Goal: Task Accomplishment & Management: Use online tool/utility

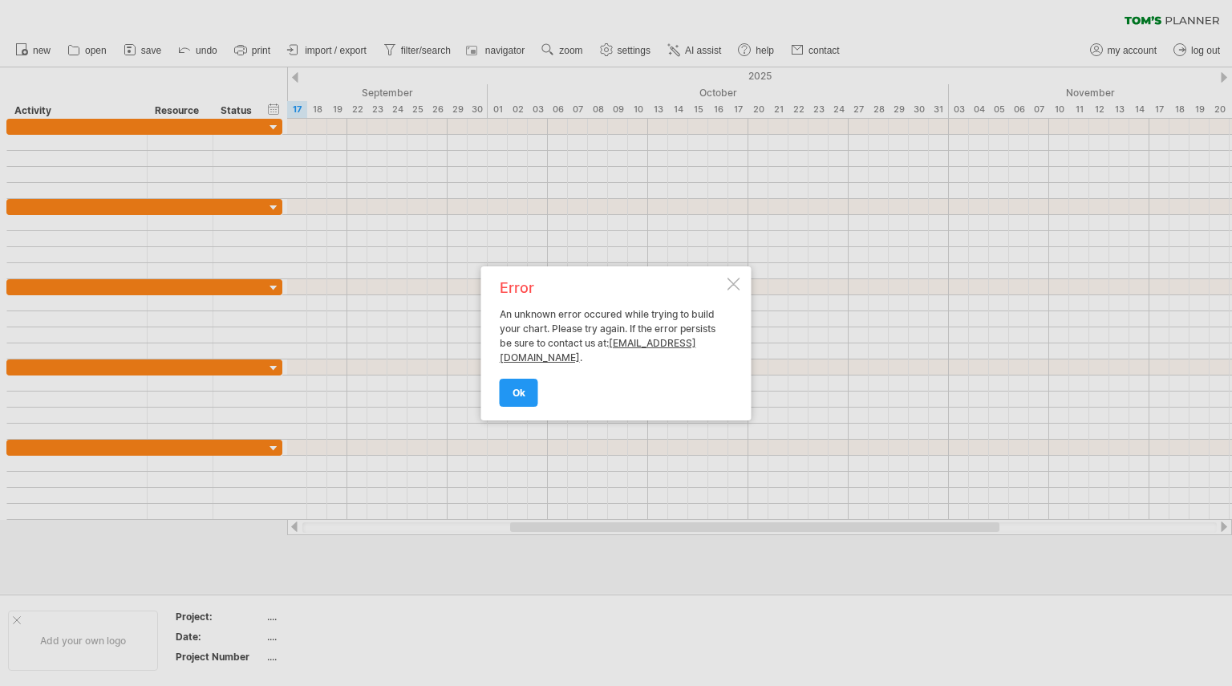
click at [733, 283] on div at bounding box center [734, 284] width 13 height 13
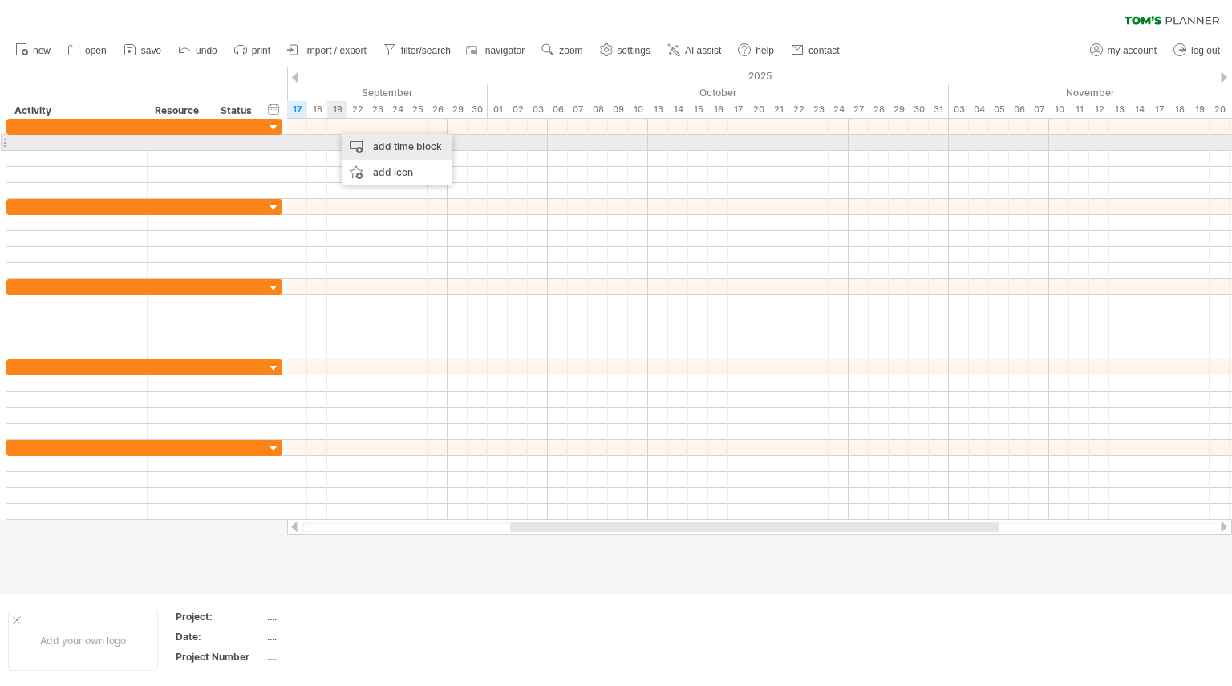
click at [358, 140] on div "add time block" at bounding box center [397, 147] width 111 height 26
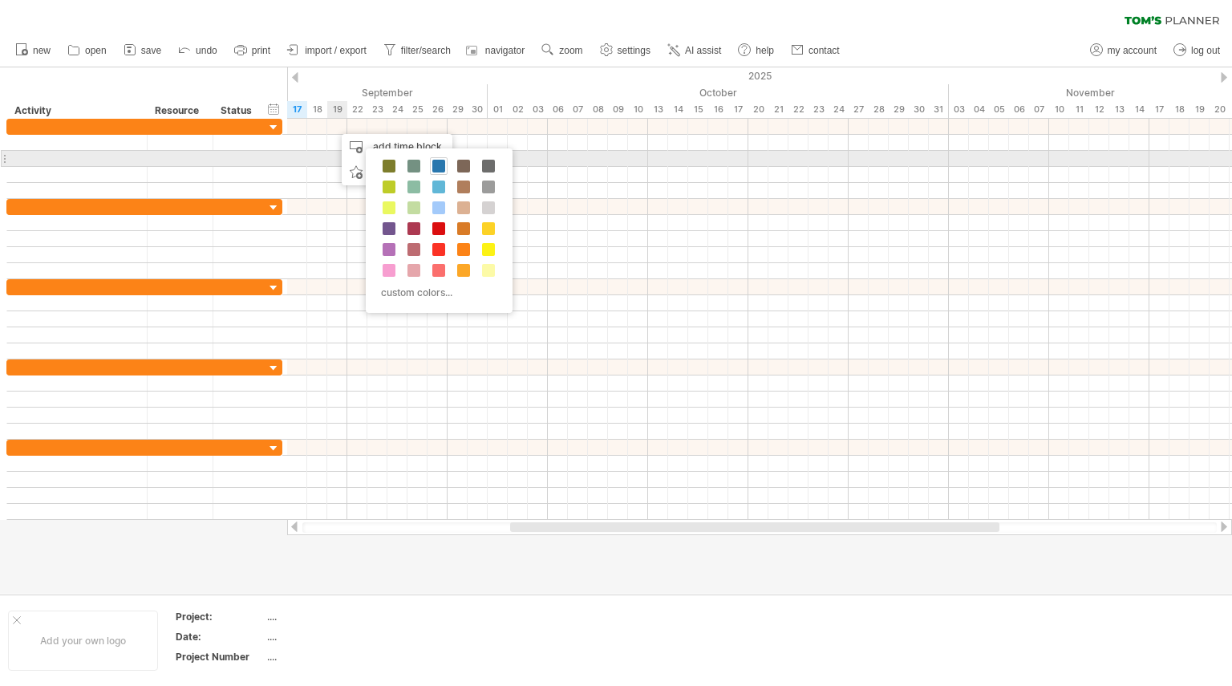
click at [439, 164] on span at bounding box center [438, 166] width 13 height 13
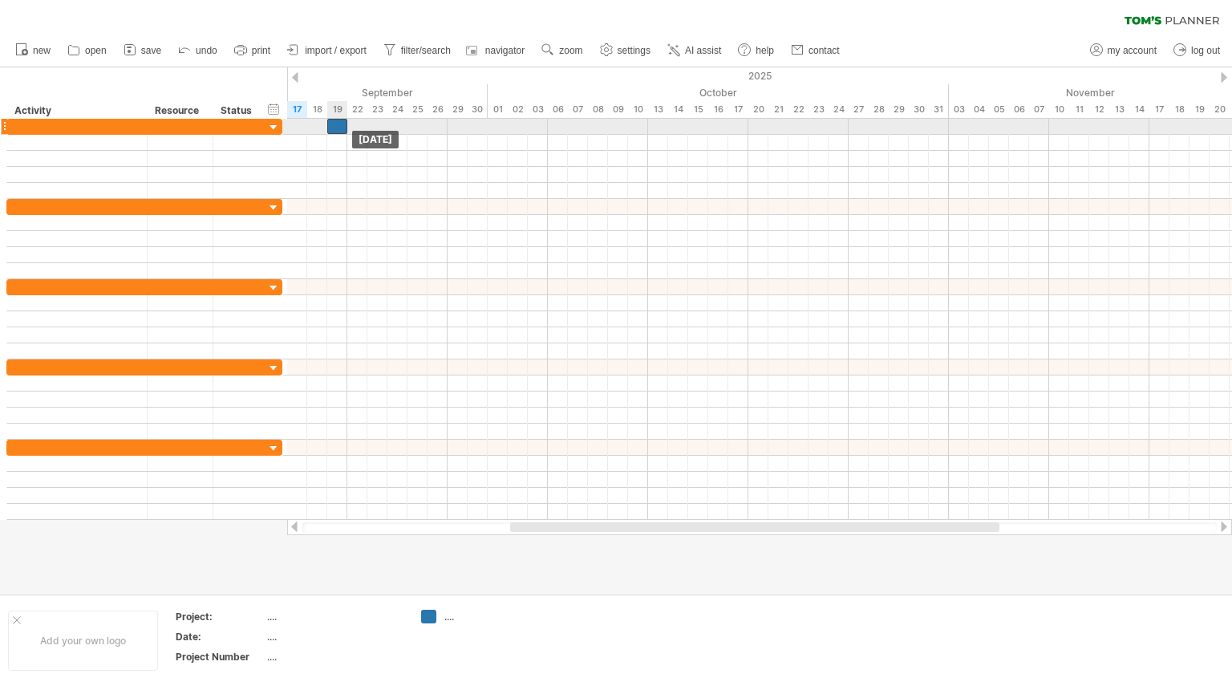
drag, startPoint x: 349, startPoint y: 126, endPoint x: 335, endPoint y: 126, distance: 14.4
click at [335, 126] on div at bounding box center [337, 126] width 20 height 15
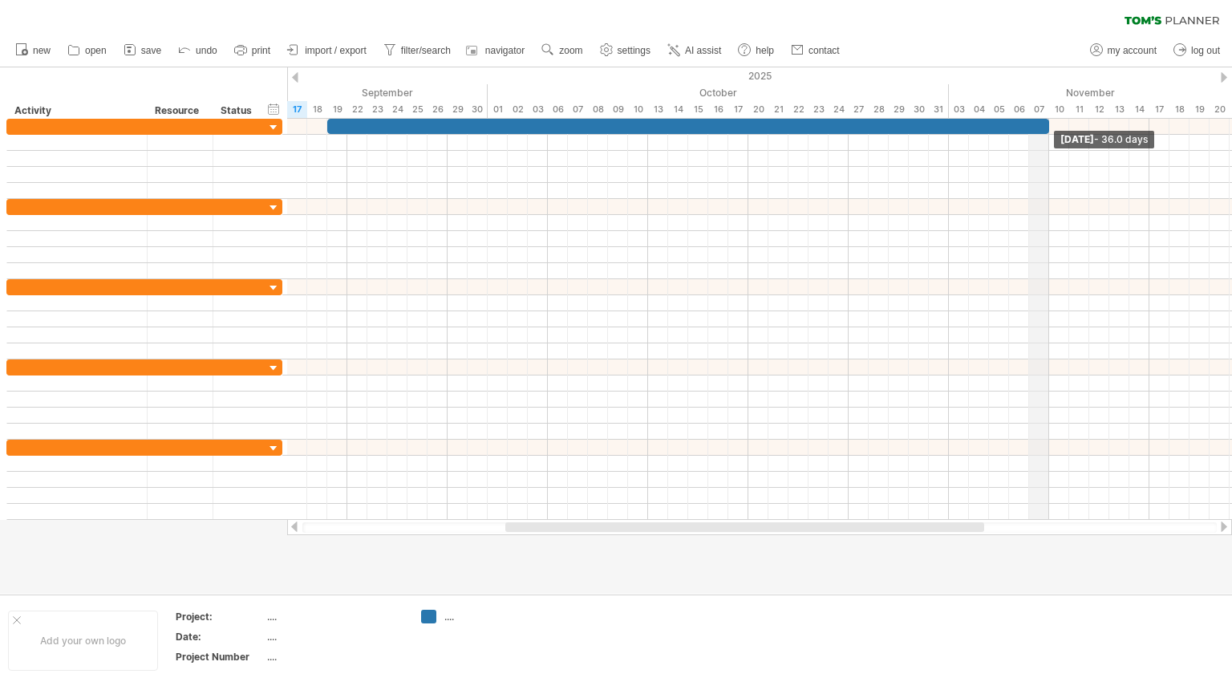
drag, startPoint x: 350, startPoint y: 124, endPoint x: 1046, endPoint y: 109, distance: 696.5
click at [1046, 109] on div "Trying to reach [DOMAIN_NAME] Connected again... 0% clear filter new" at bounding box center [616, 343] width 1232 height 686
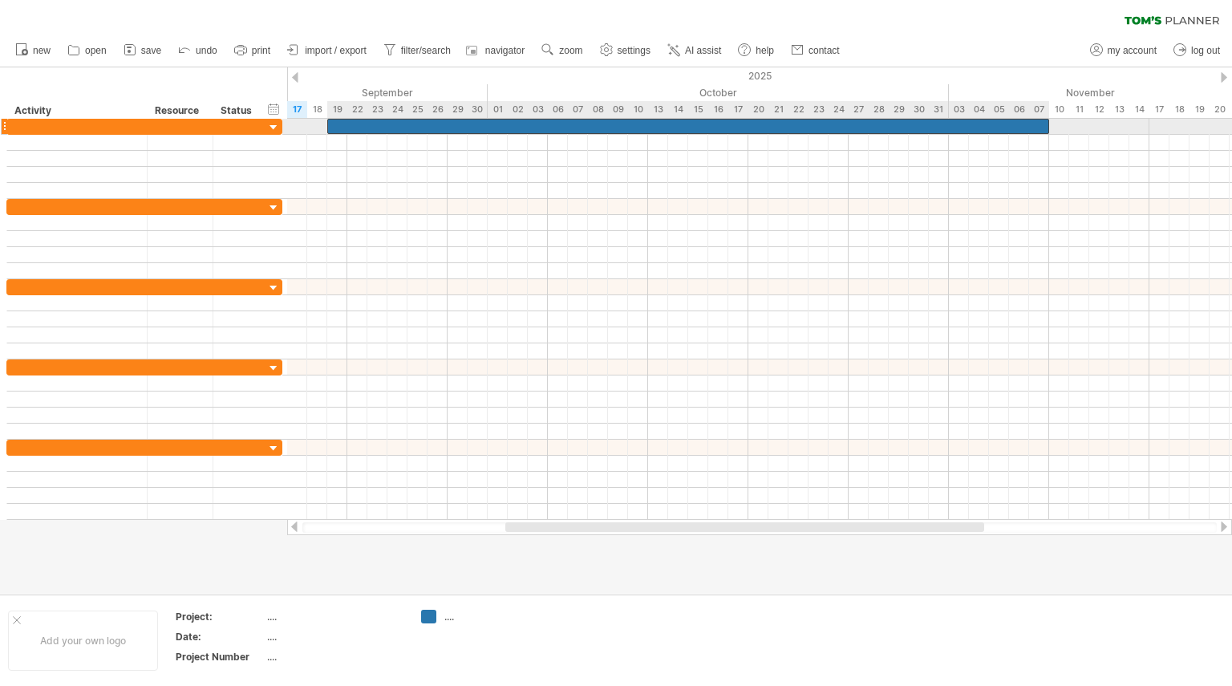
click at [692, 122] on div at bounding box center [688, 126] width 722 height 15
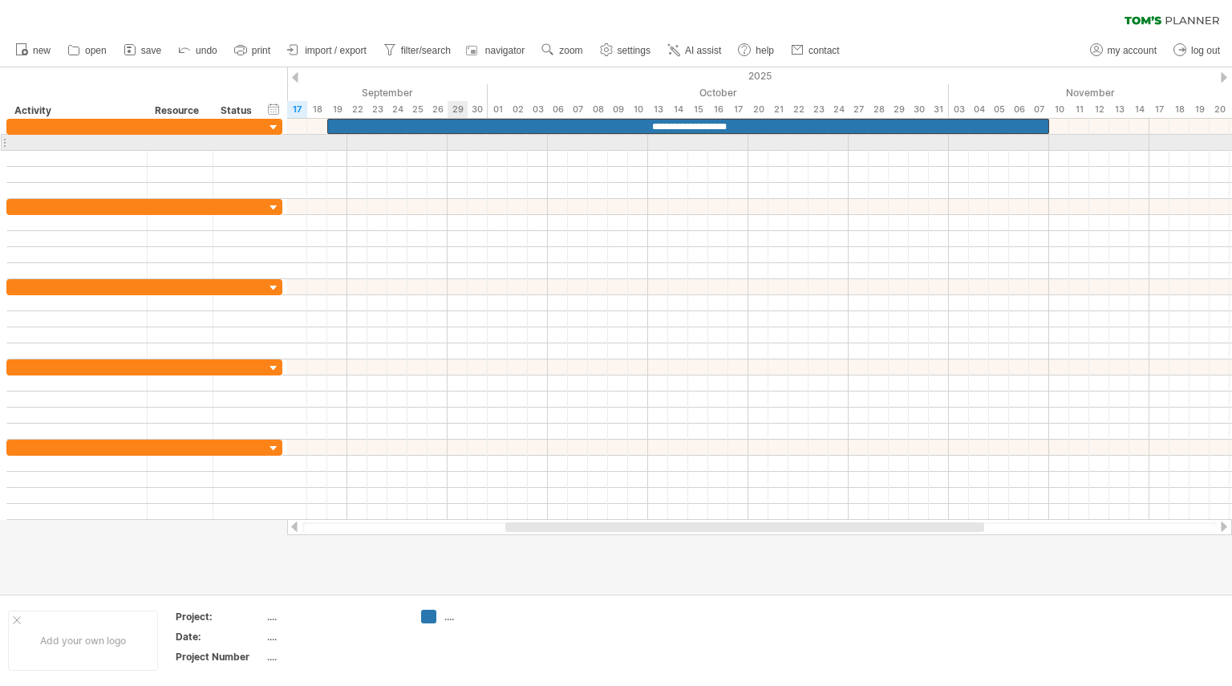
click at [456, 144] on div at bounding box center [759, 143] width 945 height 16
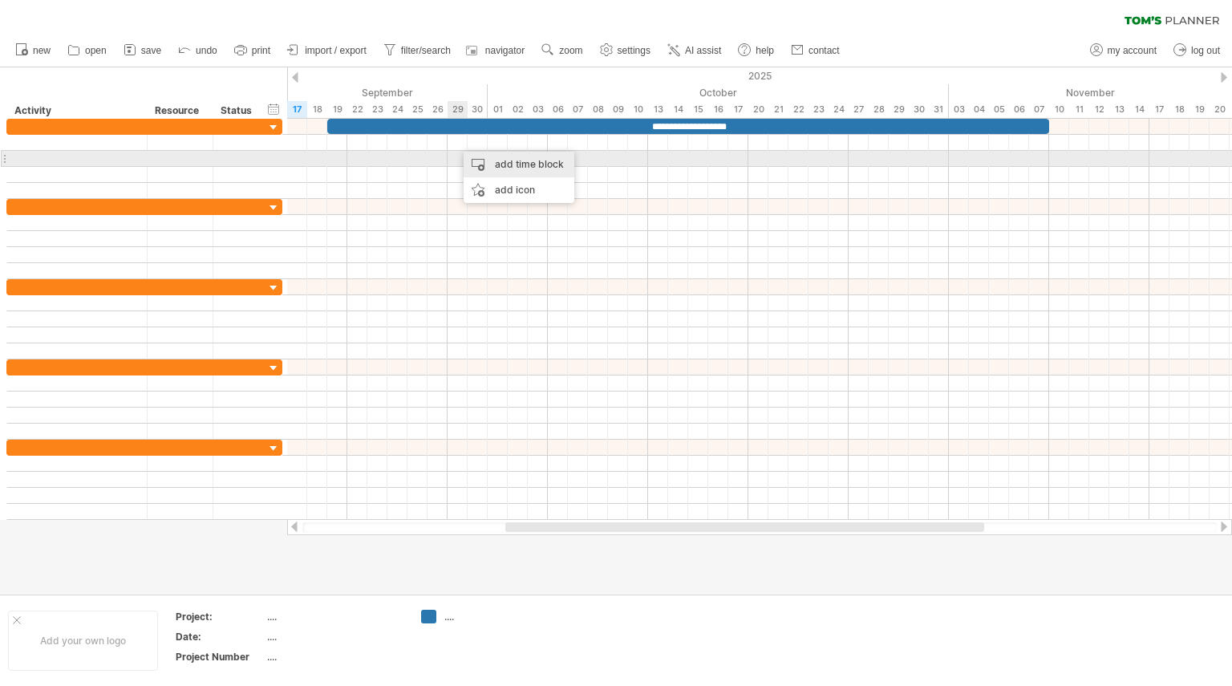
click at [478, 160] on div "add time block" at bounding box center [519, 165] width 111 height 26
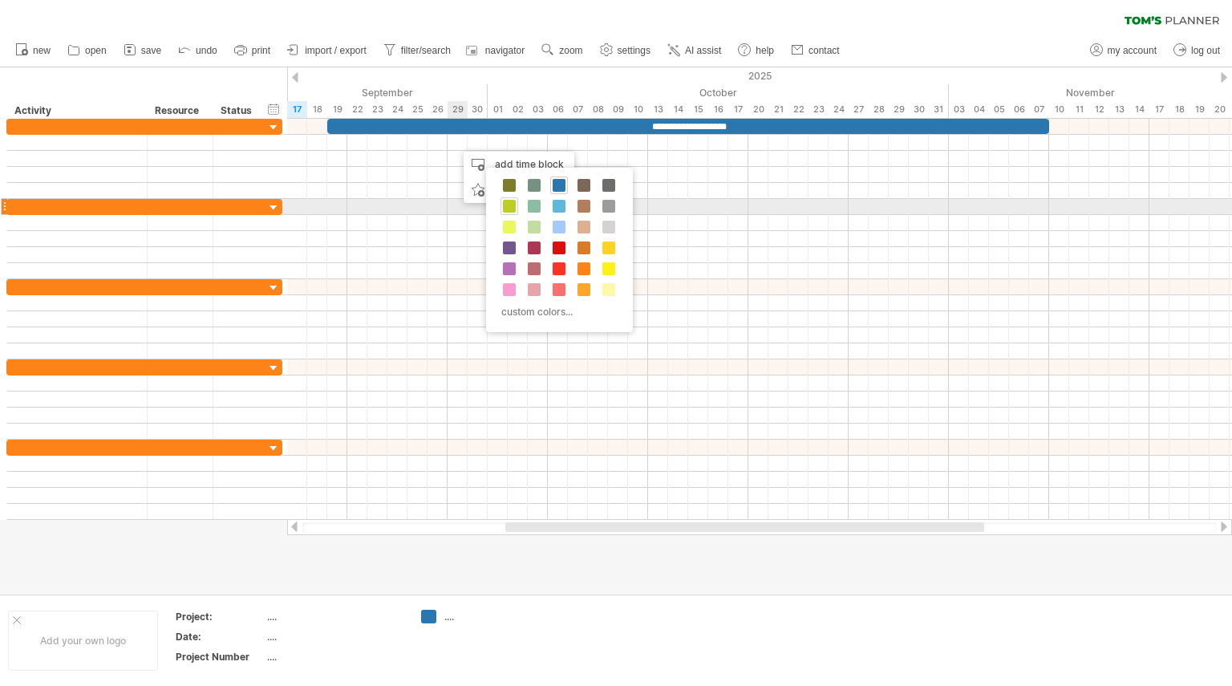
click at [509, 209] on span at bounding box center [509, 206] width 13 height 13
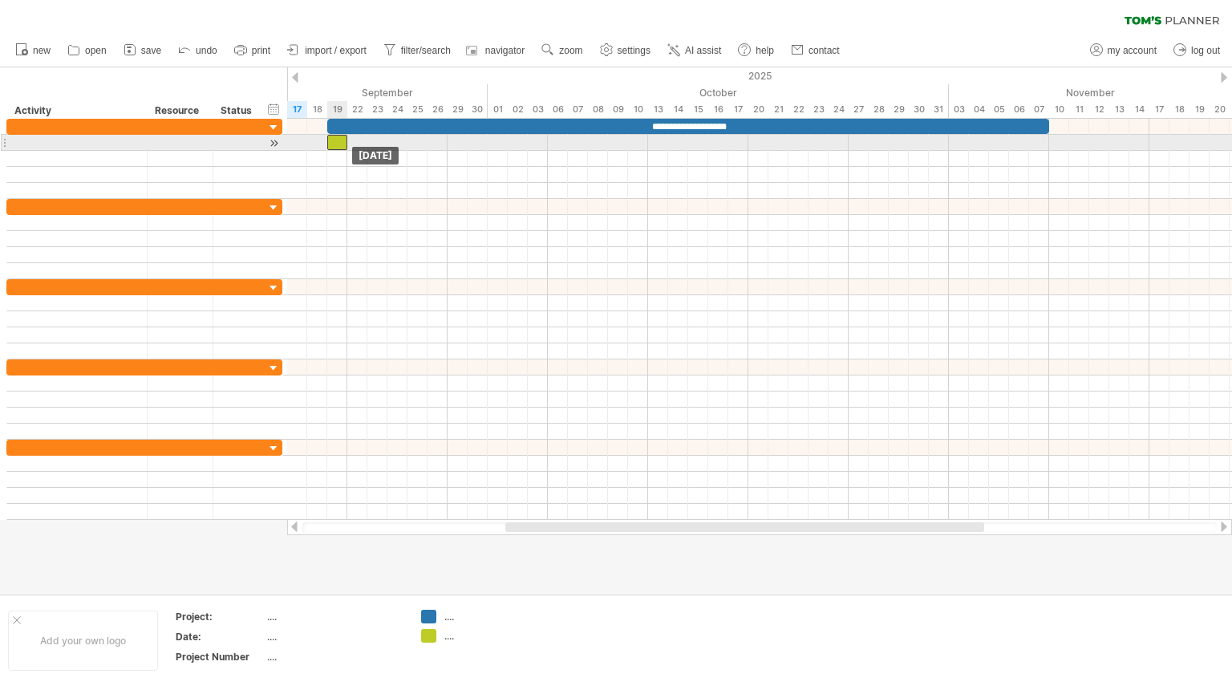
drag, startPoint x: 469, startPoint y: 144, endPoint x: 335, endPoint y: 140, distance: 134.8
click at [335, 140] on div at bounding box center [337, 142] width 20 height 15
click at [346, 144] on span at bounding box center [347, 142] width 6 height 15
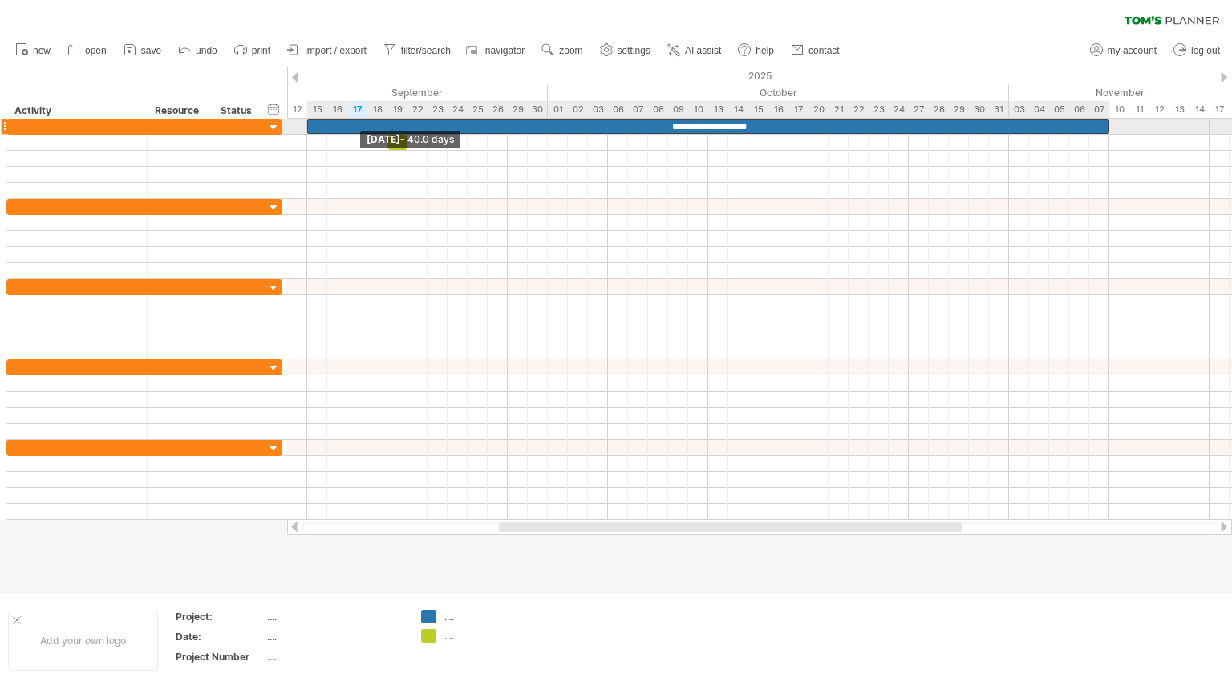
drag, startPoint x: 388, startPoint y: 128, endPoint x: 307, endPoint y: 128, distance: 81.0
click at [307, 128] on span at bounding box center [307, 126] width 6 height 15
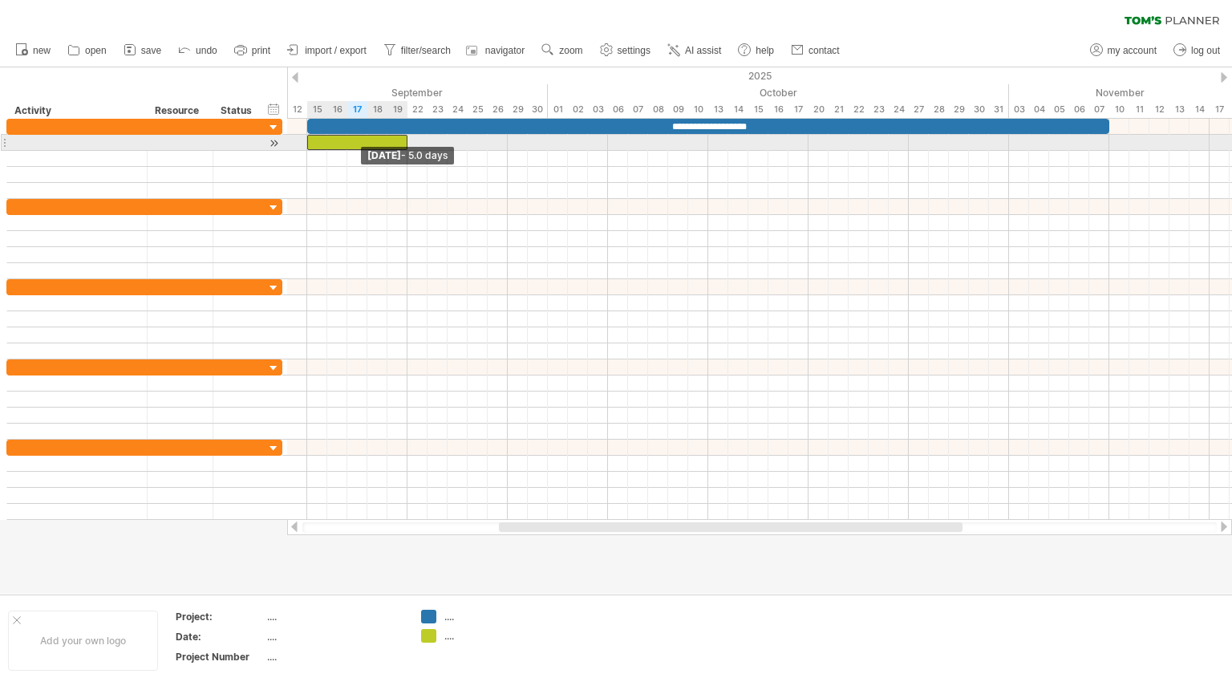
drag, startPoint x: 387, startPoint y: 143, endPoint x: 309, endPoint y: 140, distance: 77.9
click at [309, 140] on span at bounding box center [307, 142] width 6 height 15
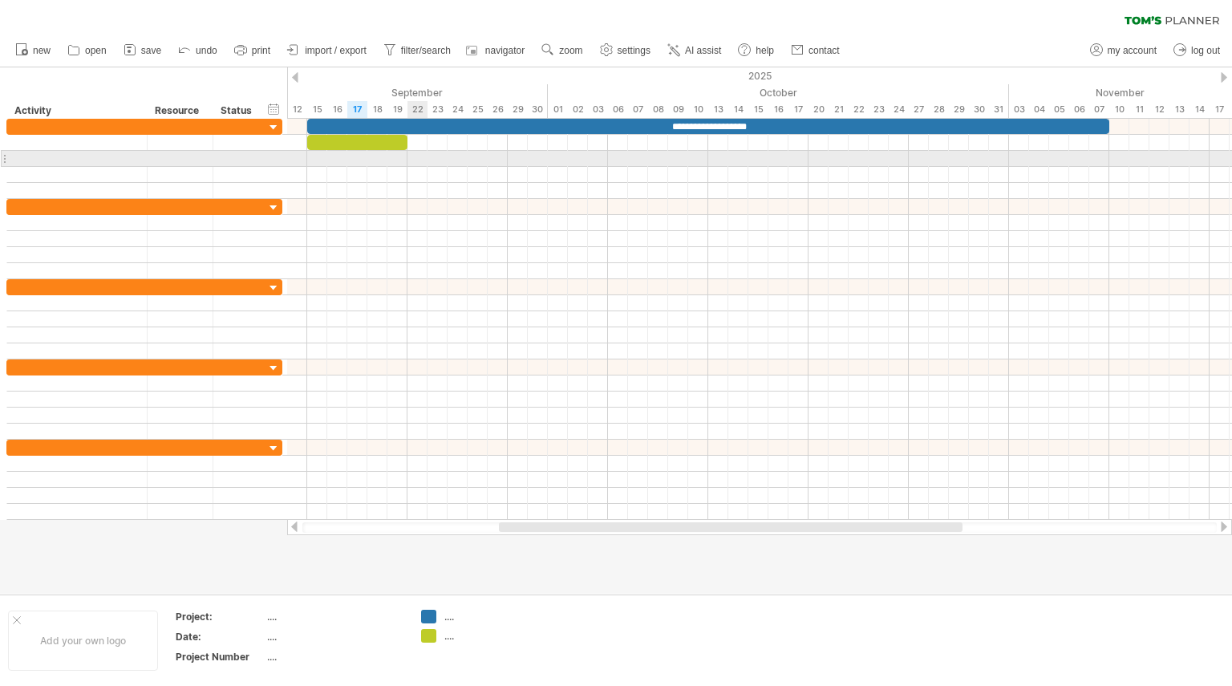
click at [416, 159] on div at bounding box center [759, 159] width 945 height 16
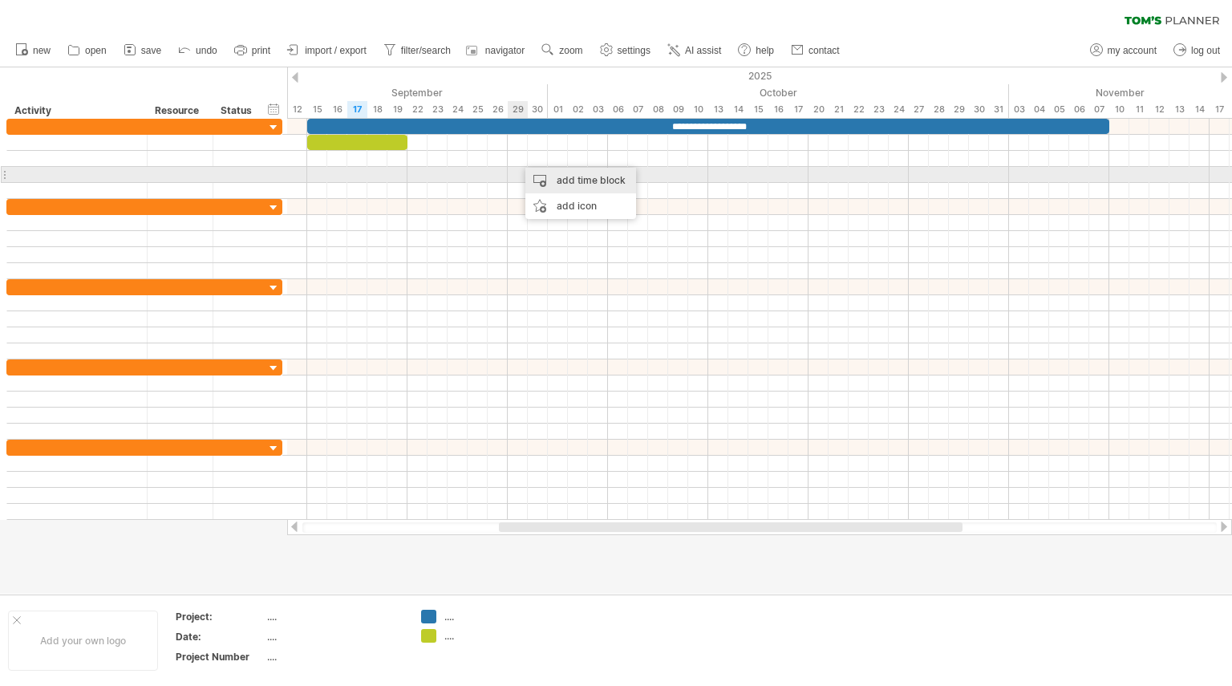
click at [536, 175] on div "add time block" at bounding box center [580, 181] width 111 height 26
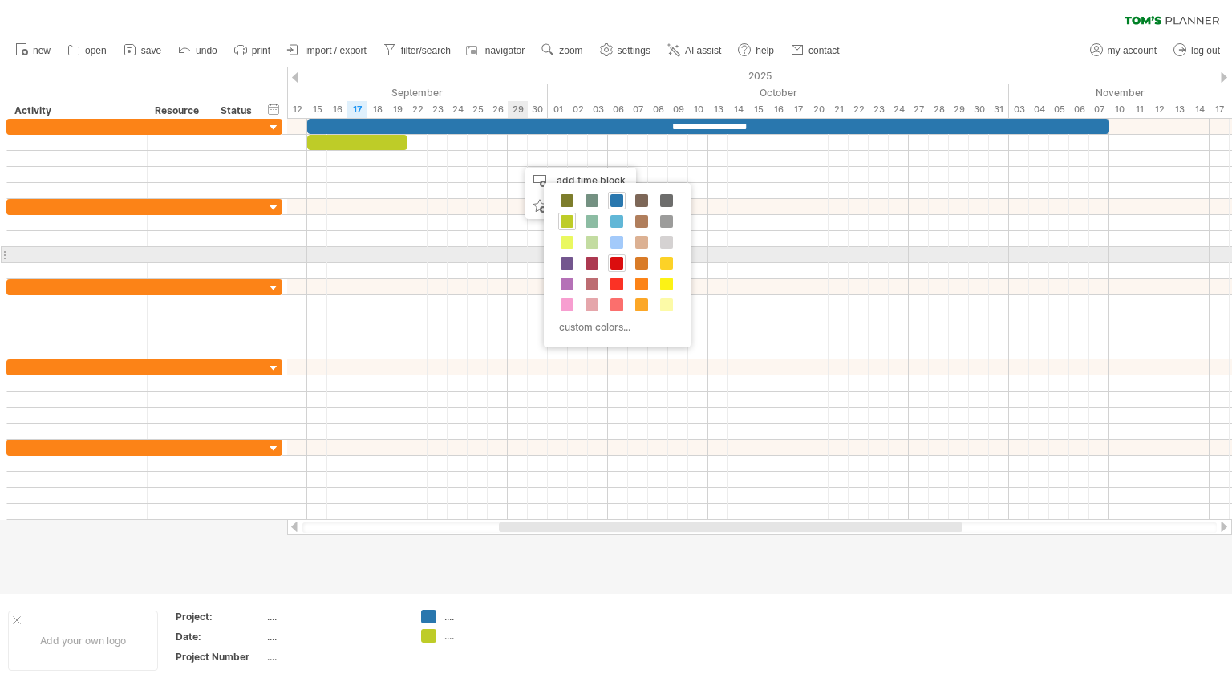
click at [616, 255] on div at bounding box center [617, 263] width 18 height 18
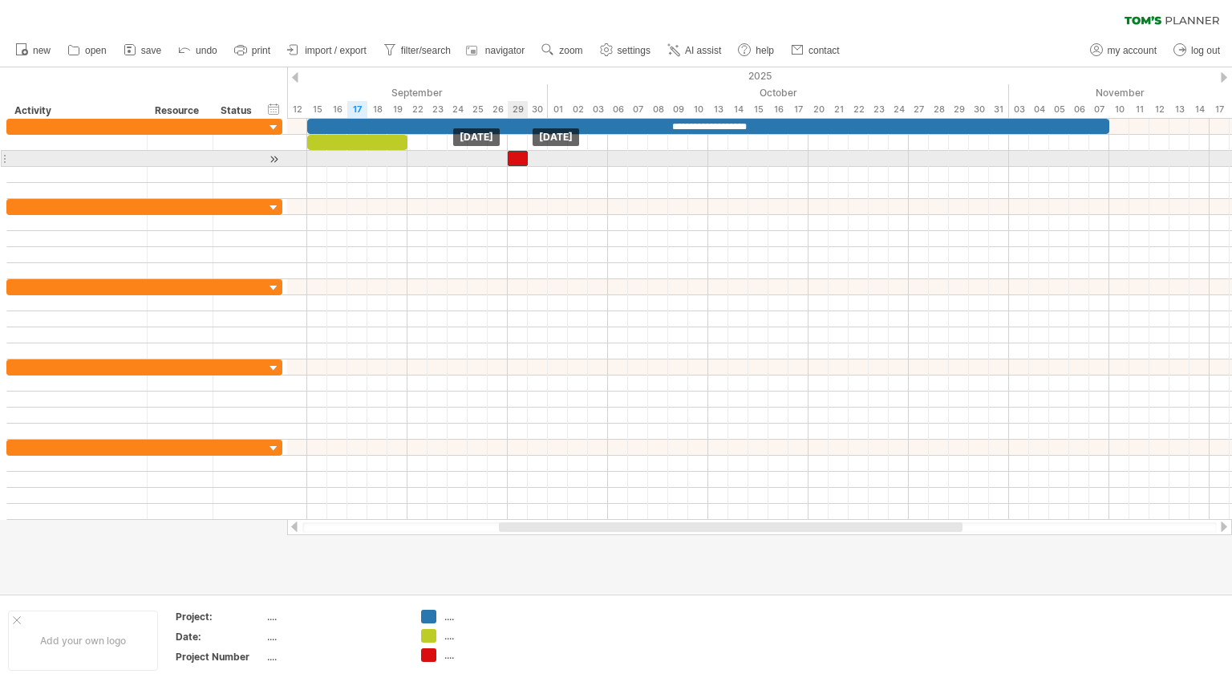
drag, startPoint x: 524, startPoint y: 156, endPoint x: 512, endPoint y: 157, distance: 12.1
click at [512, 157] on div at bounding box center [518, 158] width 20 height 15
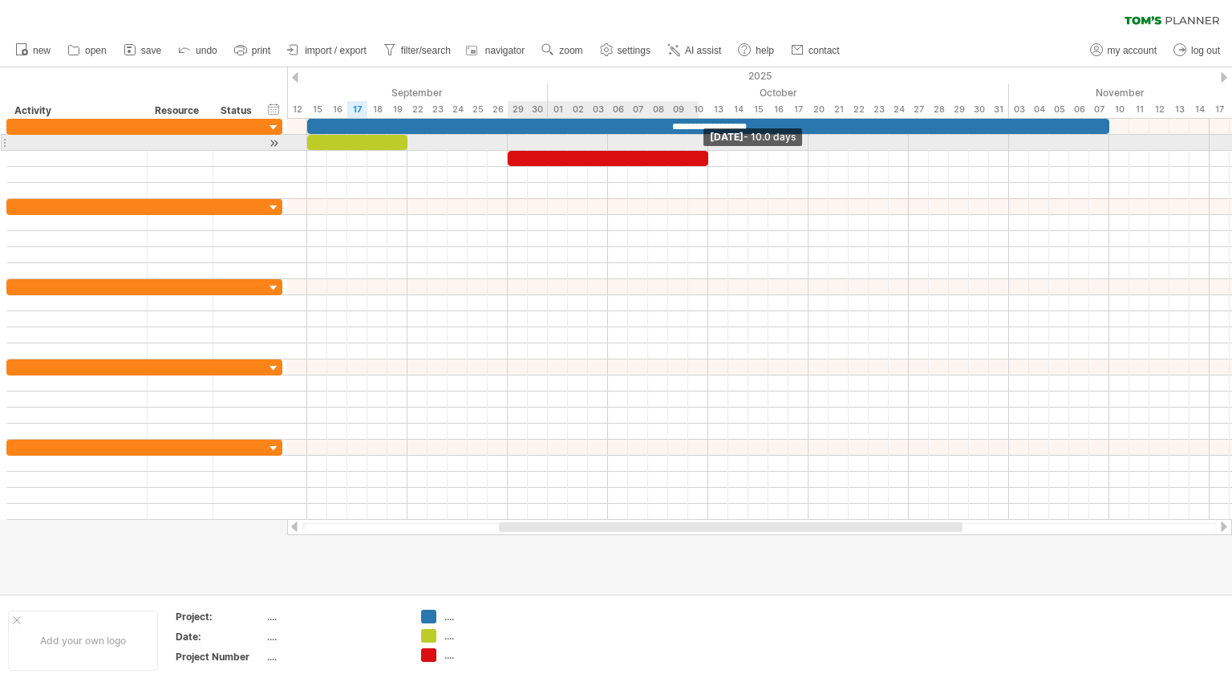
drag, startPoint x: 528, startPoint y: 157, endPoint x: 704, endPoint y: 150, distance: 175.8
click at [704, 150] on div "**********" at bounding box center [759, 319] width 945 height 401
click at [358, 140] on div at bounding box center [357, 142] width 100 height 15
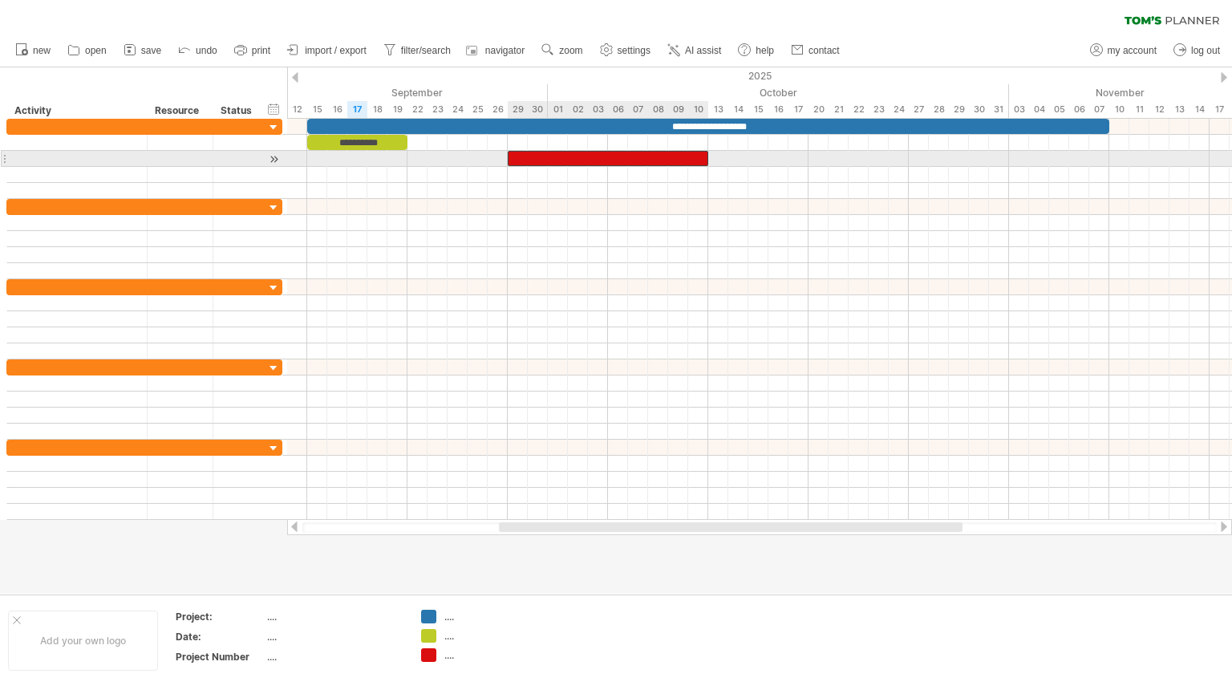
click at [542, 160] on div at bounding box center [608, 158] width 201 height 15
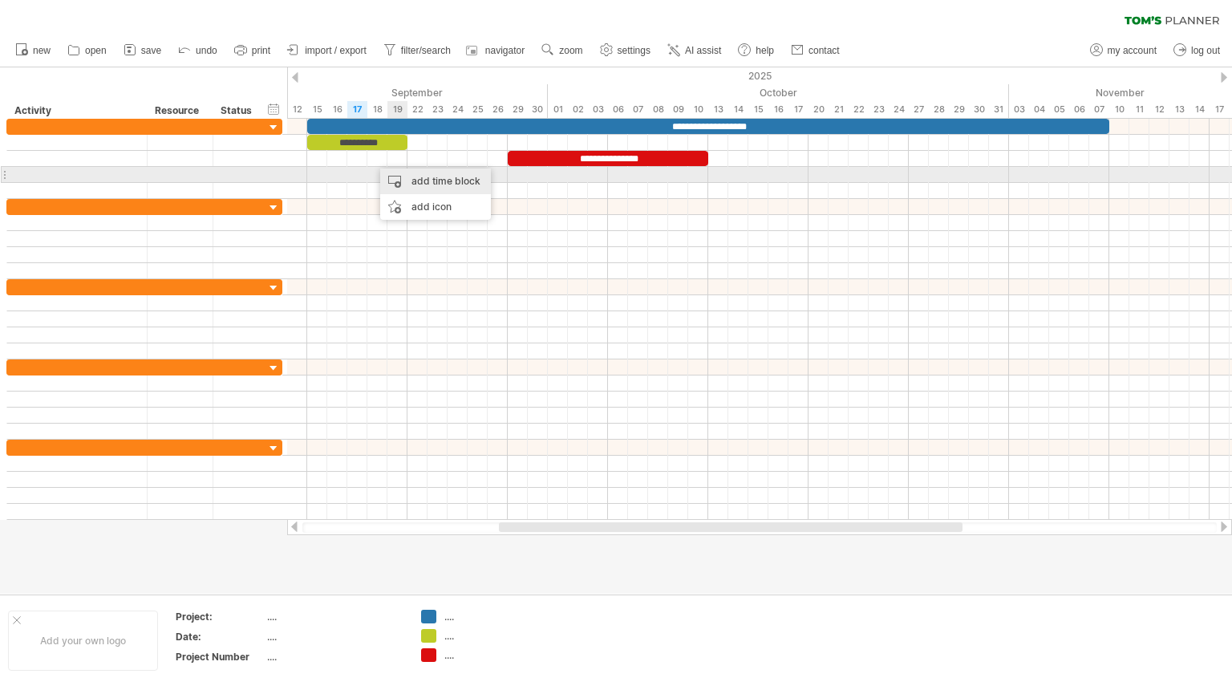
click at [404, 173] on div "add time block" at bounding box center [435, 181] width 111 height 26
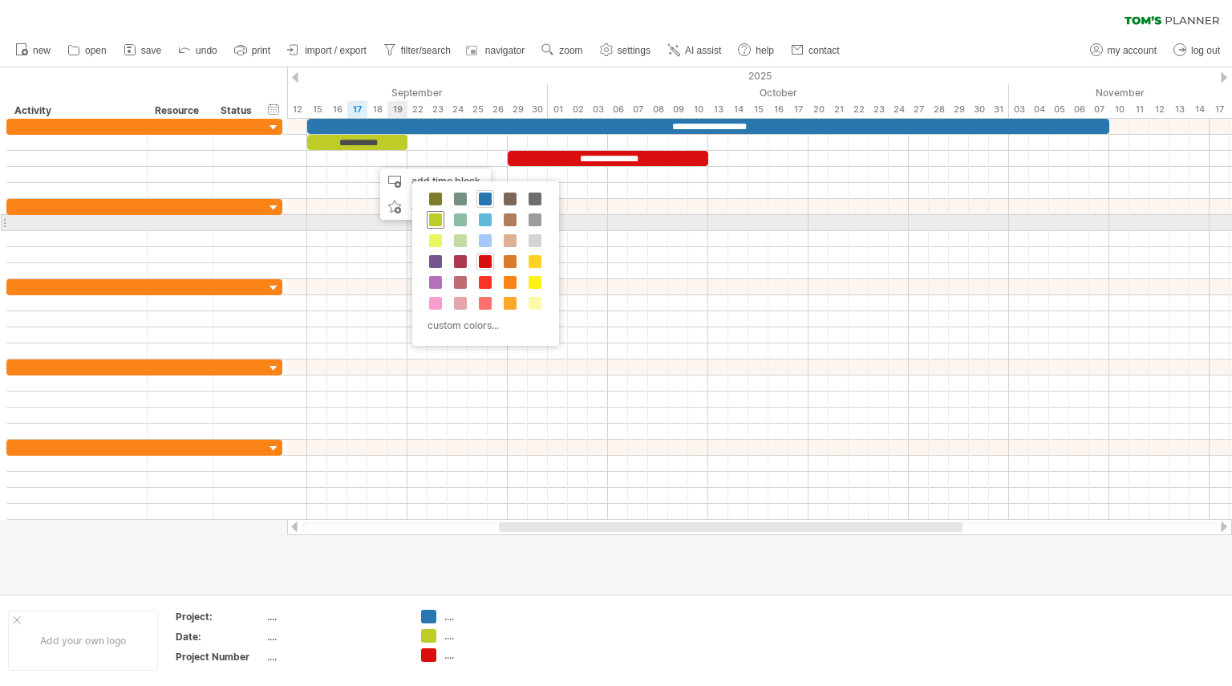
click at [436, 217] on span at bounding box center [435, 219] width 13 height 13
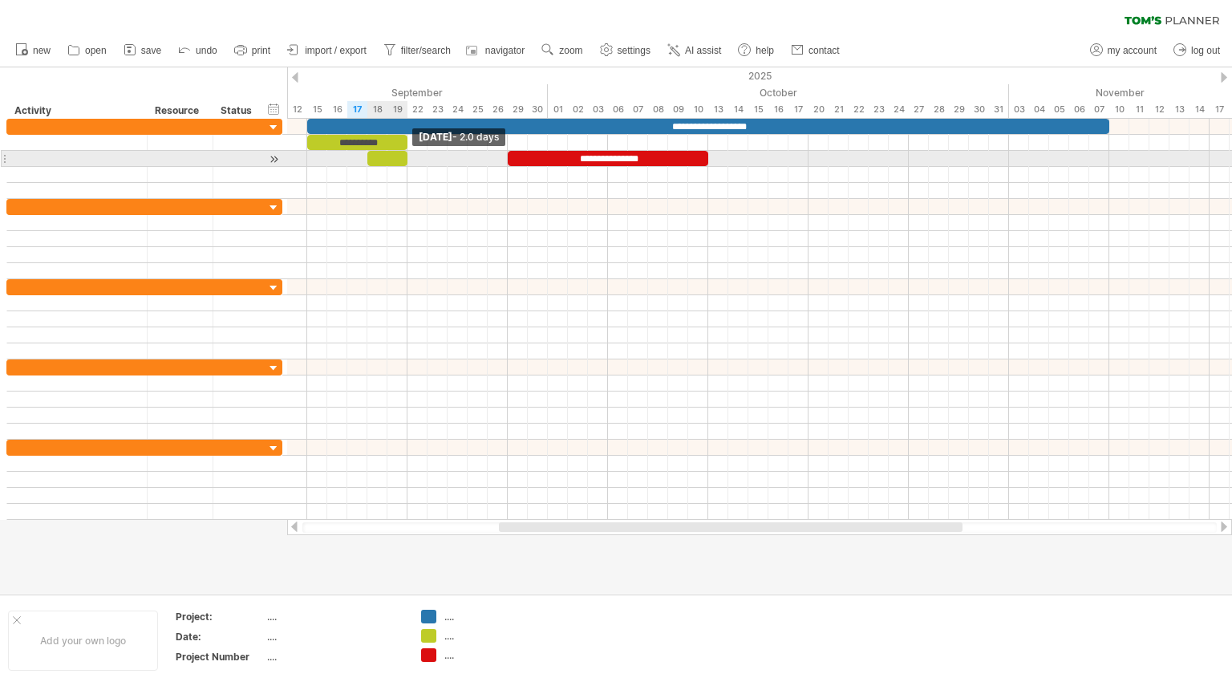
drag, startPoint x: 387, startPoint y: 157, endPoint x: 405, endPoint y: 157, distance: 18.5
click at [405, 157] on span at bounding box center [407, 158] width 6 height 15
drag, startPoint x: 367, startPoint y: 159, endPoint x: 345, endPoint y: 159, distance: 21.7
click at [345, 159] on span at bounding box center [347, 158] width 6 height 15
click at [373, 155] on div at bounding box center [377, 158] width 60 height 15
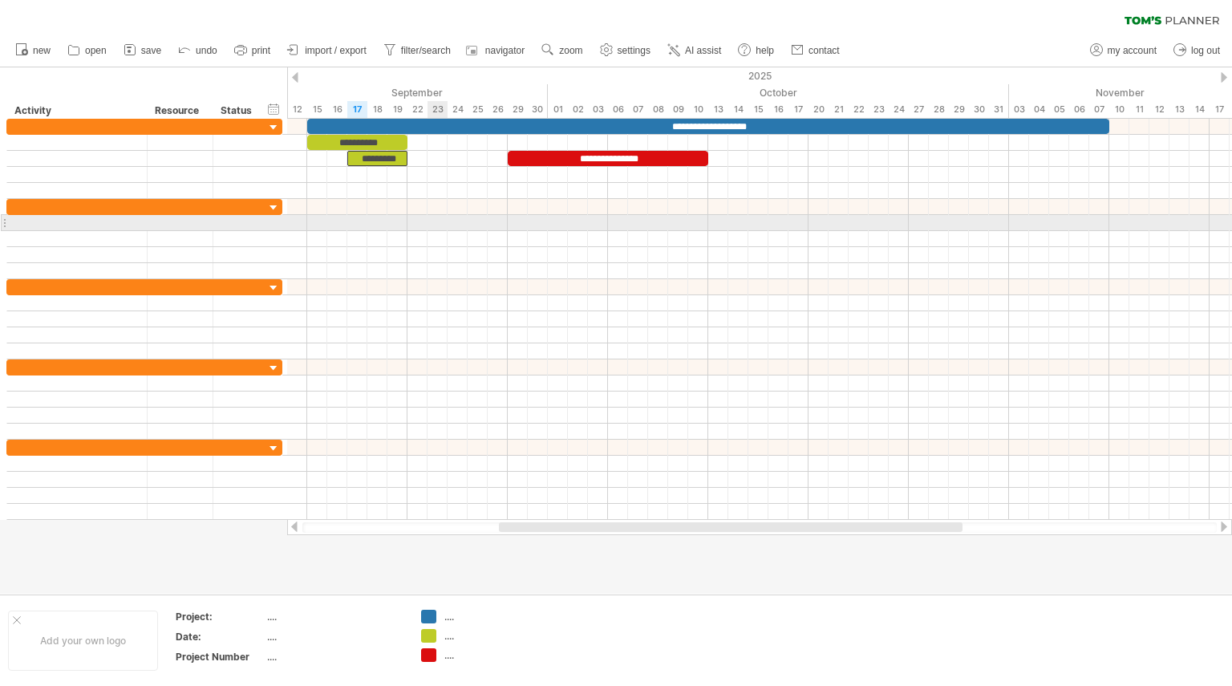
click at [436, 226] on div at bounding box center [759, 223] width 945 height 16
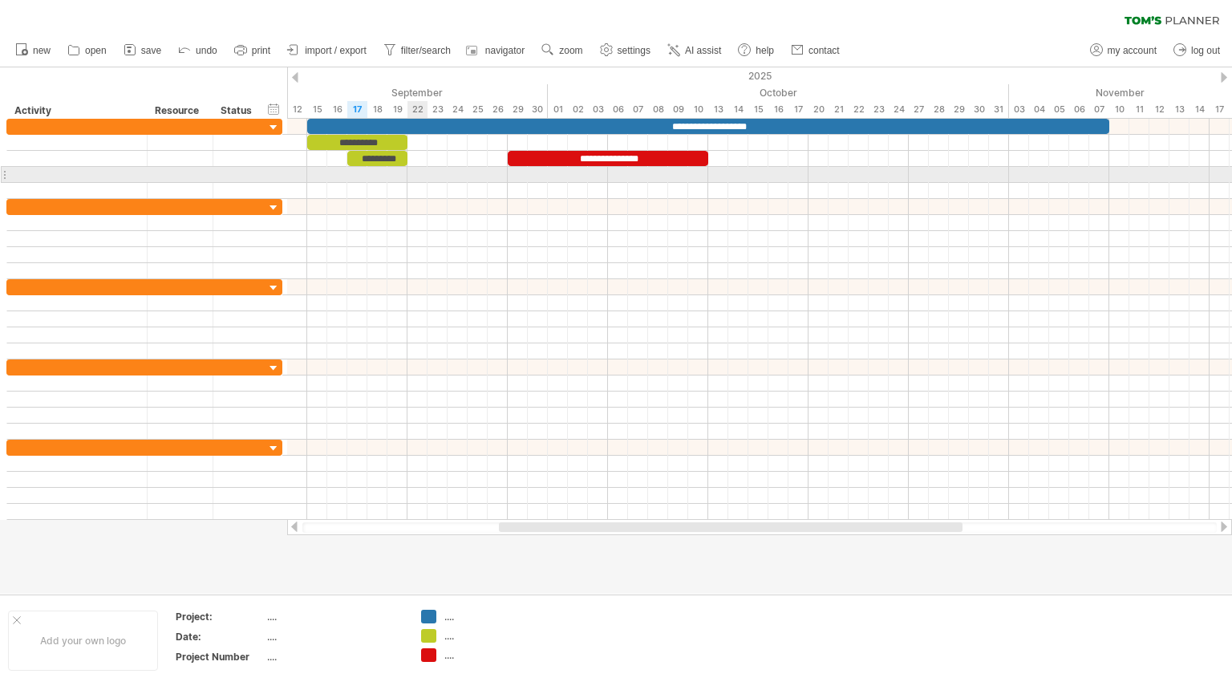
click at [421, 174] on div at bounding box center [759, 175] width 945 height 16
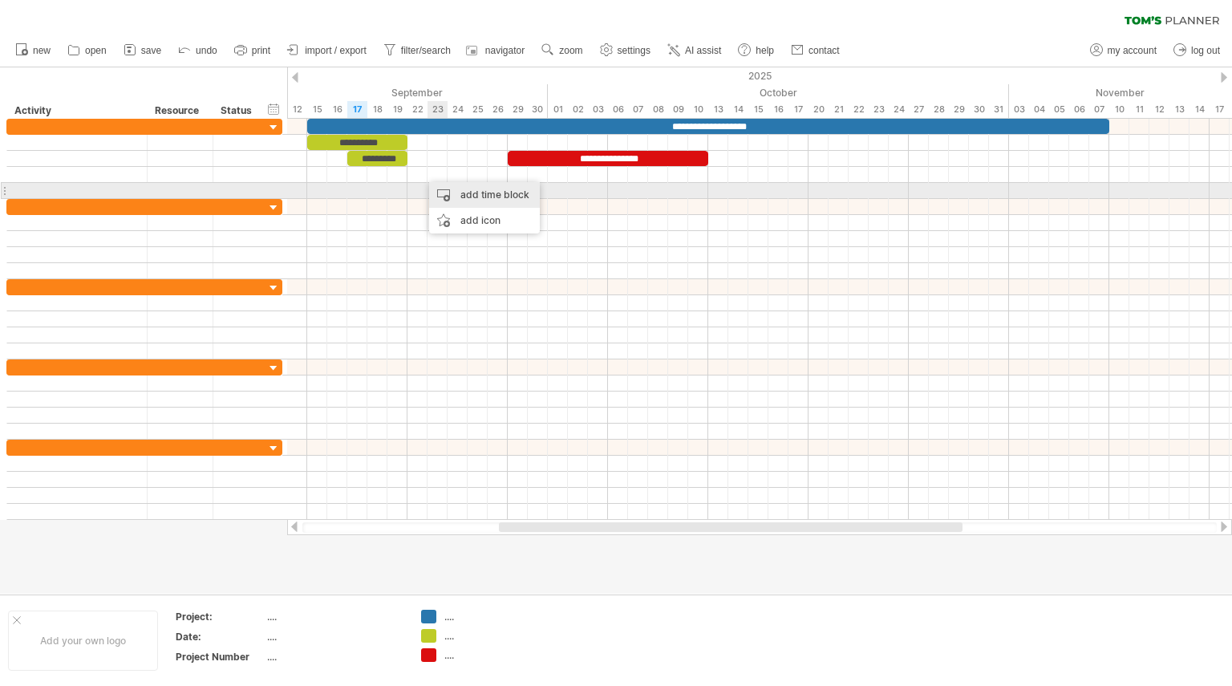
click at [460, 195] on div "add time block" at bounding box center [484, 195] width 111 height 26
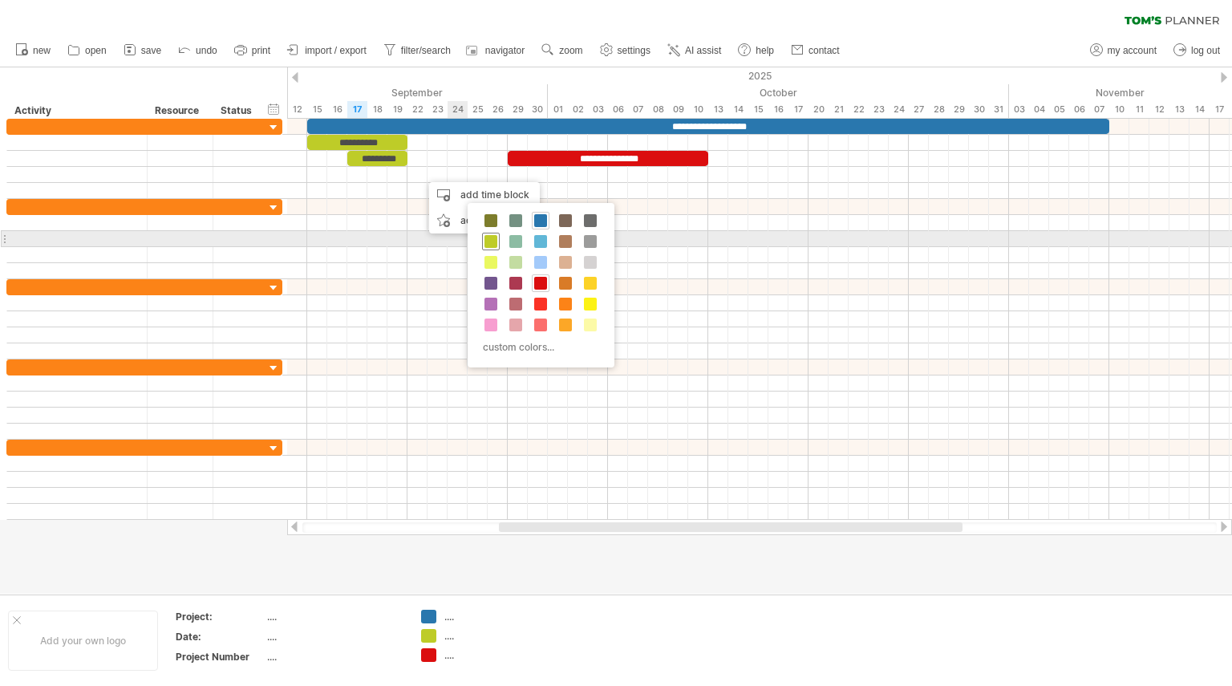
click at [490, 241] on span at bounding box center [491, 241] width 13 height 13
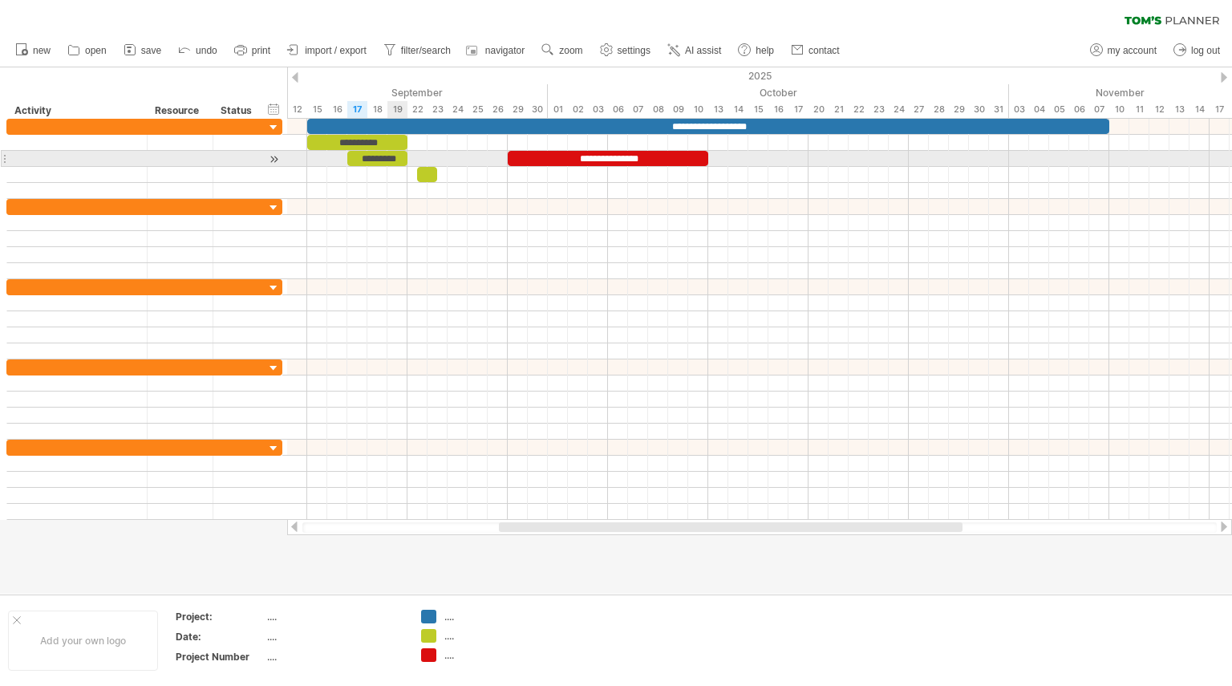
click at [400, 160] on div "*********" at bounding box center [377, 158] width 60 height 15
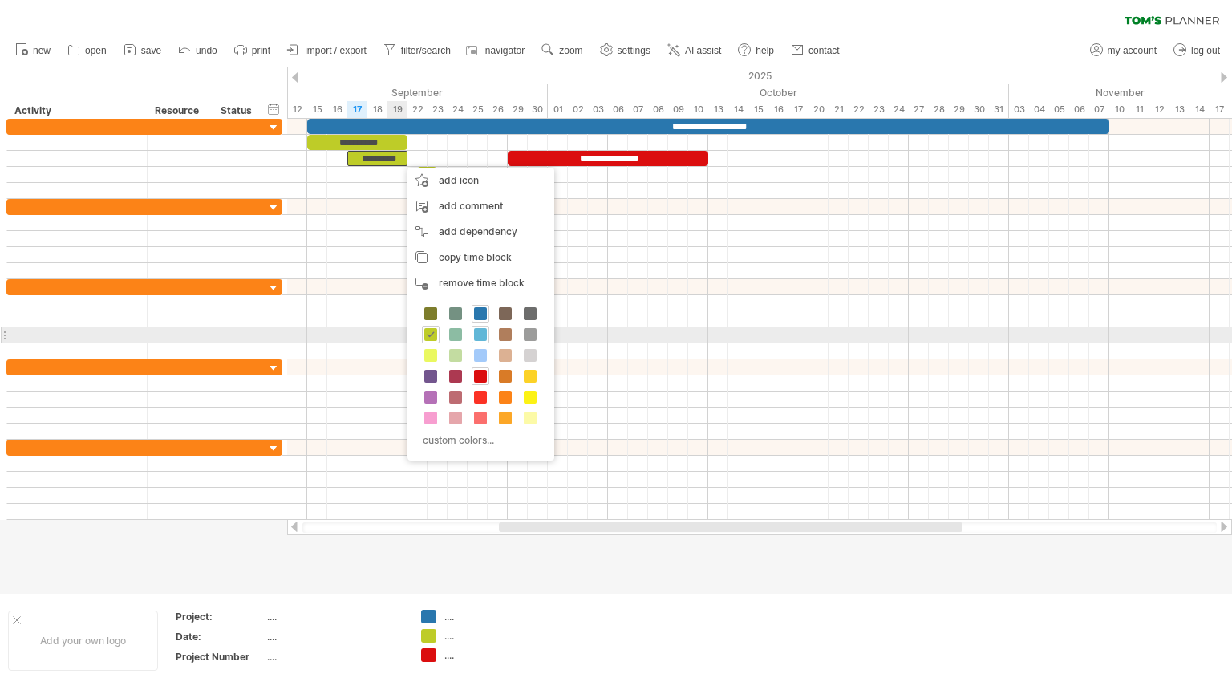
click at [476, 337] on span at bounding box center [480, 334] width 13 height 13
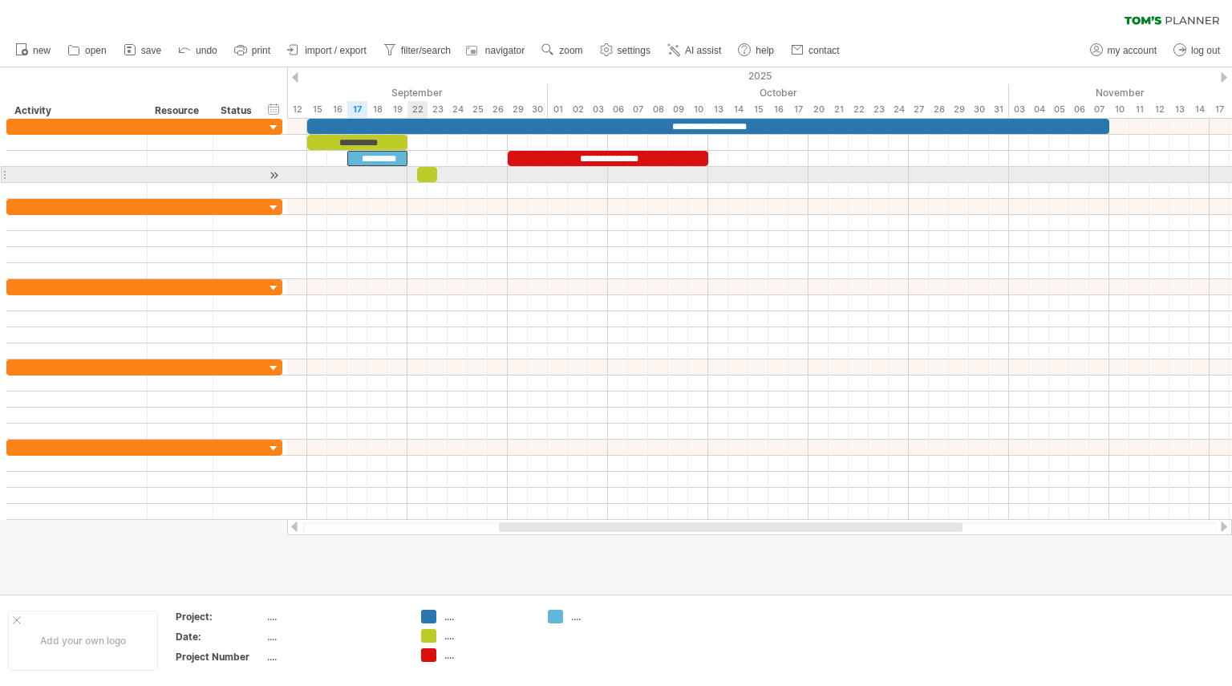
click at [427, 170] on div at bounding box center [427, 174] width 20 height 15
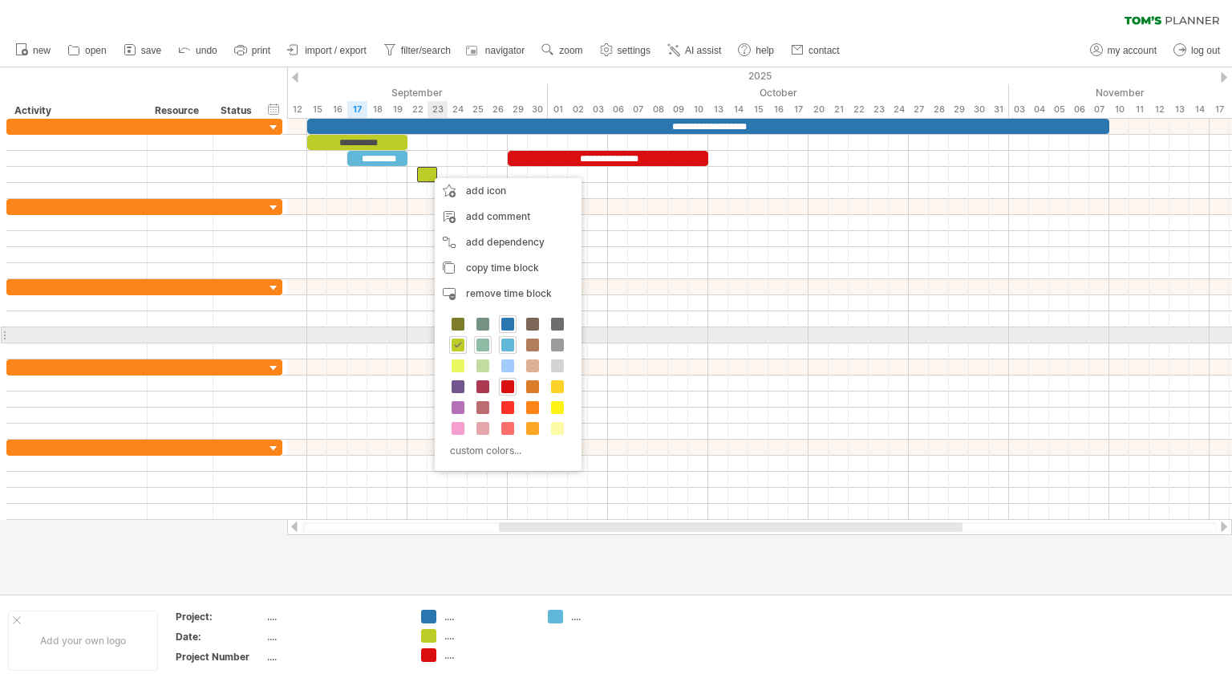
click at [485, 341] on span at bounding box center [483, 345] width 13 height 13
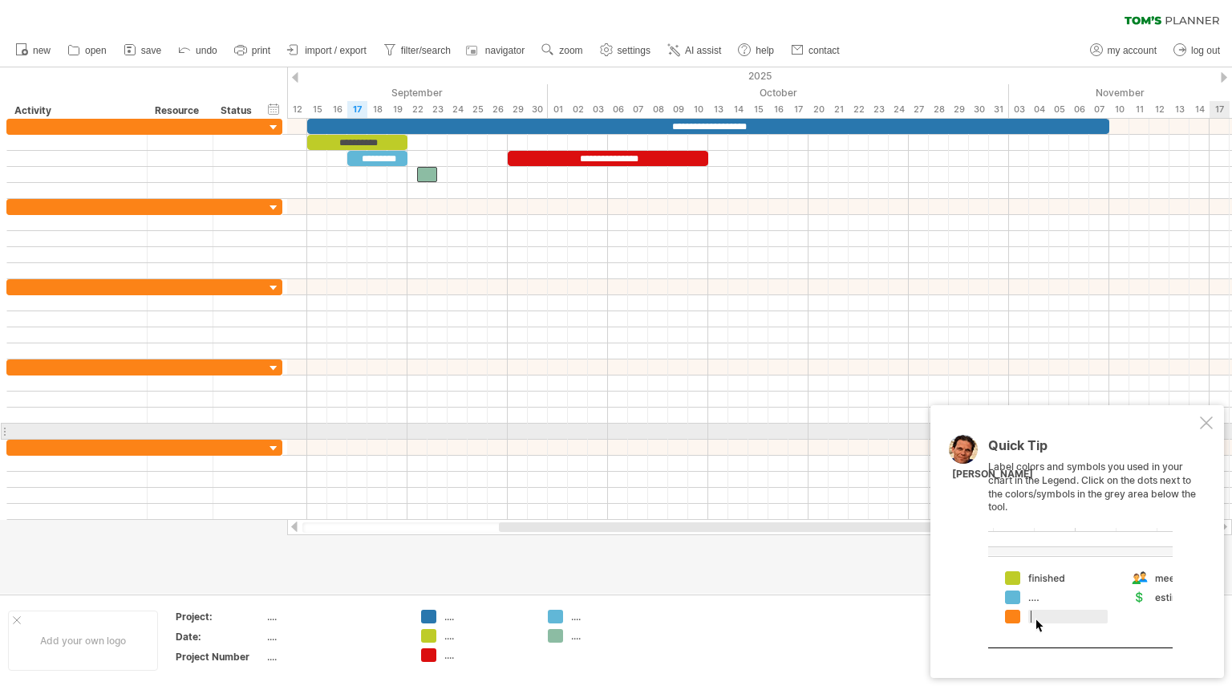
click at [1206, 424] on div at bounding box center [1206, 422] width 13 height 13
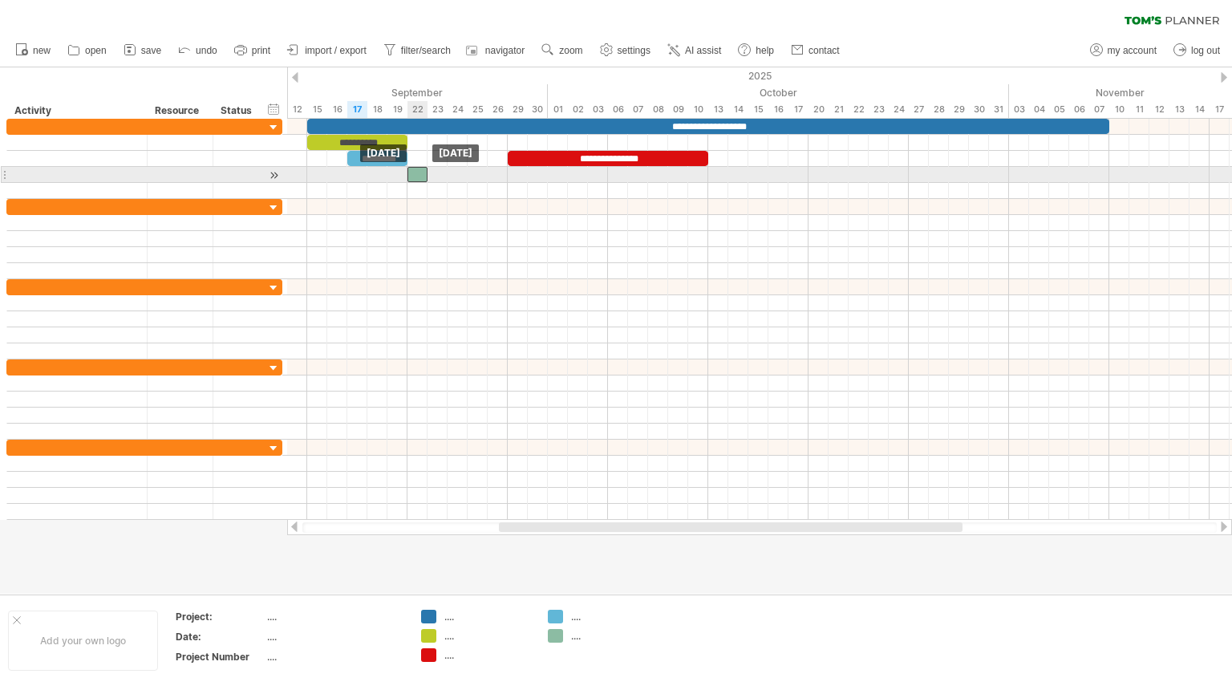
drag, startPoint x: 429, startPoint y: 173, endPoint x: 416, endPoint y: 174, distance: 12.9
click at [416, 174] on div at bounding box center [418, 174] width 20 height 15
drag, startPoint x: 428, startPoint y: 174, endPoint x: 505, endPoint y: 174, distance: 77.8
click at [505, 174] on span at bounding box center [508, 174] width 6 height 15
drag, startPoint x: 407, startPoint y: 171, endPoint x: 395, endPoint y: 172, distance: 12.1
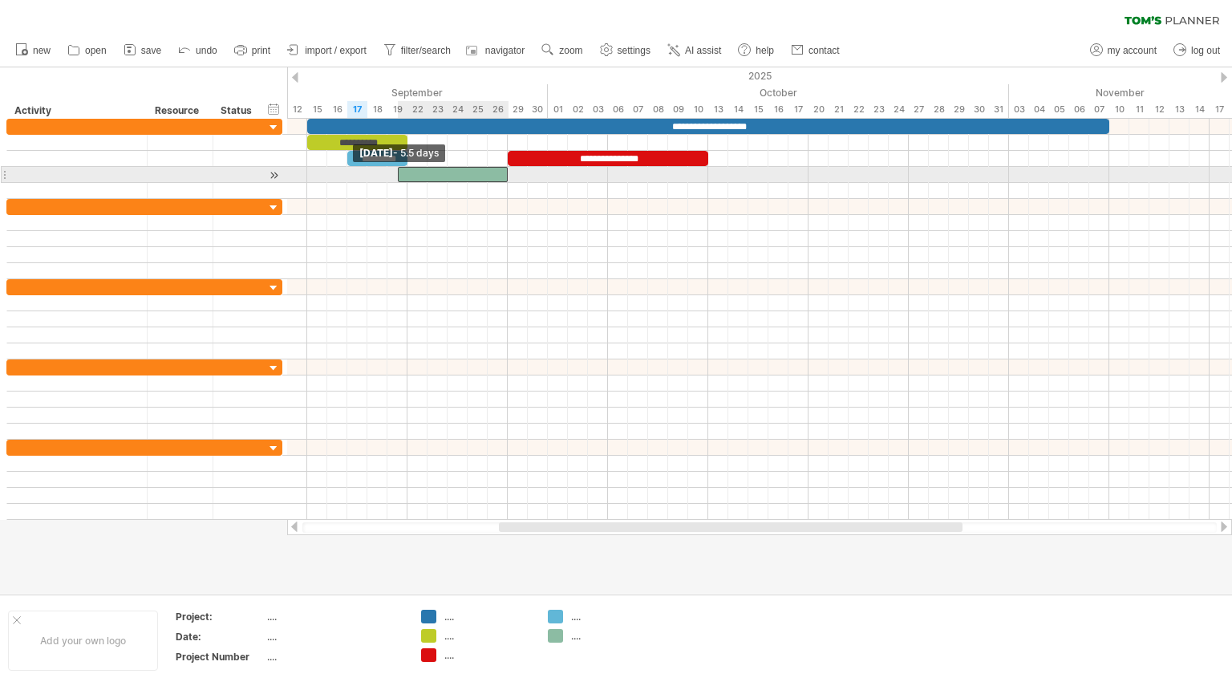
click at [395, 172] on span at bounding box center [398, 174] width 6 height 15
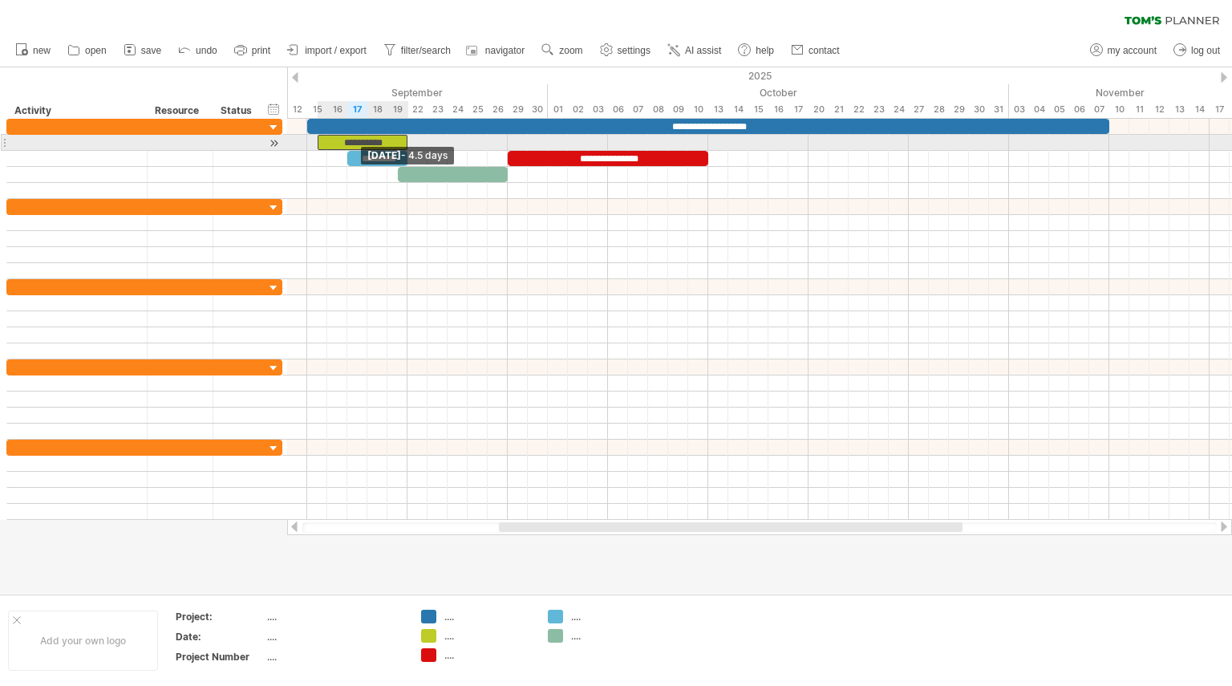
drag, startPoint x: 308, startPoint y: 140, endPoint x: 318, endPoint y: 140, distance: 10.4
click at [318, 140] on span at bounding box center [317, 142] width 6 height 15
click at [324, 140] on span at bounding box center [327, 142] width 6 height 15
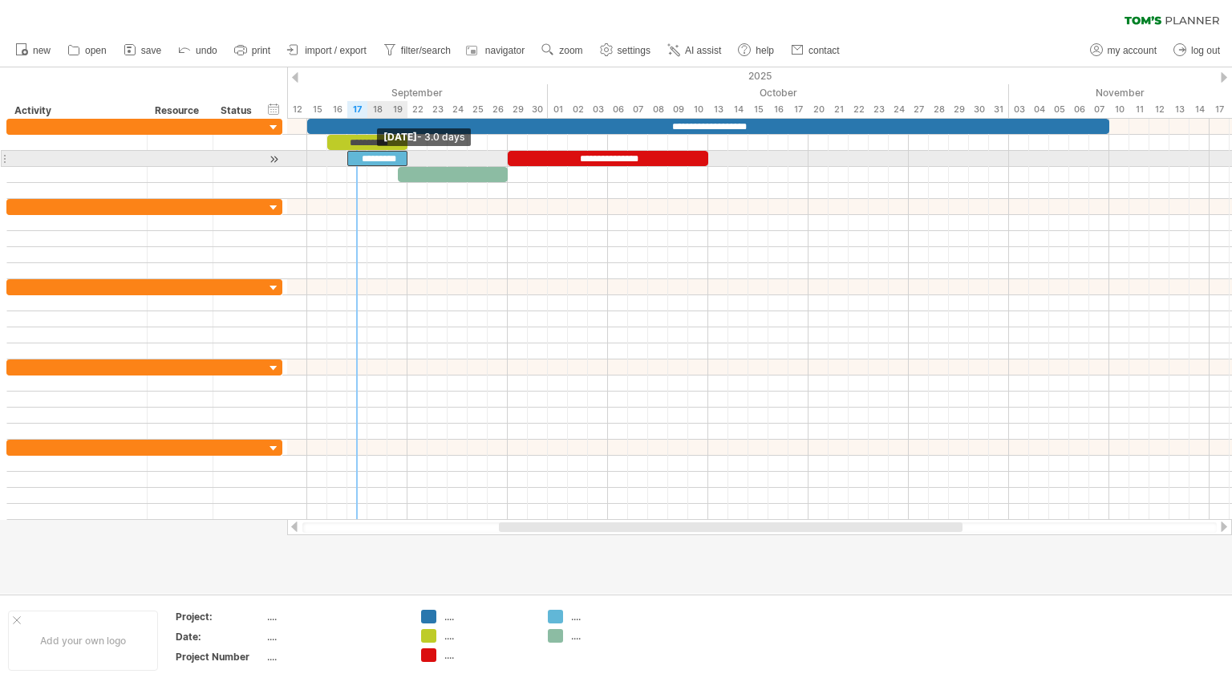
click at [352, 160] on div "*********" at bounding box center [377, 158] width 60 height 15
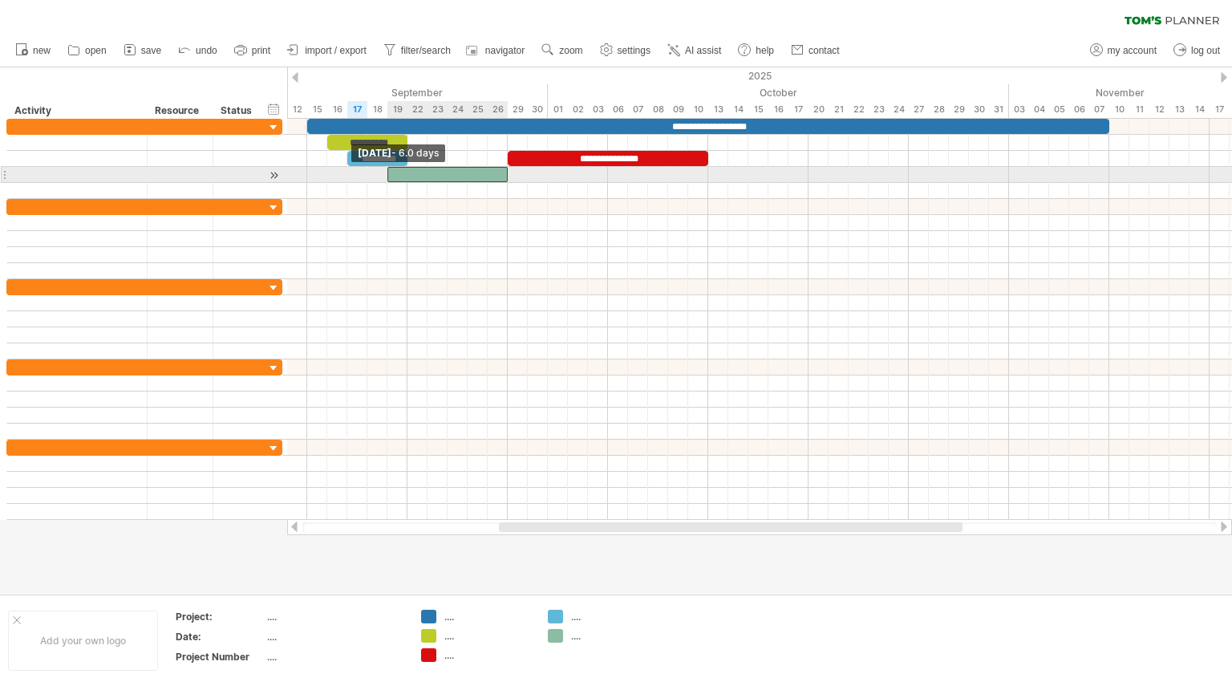
drag, startPoint x: 399, startPoint y: 171, endPoint x: 390, endPoint y: 168, distance: 9.1
click at [390, 168] on span at bounding box center [387, 174] width 6 height 15
click at [455, 172] on div at bounding box center [447, 174] width 120 height 15
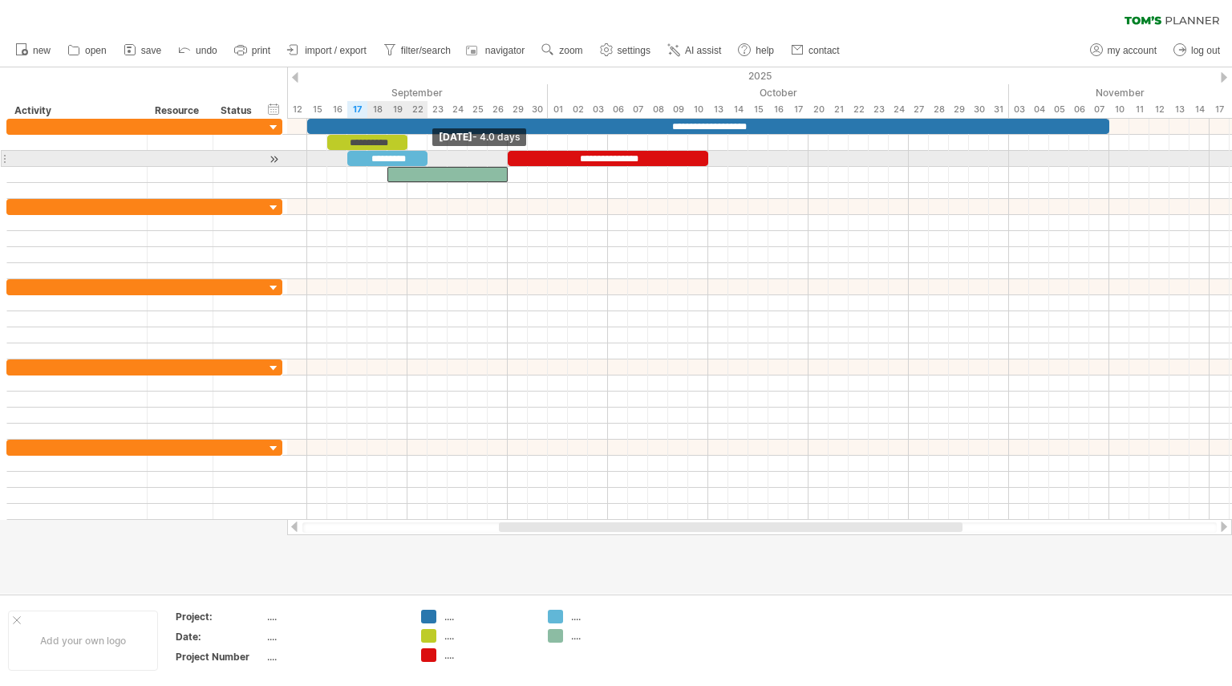
drag, startPoint x: 406, startPoint y: 160, endPoint x: 428, endPoint y: 160, distance: 21.7
click at [428, 160] on span at bounding box center [427, 158] width 6 height 15
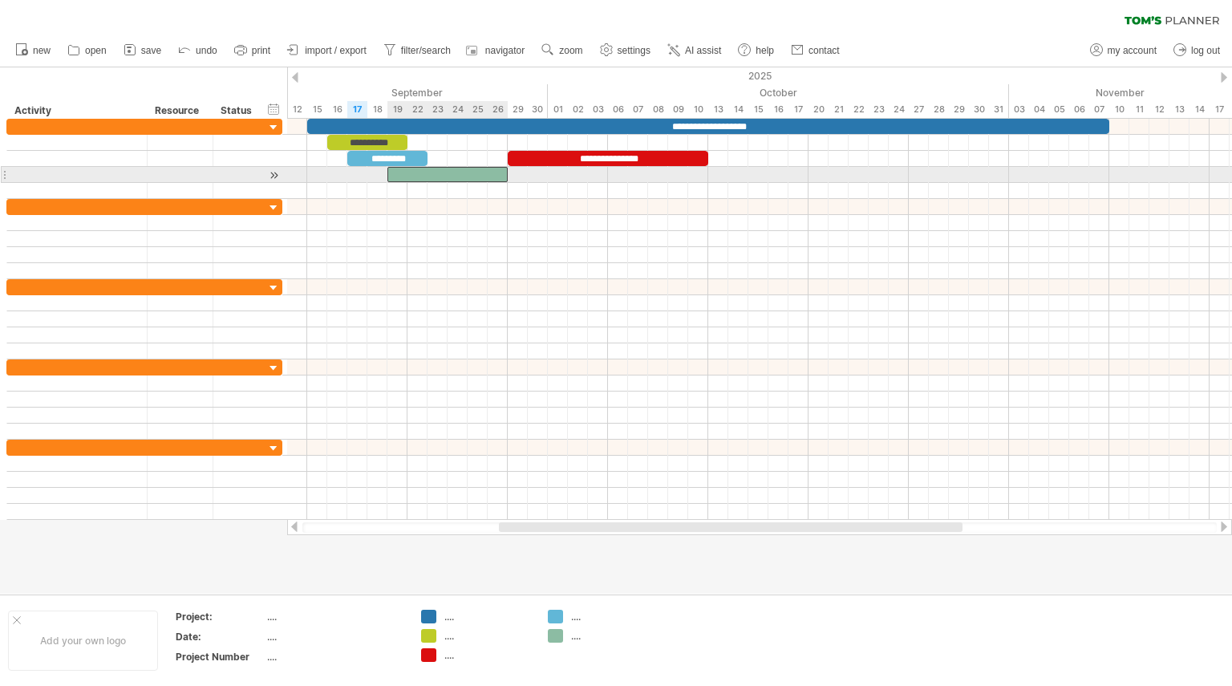
click at [439, 172] on div at bounding box center [447, 174] width 120 height 15
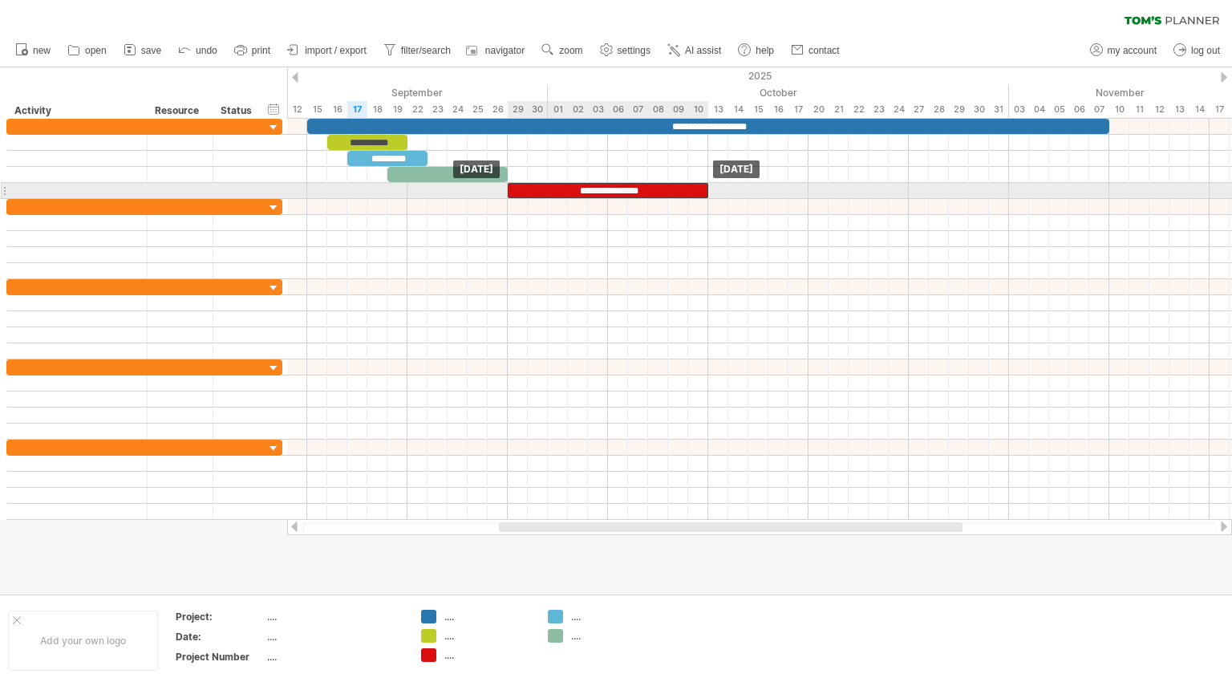
drag, startPoint x: 602, startPoint y: 162, endPoint x: 604, endPoint y: 193, distance: 31.3
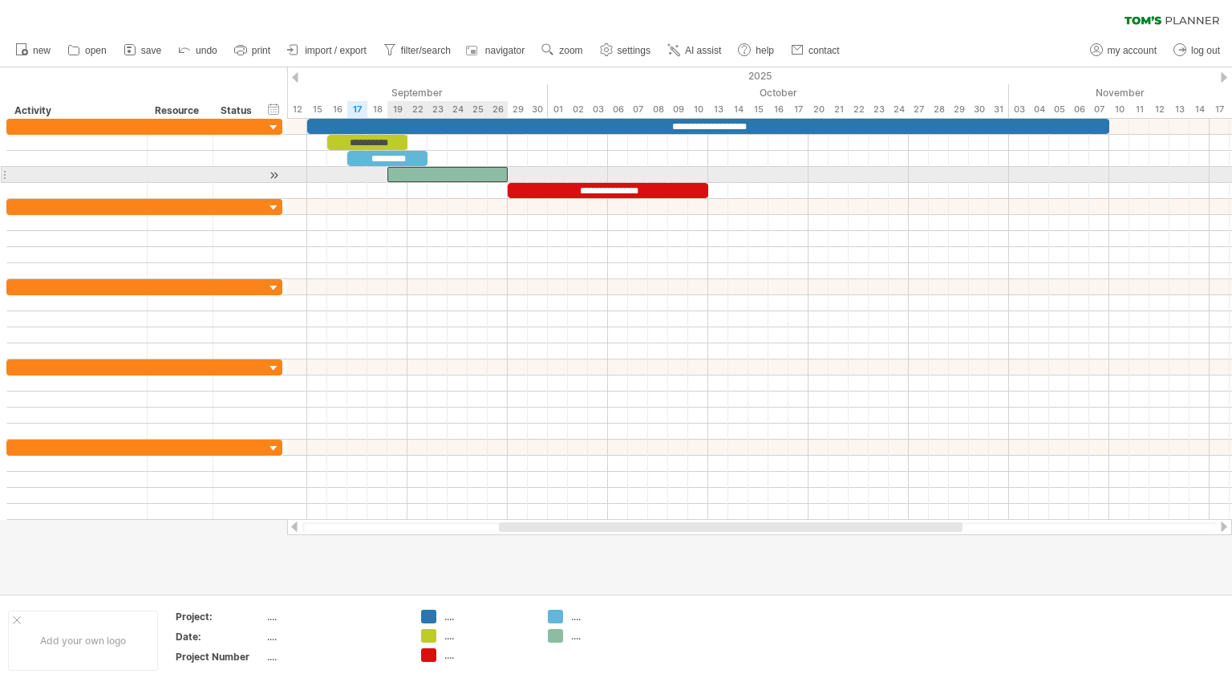
click at [440, 175] on div at bounding box center [447, 174] width 120 height 15
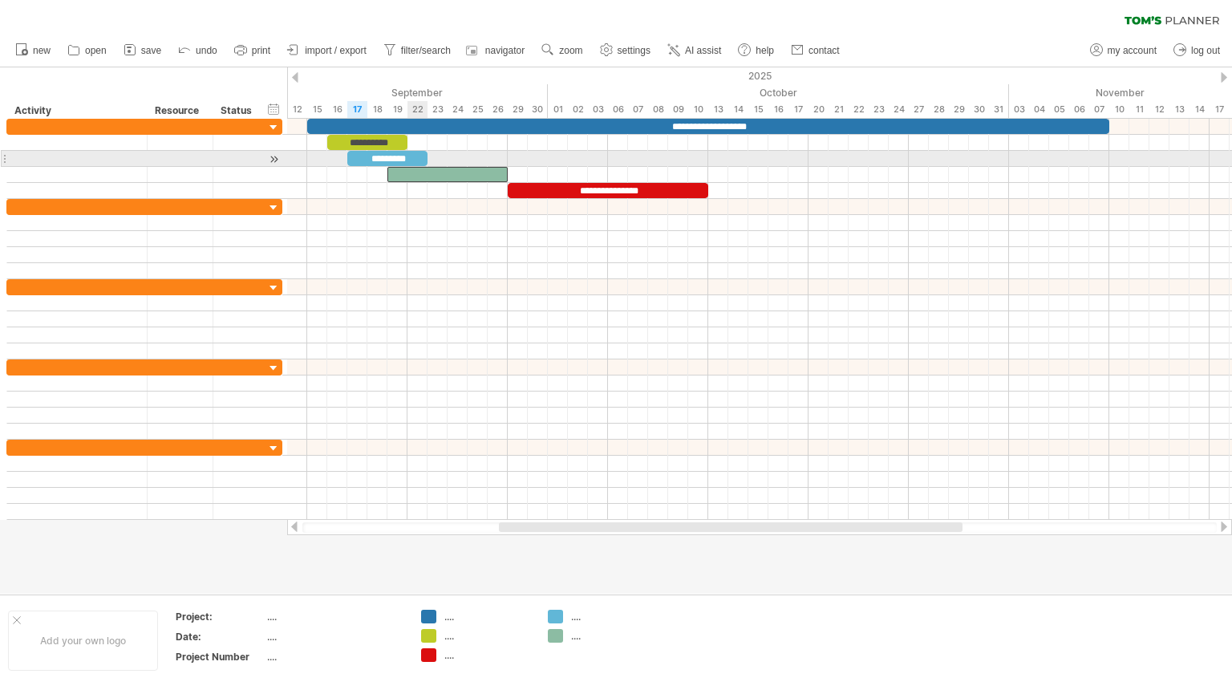
click at [416, 158] on div "*********" at bounding box center [387, 158] width 80 height 15
click at [388, 155] on div "**********" at bounding box center [387, 158] width 80 height 15
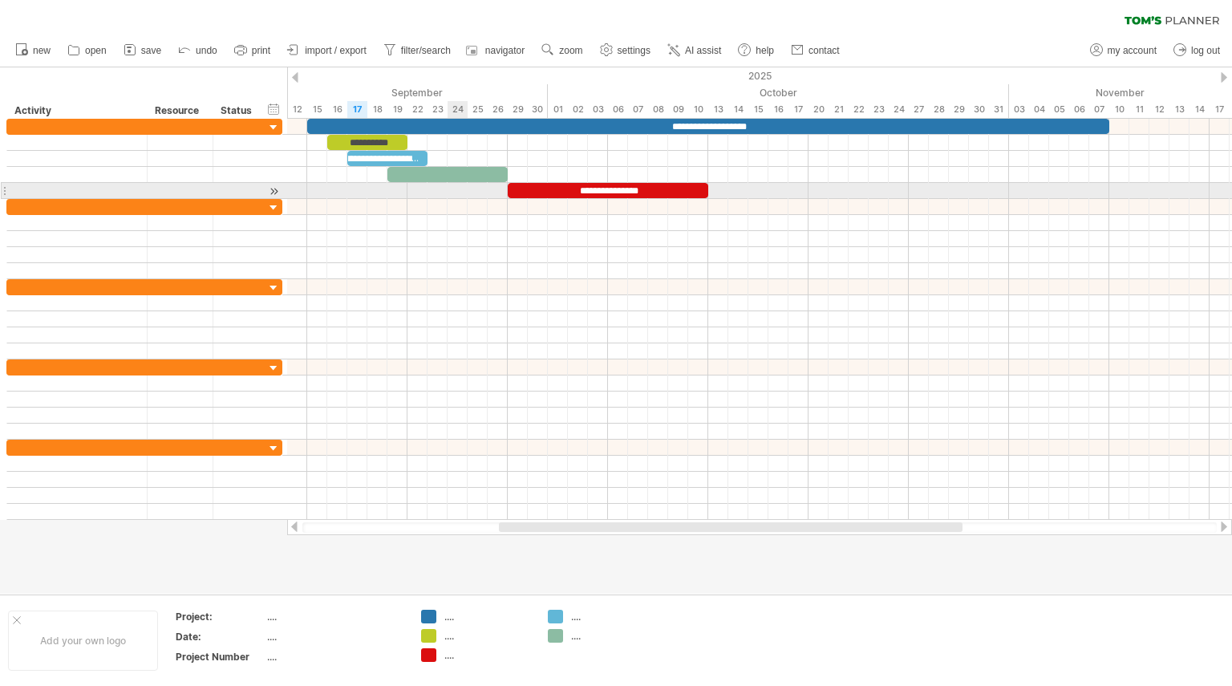
click at [459, 192] on div at bounding box center [759, 191] width 945 height 16
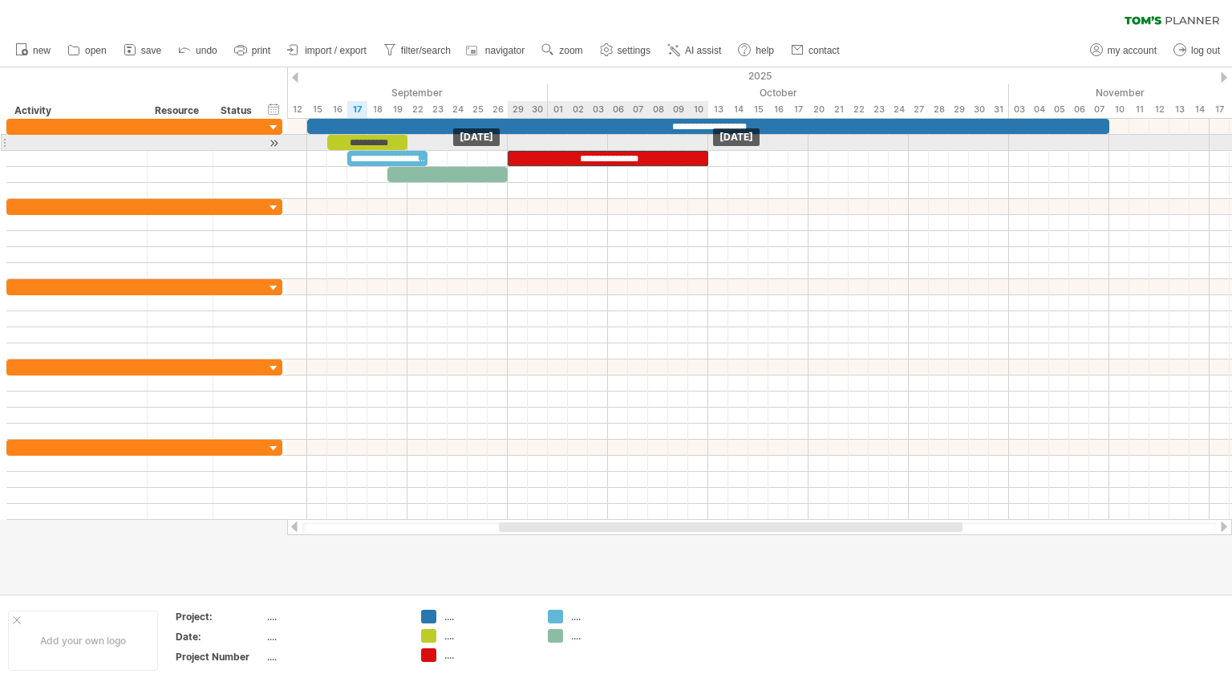
drag, startPoint x: 575, startPoint y: 184, endPoint x: 575, endPoint y: 148, distance: 36.1
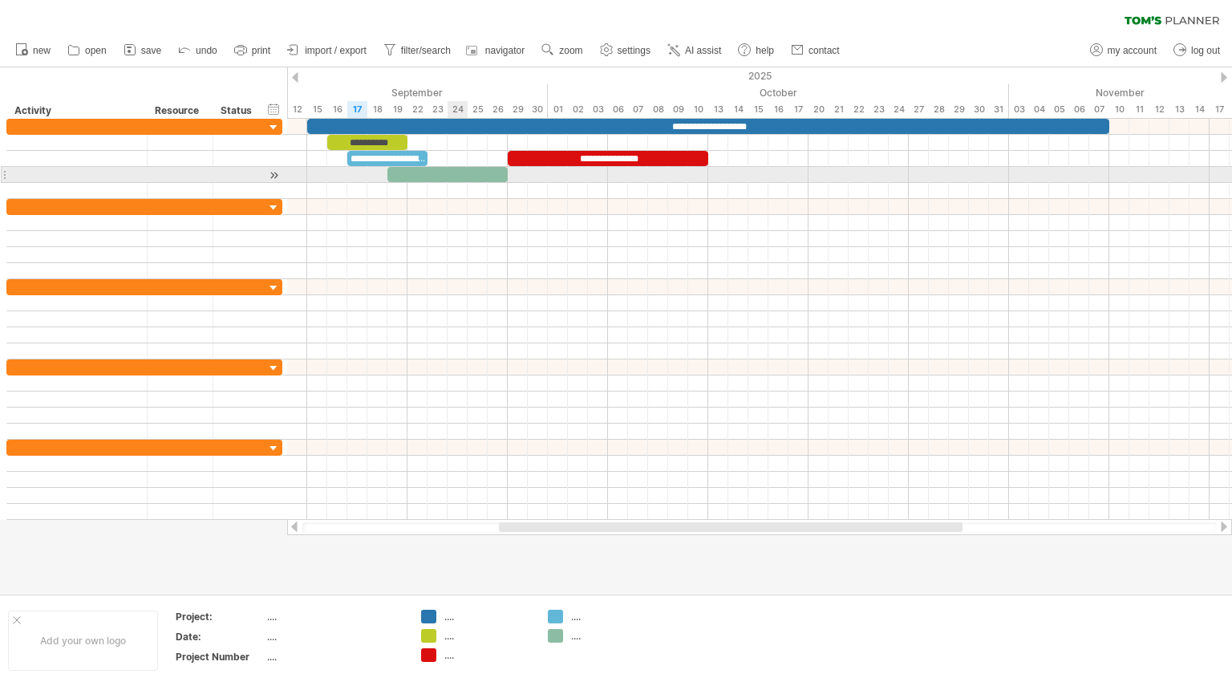
click at [463, 172] on div at bounding box center [447, 174] width 120 height 15
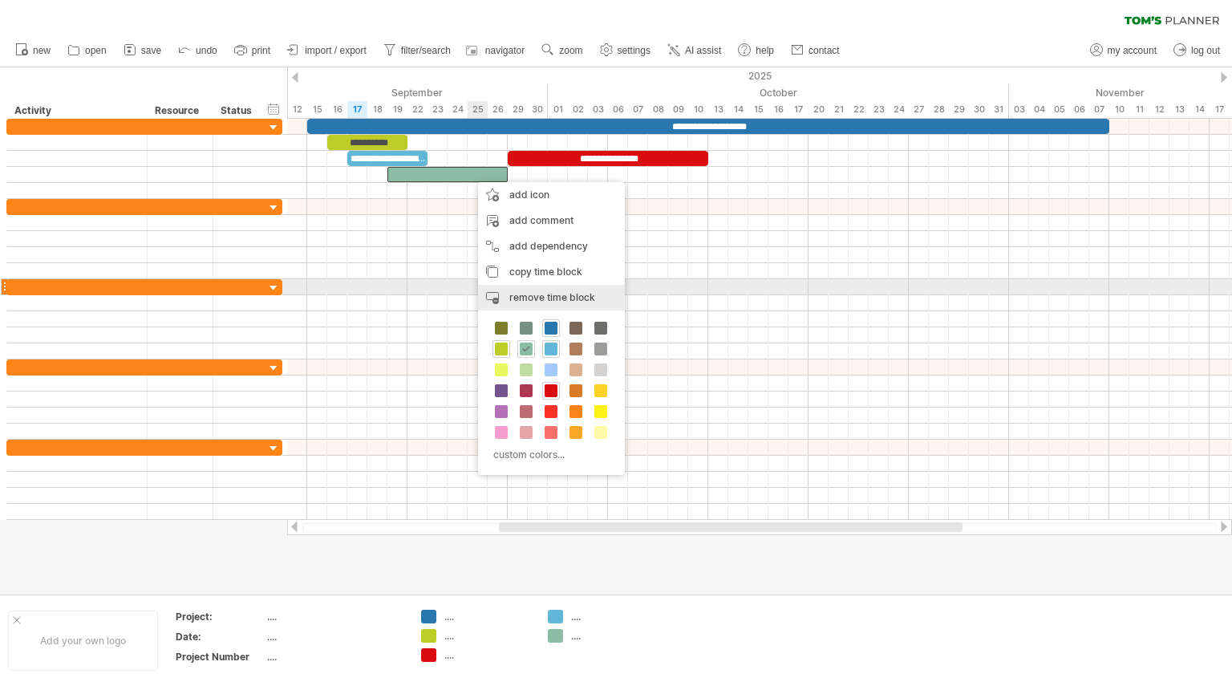
click at [534, 294] on span "remove time block" at bounding box center [552, 297] width 86 height 12
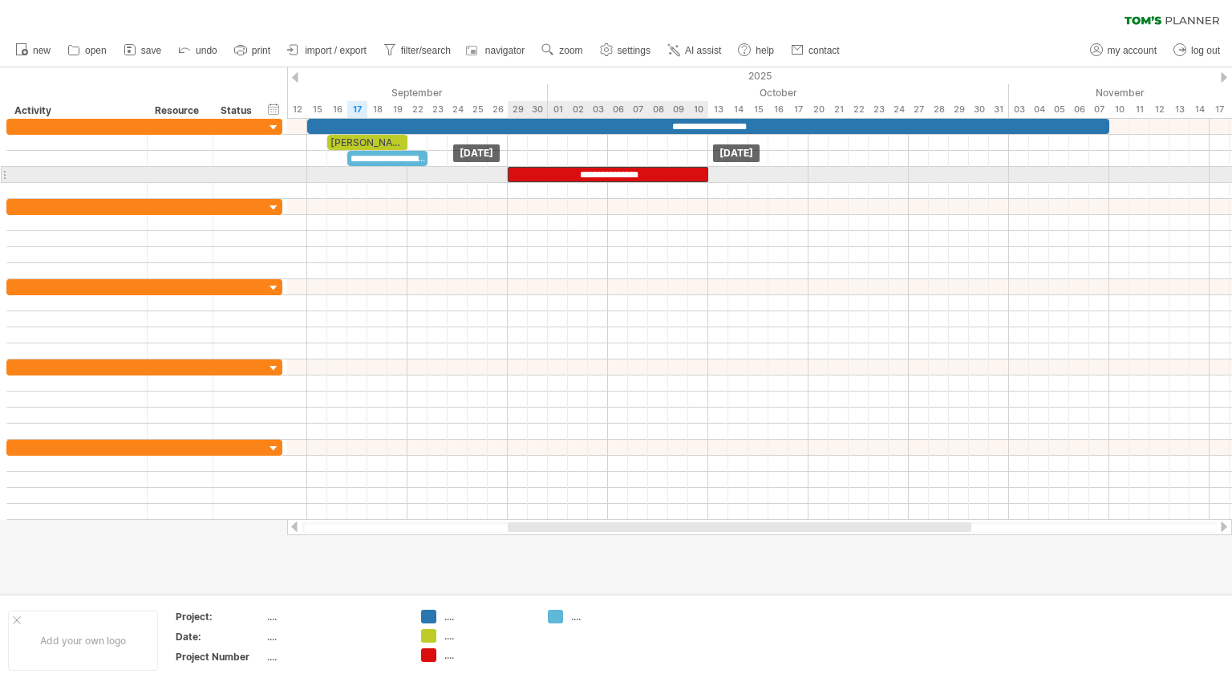
drag, startPoint x: 576, startPoint y: 160, endPoint x: 575, endPoint y: 170, distance: 10.5
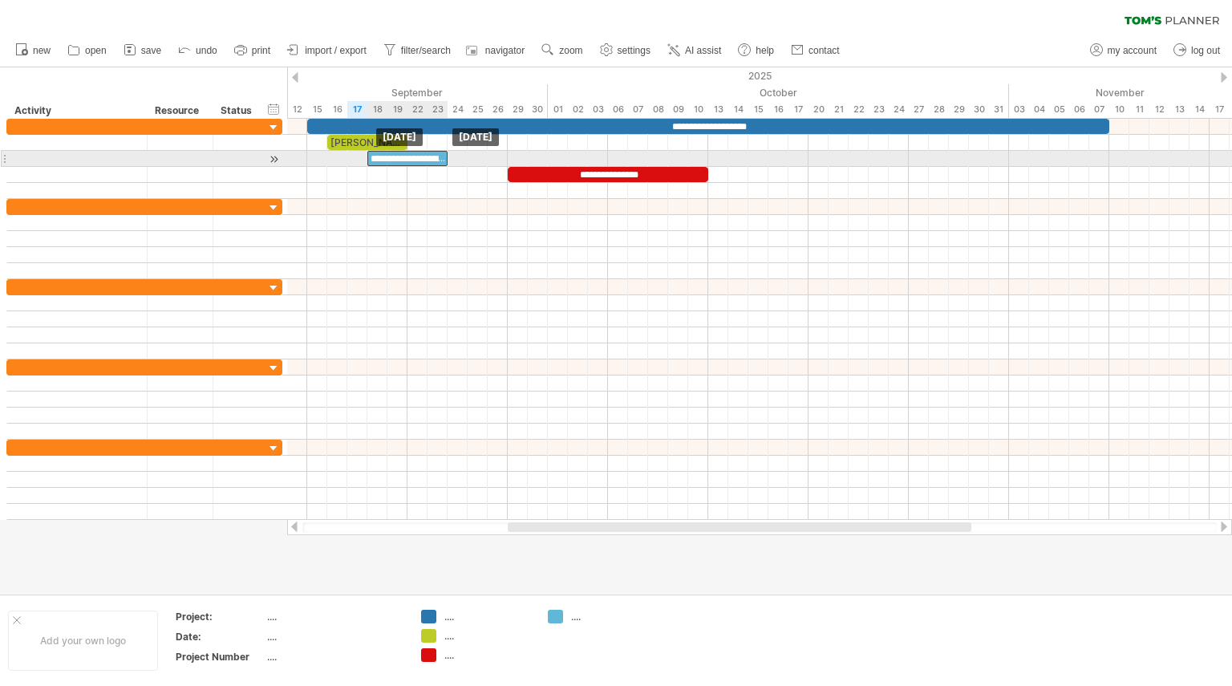
drag, startPoint x: 382, startPoint y: 155, endPoint x: 406, endPoint y: 157, distance: 24.2
click at [406, 157] on div "**********" at bounding box center [407, 158] width 80 height 15
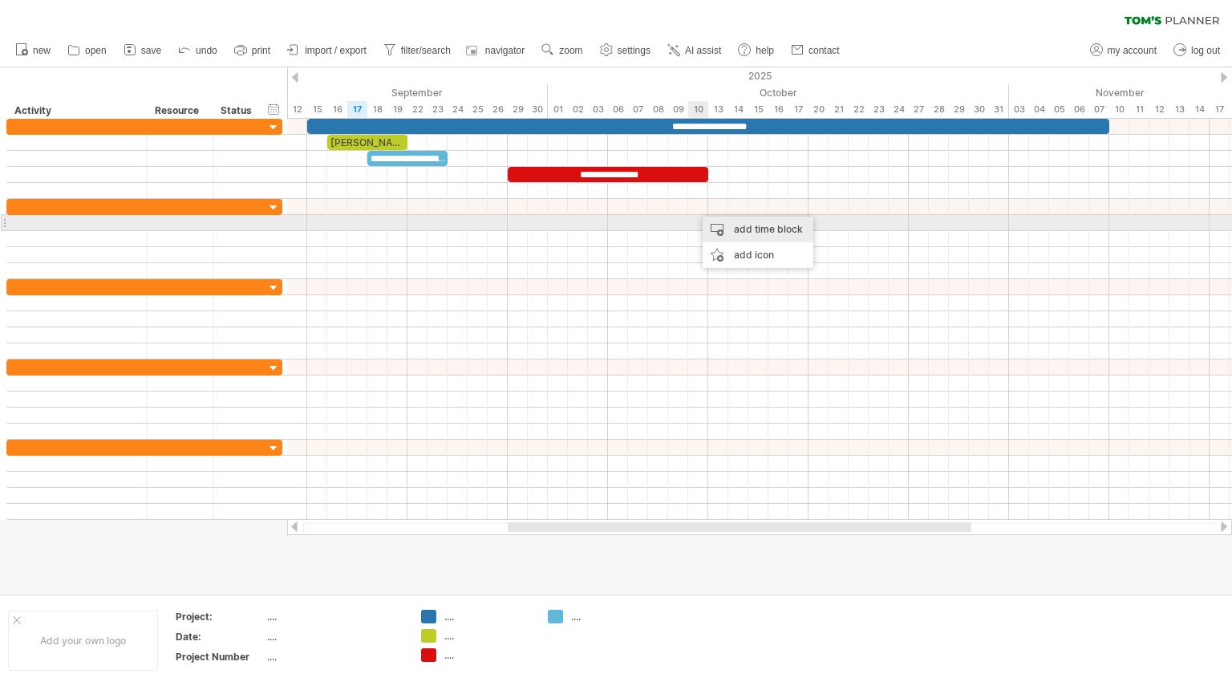
click at [739, 226] on div "add time block" at bounding box center [758, 230] width 111 height 26
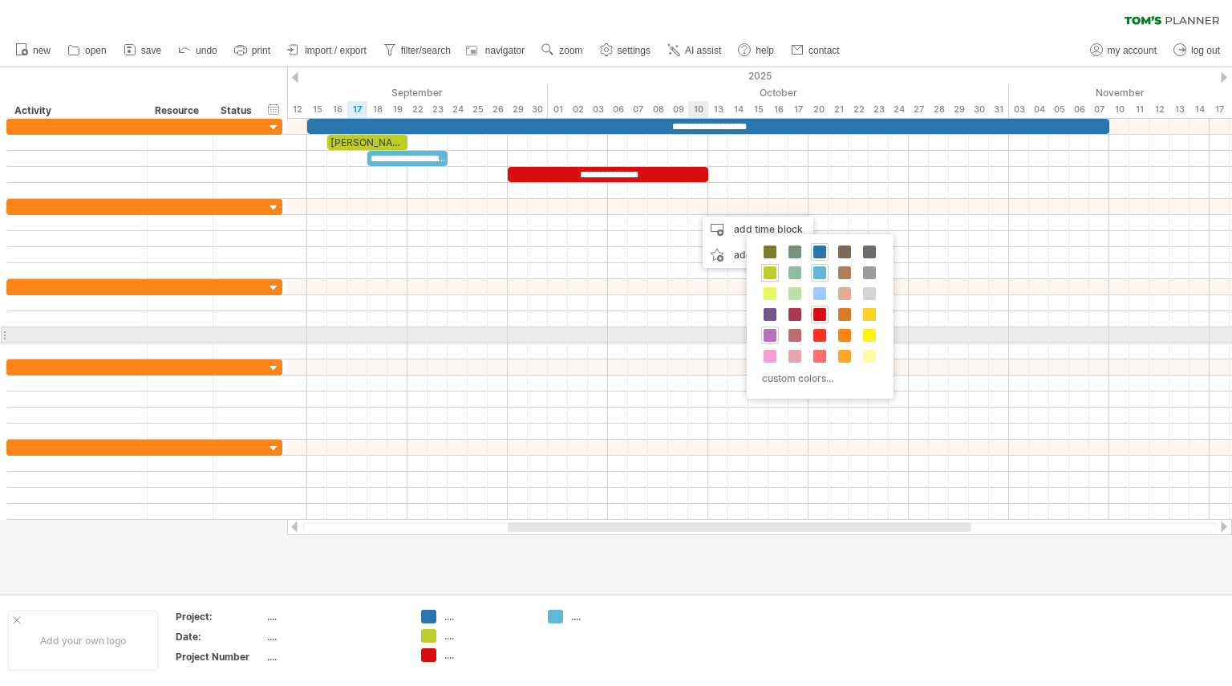
click at [771, 335] on span at bounding box center [770, 335] width 13 height 13
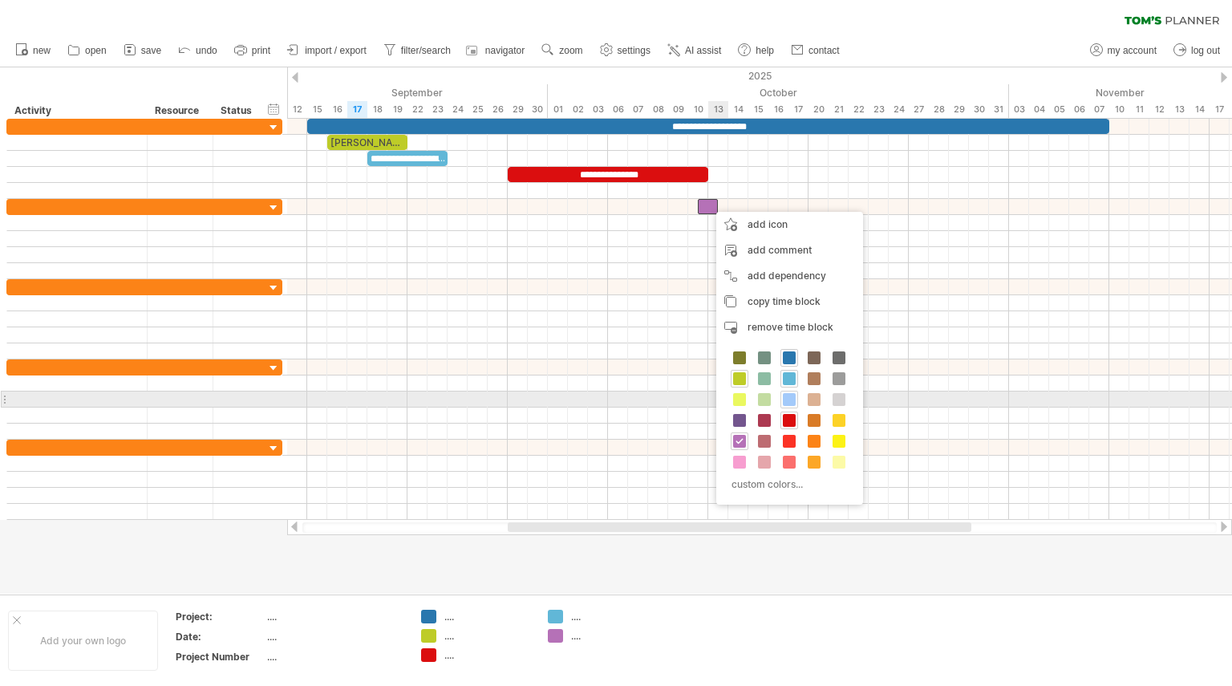
click at [789, 400] on span at bounding box center [789, 399] width 13 height 13
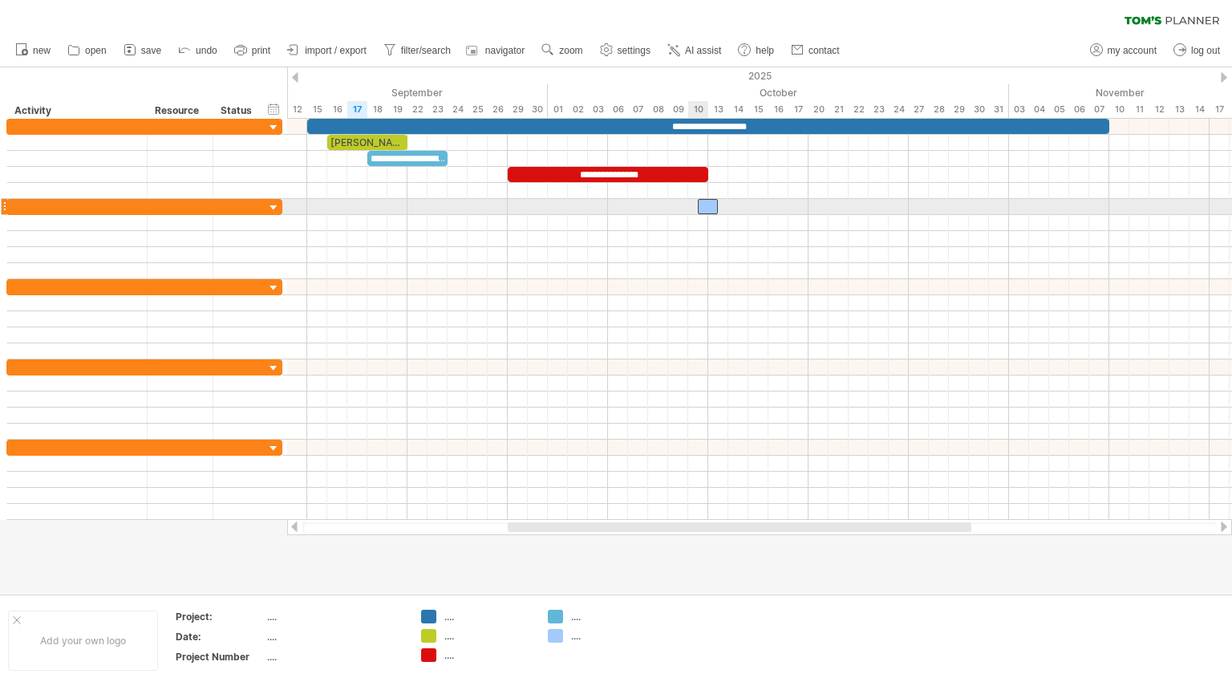
click at [705, 204] on div at bounding box center [708, 206] width 20 height 15
drag, startPoint x: 700, startPoint y: 205, endPoint x: 607, endPoint y: 210, distance: 92.4
click at [607, 210] on span at bounding box center [608, 206] width 6 height 15
click at [651, 205] on div at bounding box center [663, 206] width 111 height 15
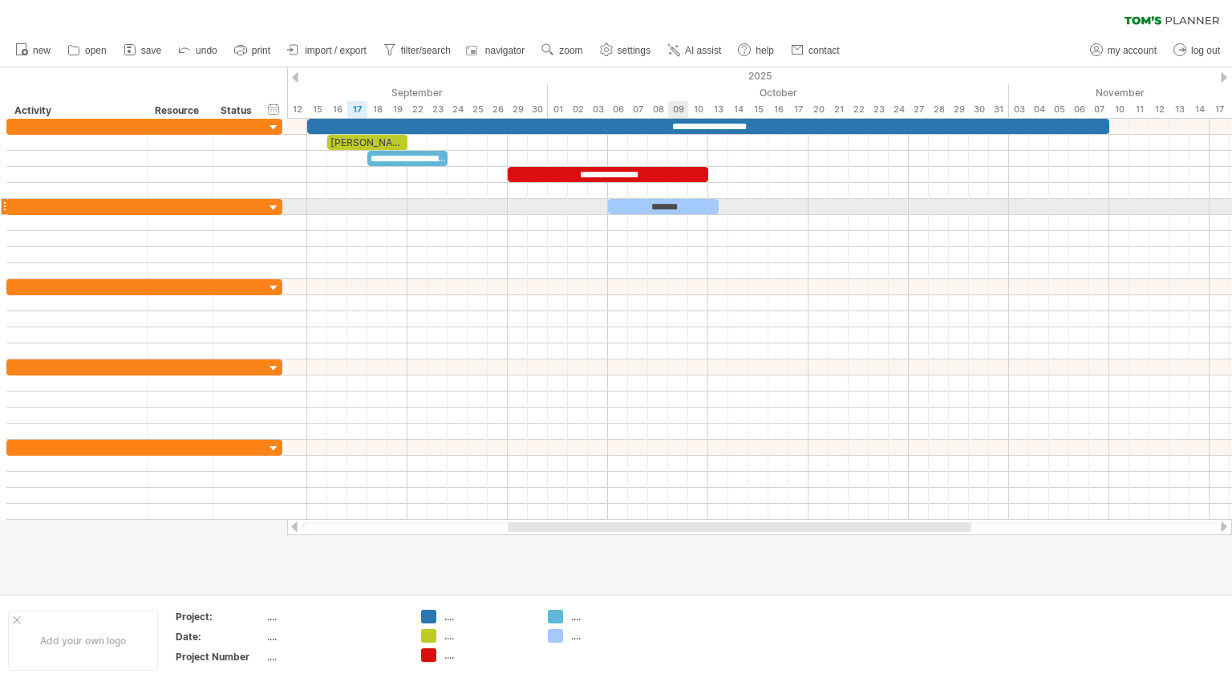
click at [683, 205] on div "*******" at bounding box center [663, 206] width 111 height 15
drag, startPoint x: 631, startPoint y: 202, endPoint x: 468, endPoint y: 200, distance: 163.7
click at [468, 200] on div "******" at bounding box center [503, 206] width 111 height 15
drag, startPoint x: 555, startPoint y: 205, endPoint x: 507, endPoint y: 209, distance: 48.3
click at [507, 209] on span at bounding box center [508, 206] width 6 height 15
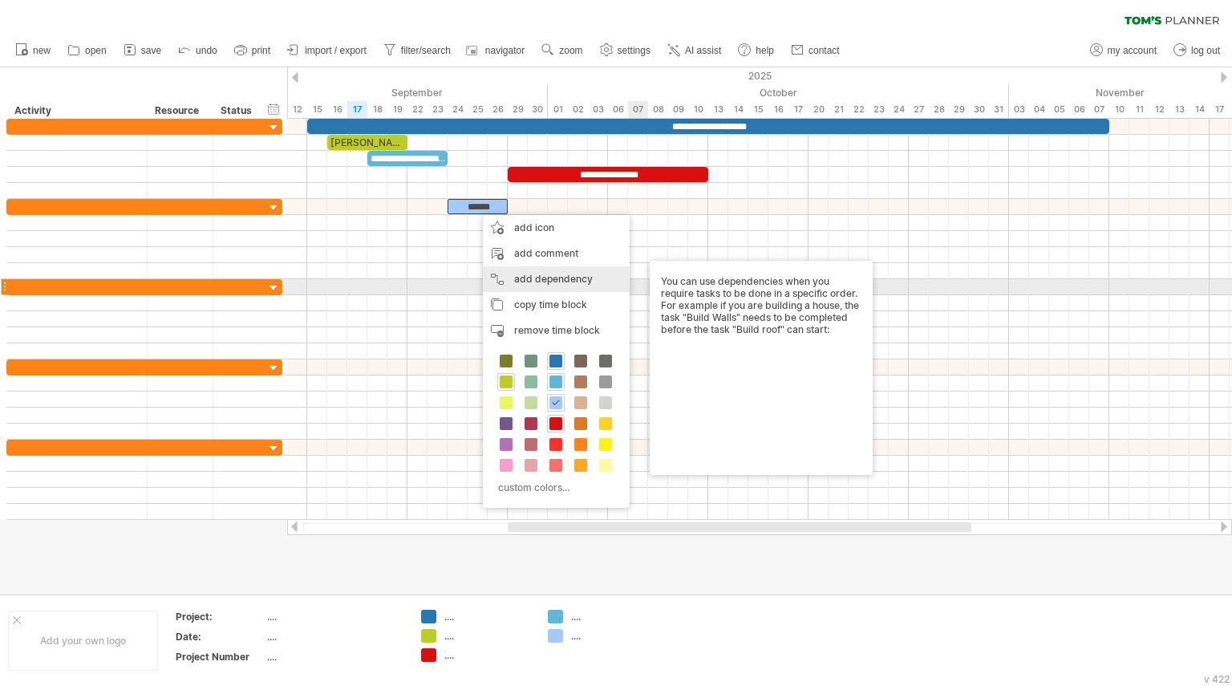
click at [576, 278] on div "add dependency You can use dependencies when you require tasks to be done in a …" at bounding box center [556, 279] width 147 height 26
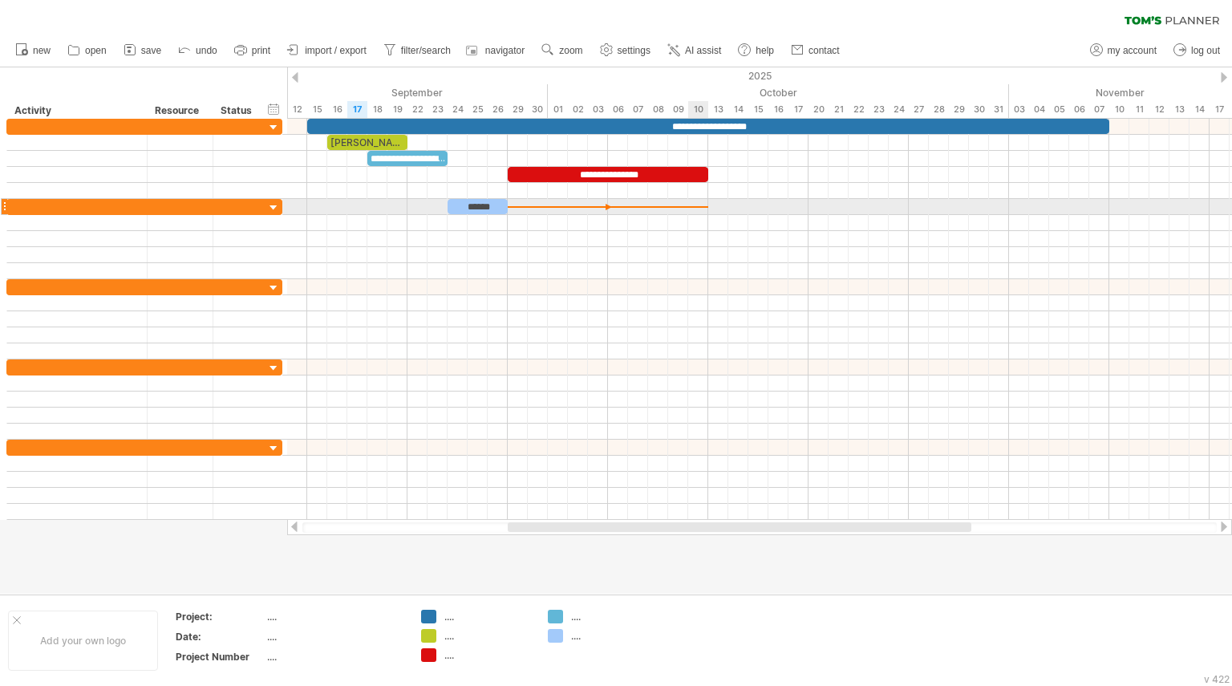
click at [705, 209] on div at bounding box center [759, 207] width 945 height 16
click at [703, 208] on div at bounding box center [759, 207] width 945 height 16
click at [723, 206] on div at bounding box center [759, 207] width 945 height 16
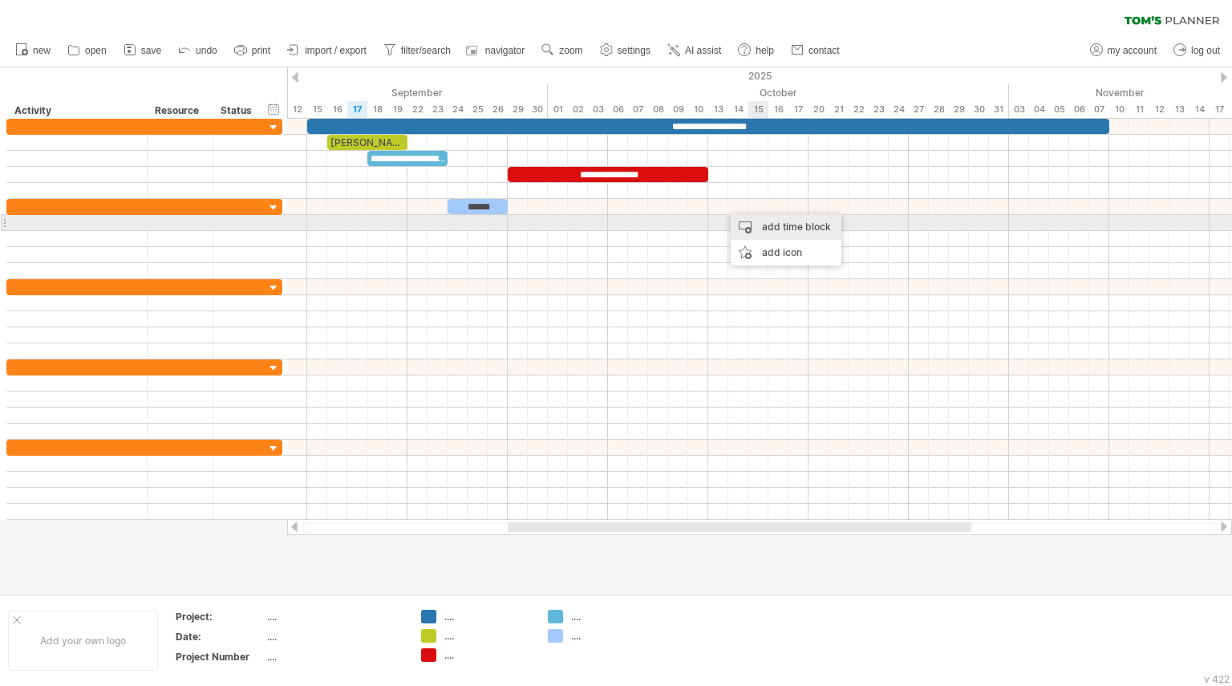
click at [771, 229] on div "add time block" at bounding box center [786, 227] width 111 height 26
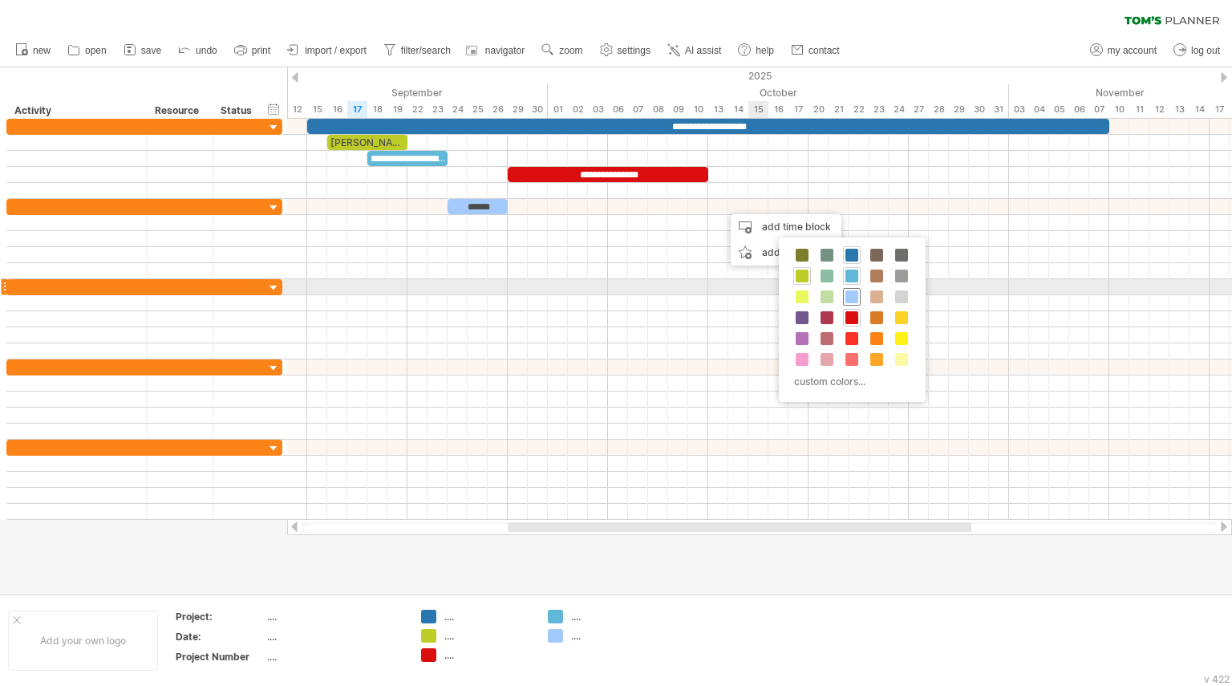
click at [854, 294] on span at bounding box center [852, 296] width 13 height 13
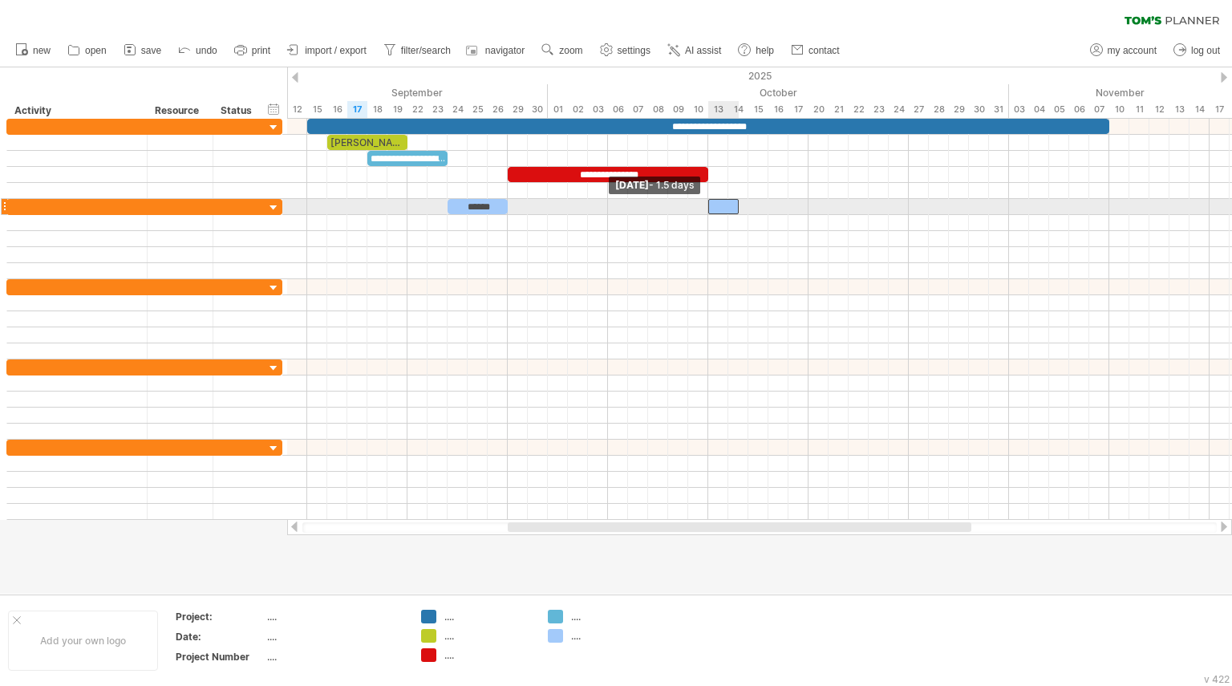
click at [711, 205] on span at bounding box center [708, 206] width 6 height 15
drag, startPoint x: 739, startPoint y: 206, endPoint x: 808, endPoint y: 206, distance: 69.0
click at [808, 206] on span at bounding box center [808, 206] width 6 height 15
click at [764, 205] on div at bounding box center [758, 206] width 100 height 15
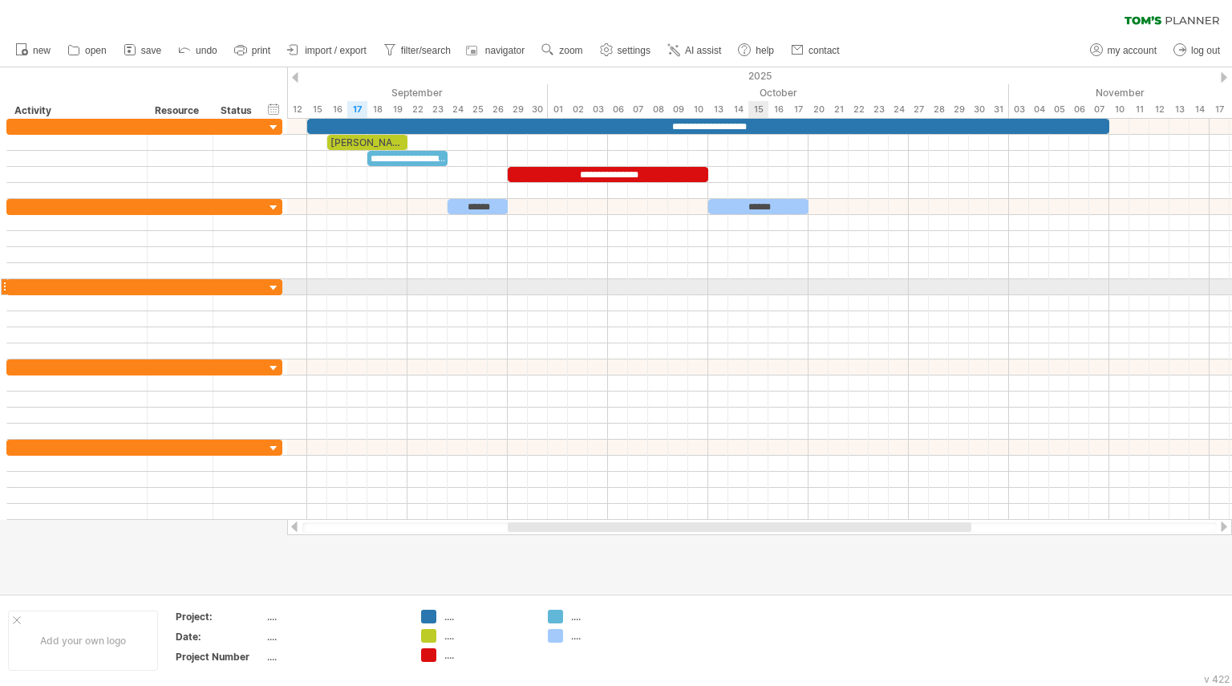
click at [755, 282] on div at bounding box center [759, 287] width 945 height 16
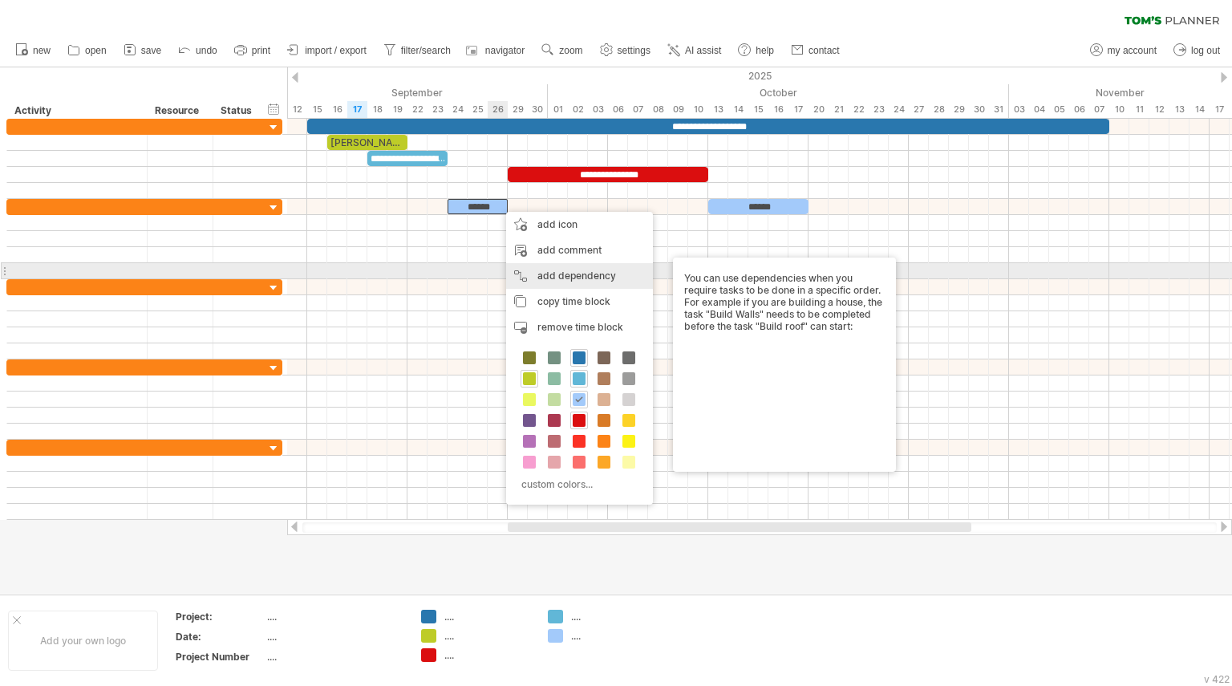
click at [583, 270] on div "add dependency You can use dependencies when you require tasks to be done in a …" at bounding box center [579, 276] width 147 height 26
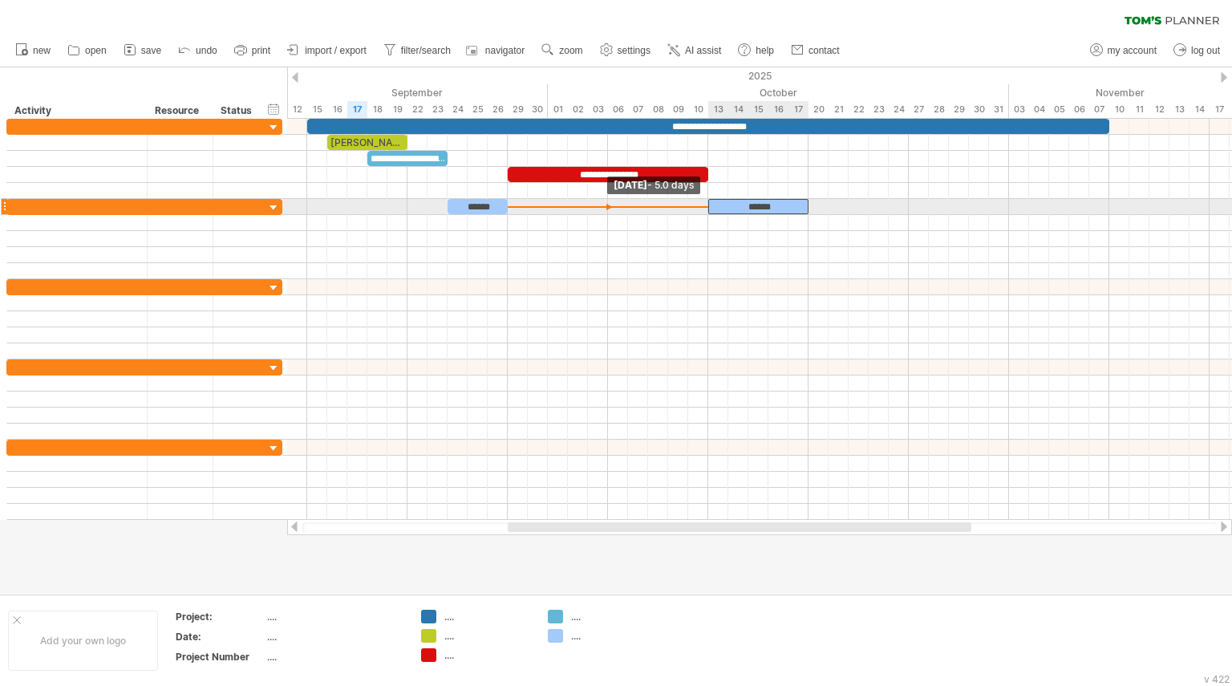
click at [707, 202] on span at bounding box center [708, 206] width 6 height 15
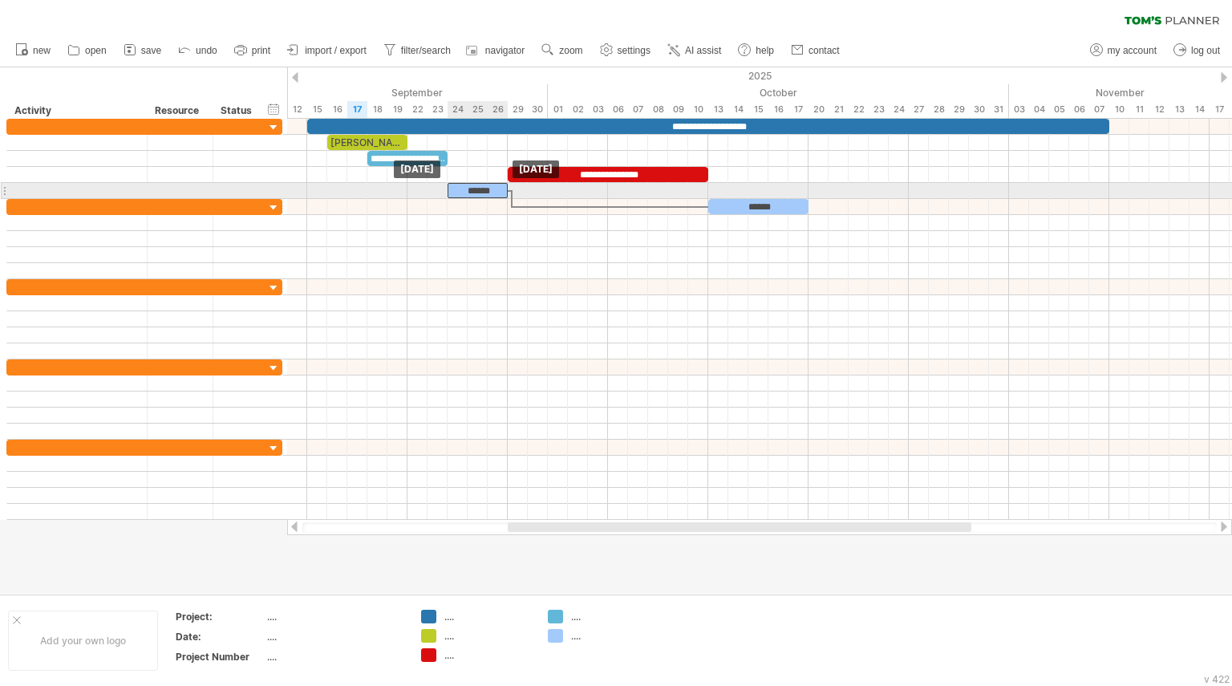
drag, startPoint x: 483, startPoint y: 203, endPoint x: 482, endPoint y: 189, distance: 13.7
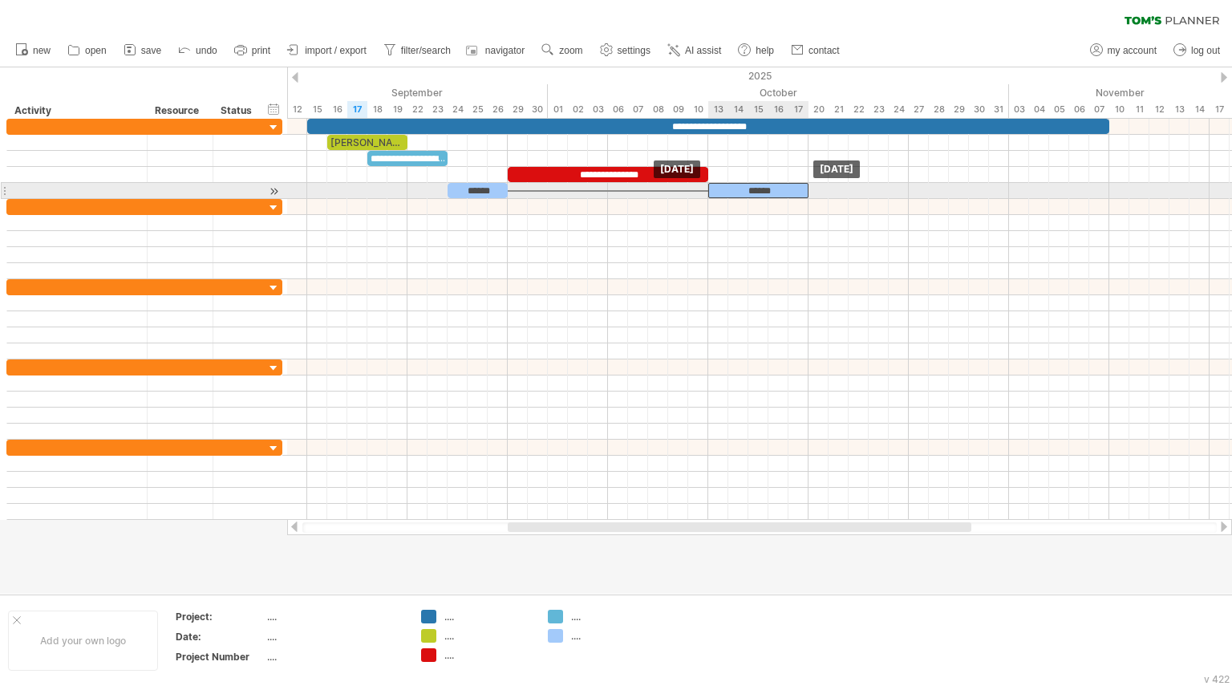
drag, startPoint x: 744, startPoint y: 205, endPoint x: 744, endPoint y: 188, distance: 17.7
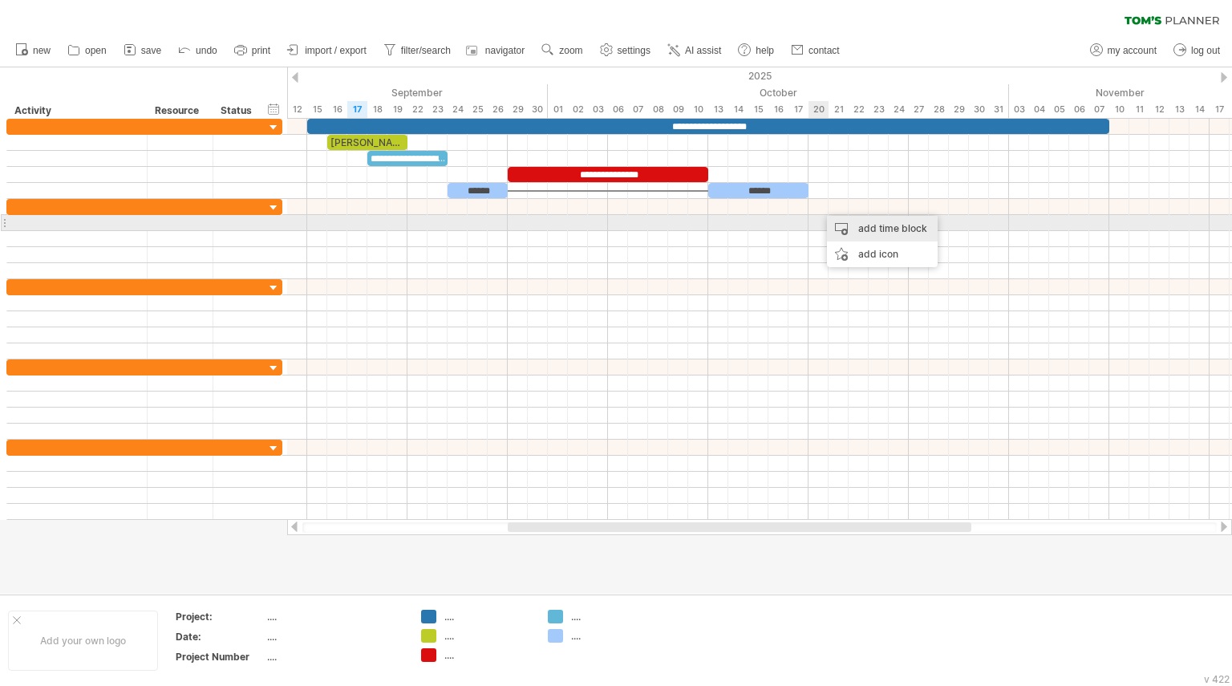
click at [838, 228] on div "add time block" at bounding box center [882, 229] width 111 height 26
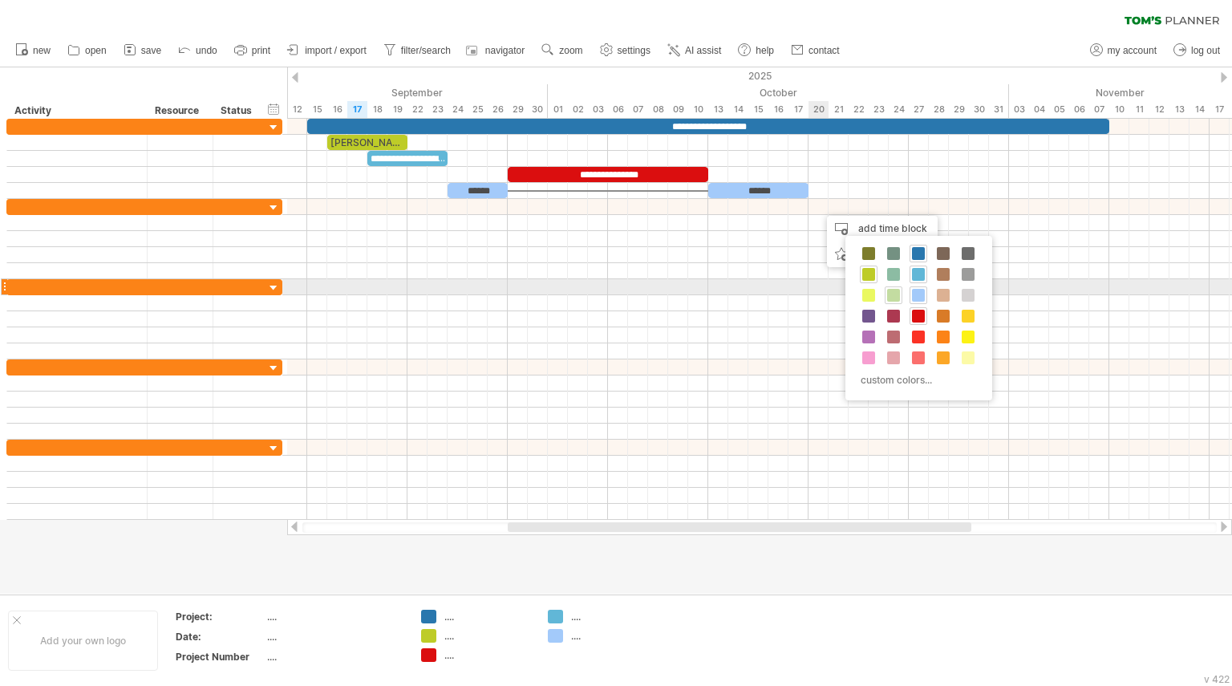
click at [891, 294] on span at bounding box center [893, 295] width 13 height 13
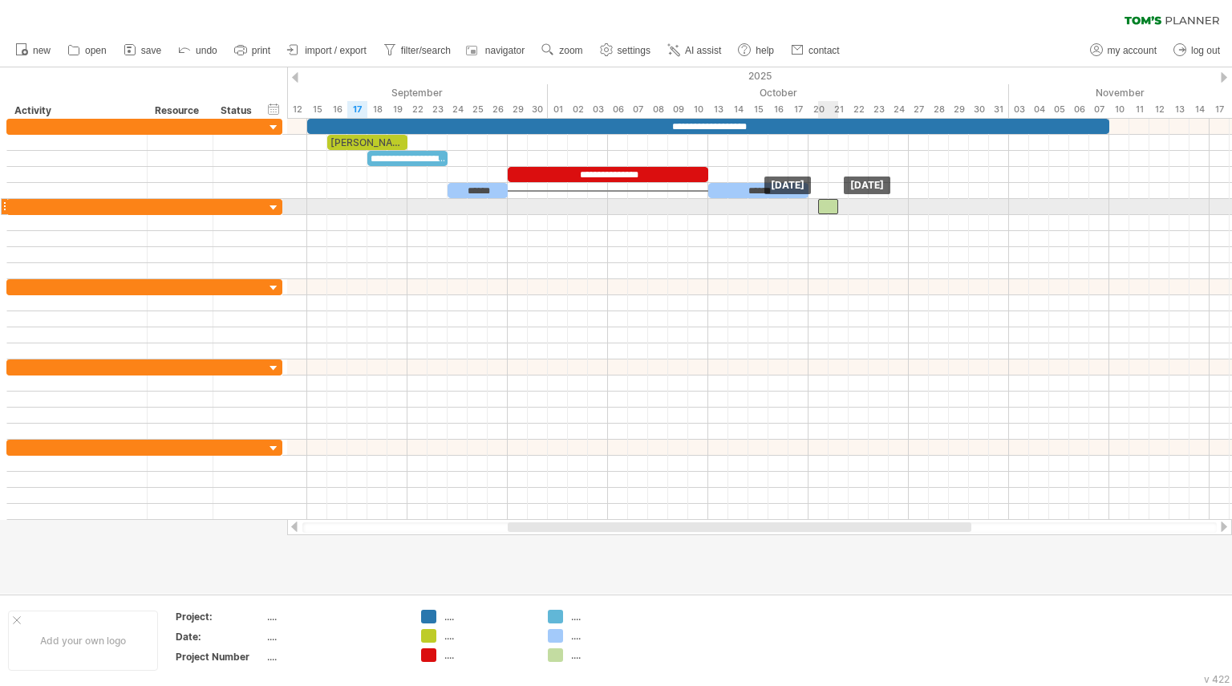
drag, startPoint x: 827, startPoint y: 202, endPoint x: 842, endPoint y: 202, distance: 14.4
click at [838, 202] on div at bounding box center [828, 206] width 20 height 15
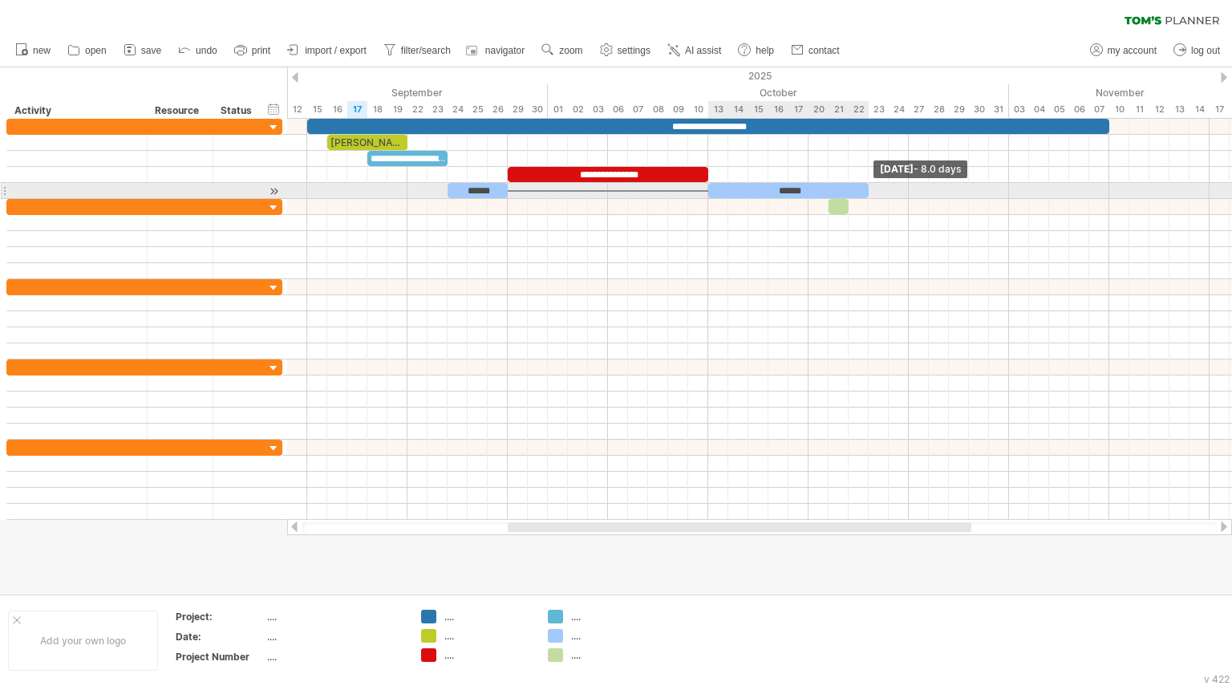
drag, startPoint x: 809, startPoint y: 189, endPoint x: 866, endPoint y: 190, distance: 57.0
click at [866, 190] on span at bounding box center [869, 190] width 6 height 15
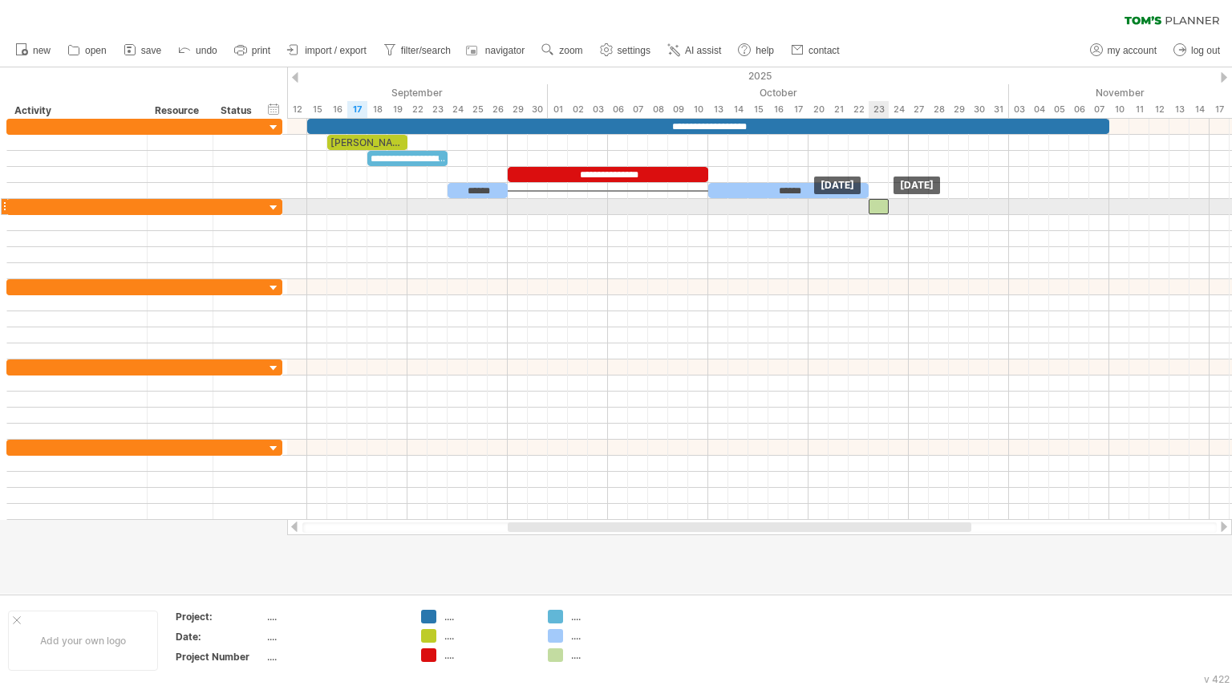
drag, startPoint x: 838, startPoint y: 207, endPoint x: 879, endPoint y: 207, distance: 41.7
click at [879, 207] on div at bounding box center [879, 206] width 20 height 15
drag, startPoint x: 886, startPoint y: 205, endPoint x: 962, endPoint y: 204, distance: 75.4
click at [962, 204] on div at bounding box center [919, 206] width 100 height 15
click at [927, 202] on div at bounding box center [919, 206] width 100 height 15
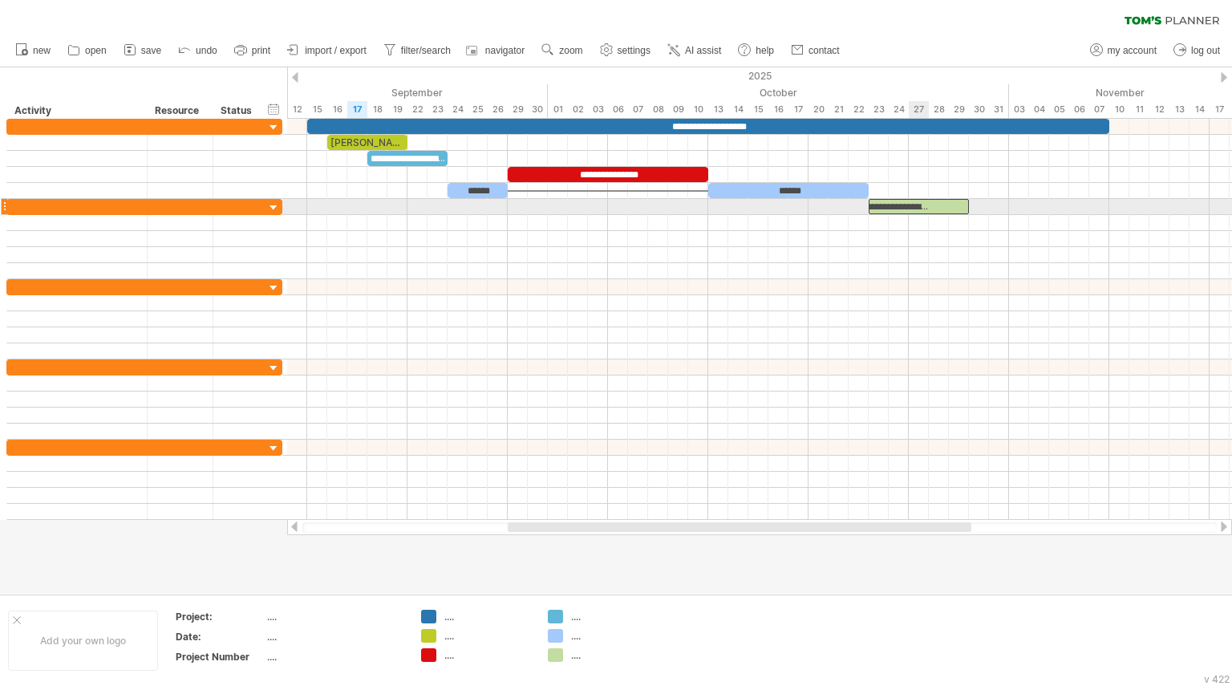
scroll to position [0, 55]
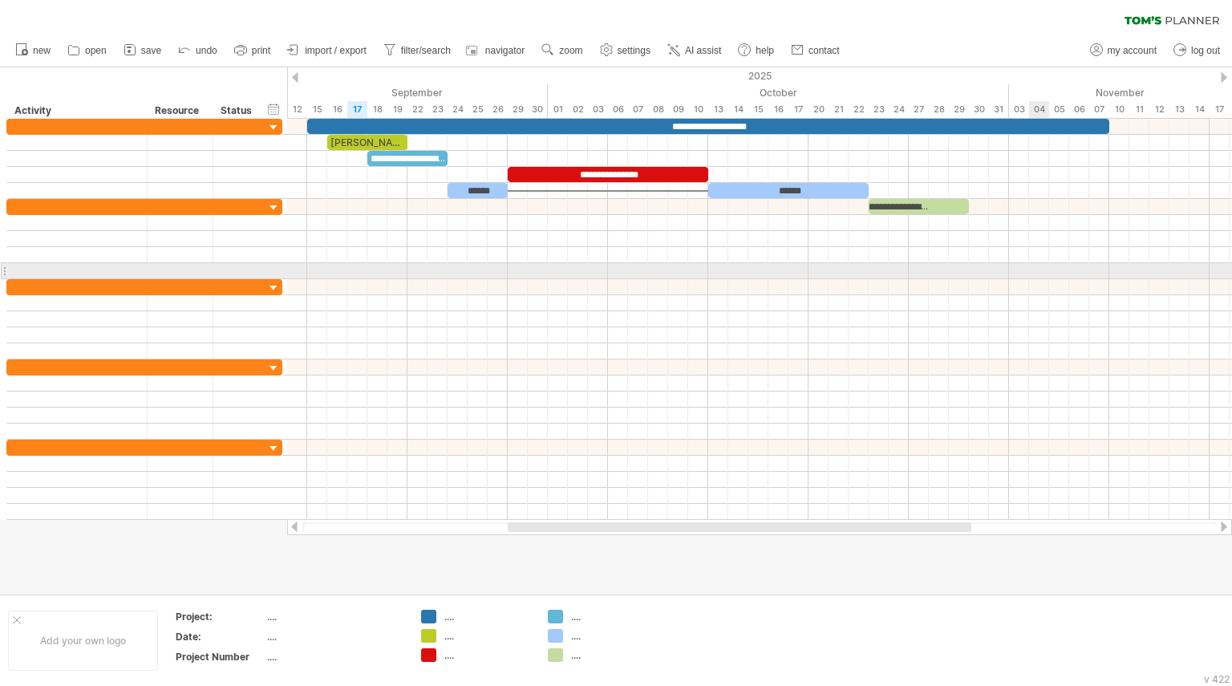
click at [1037, 266] on div at bounding box center [759, 271] width 945 height 16
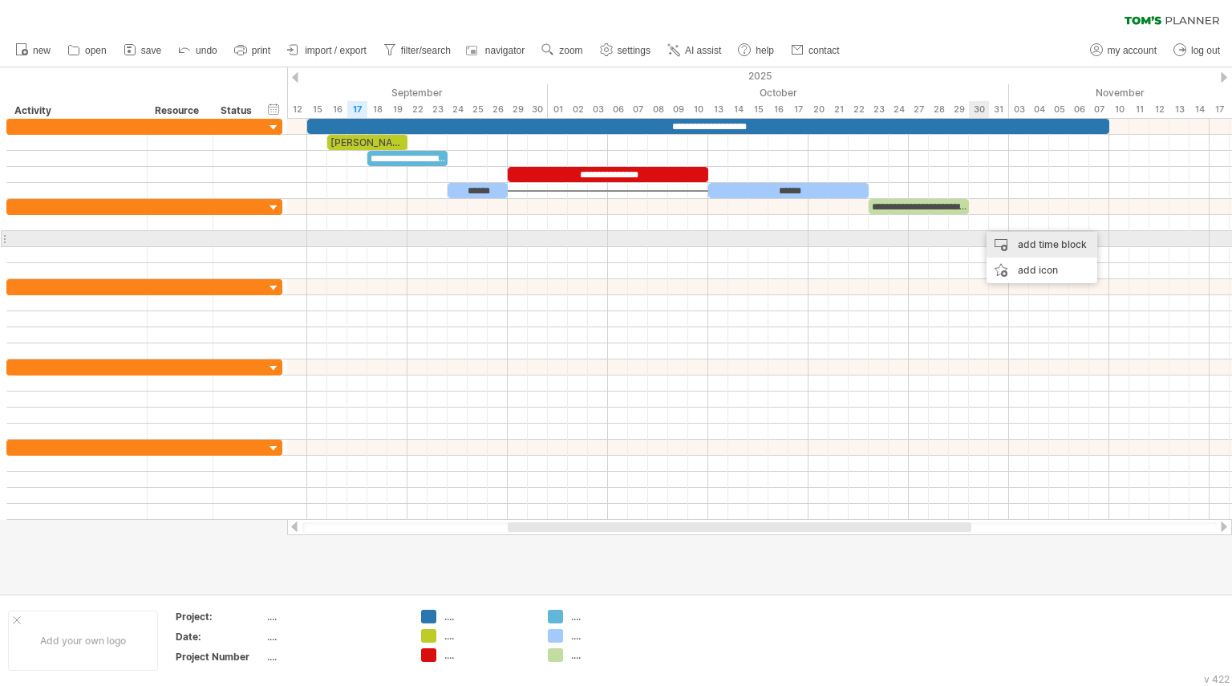
click at [1014, 244] on div "add time block" at bounding box center [1042, 245] width 111 height 26
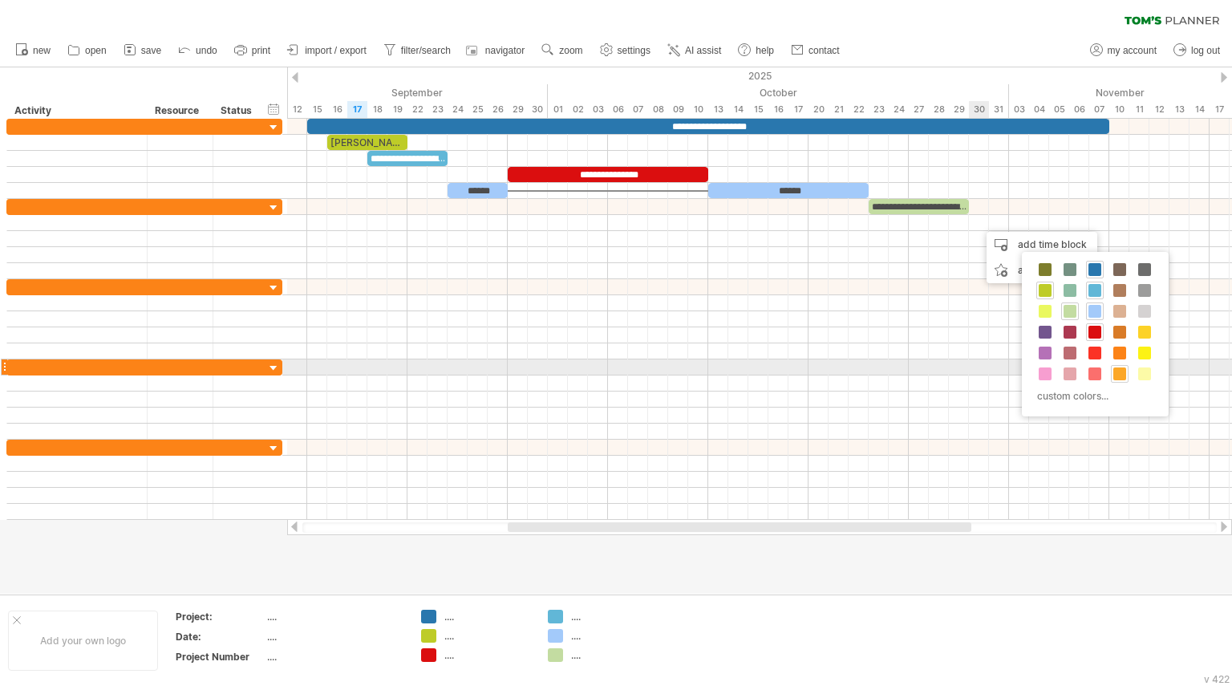
click at [1116, 370] on span at bounding box center [1120, 373] width 13 height 13
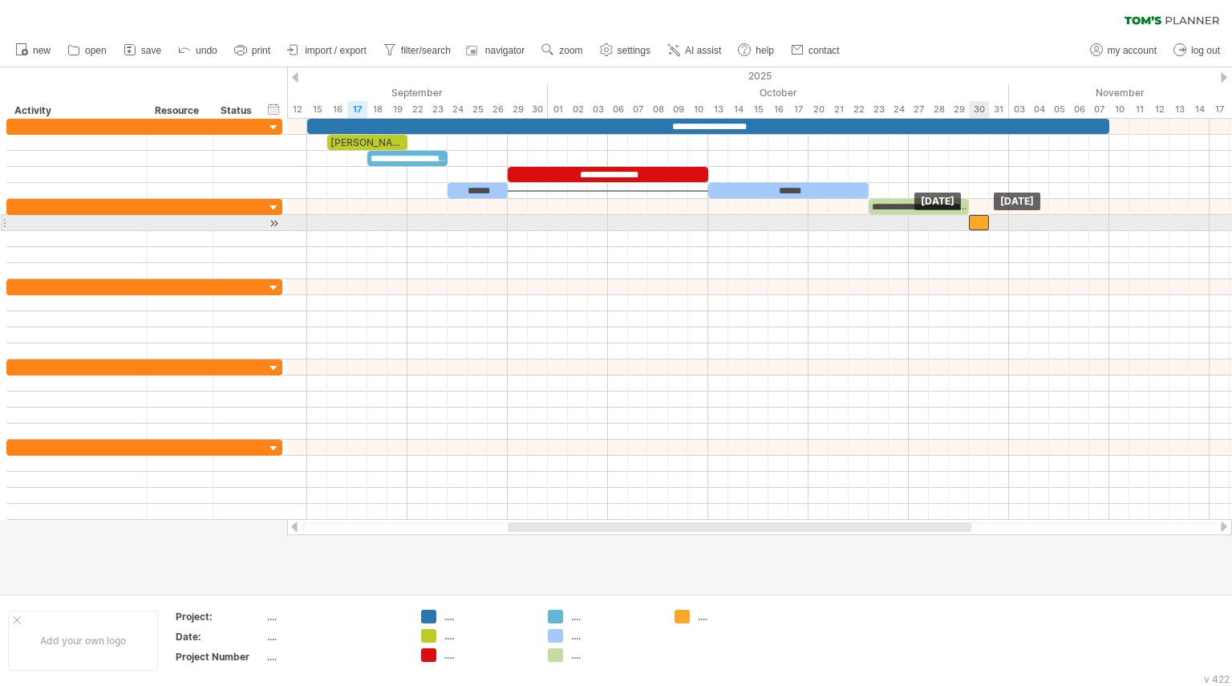
click at [980, 223] on div at bounding box center [979, 222] width 20 height 15
drag, startPoint x: 988, startPoint y: 222, endPoint x: 1007, endPoint y: 221, distance: 18.5
click at [1007, 221] on span at bounding box center [1009, 222] width 6 height 15
click at [984, 222] on div at bounding box center [989, 222] width 40 height 15
drag, startPoint x: 1008, startPoint y: 219, endPoint x: 1045, endPoint y: 220, distance: 36.1
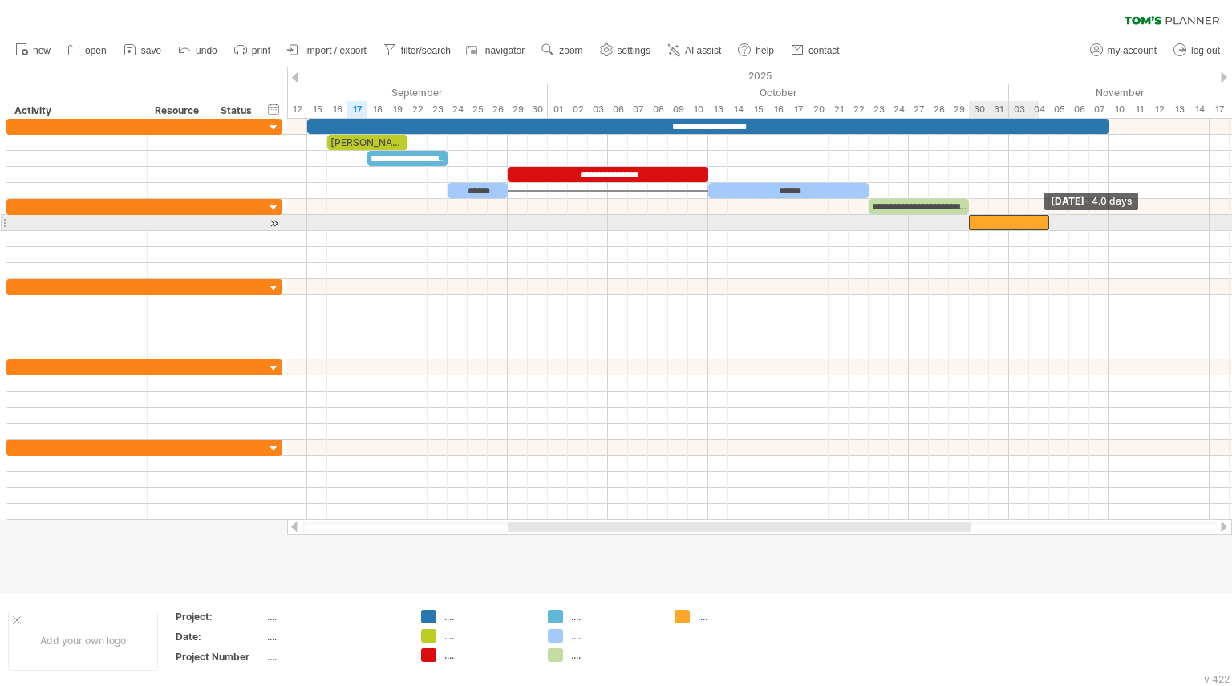
click at [1045, 220] on div at bounding box center [1009, 222] width 80 height 15
click at [1015, 218] on div at bounding box center [1009, 222] width 80 height 15
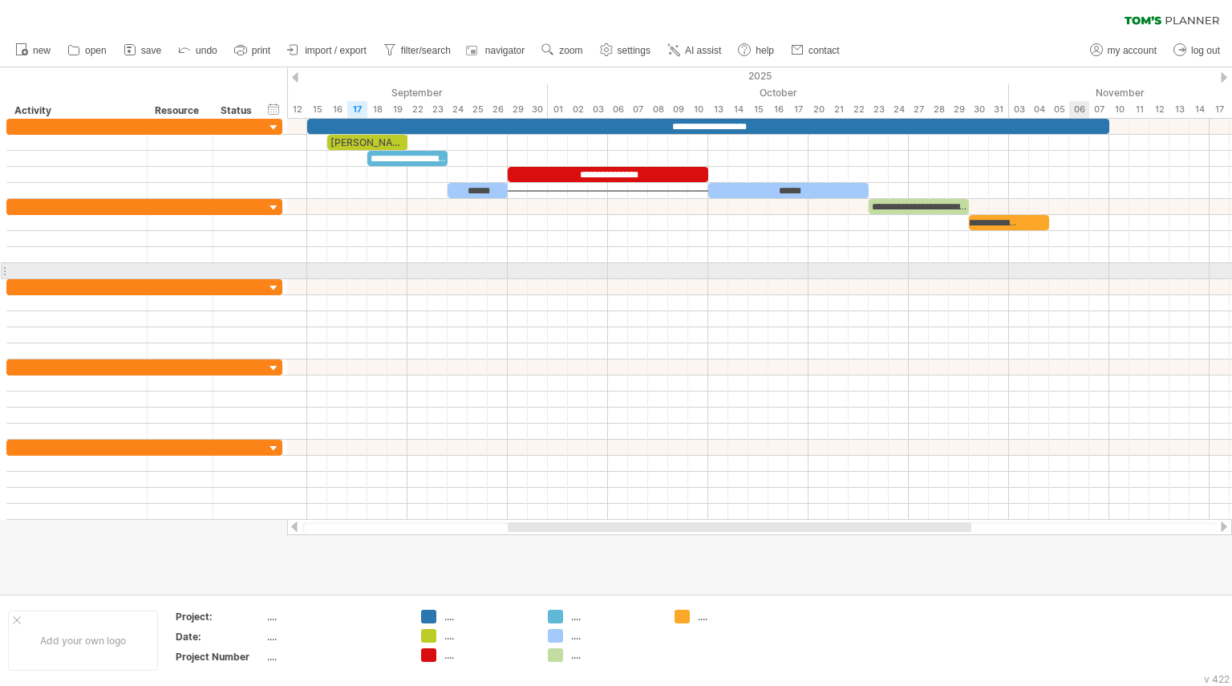
click at [1079, 273] on div at bounding box center [759, 271] width 945 height 16
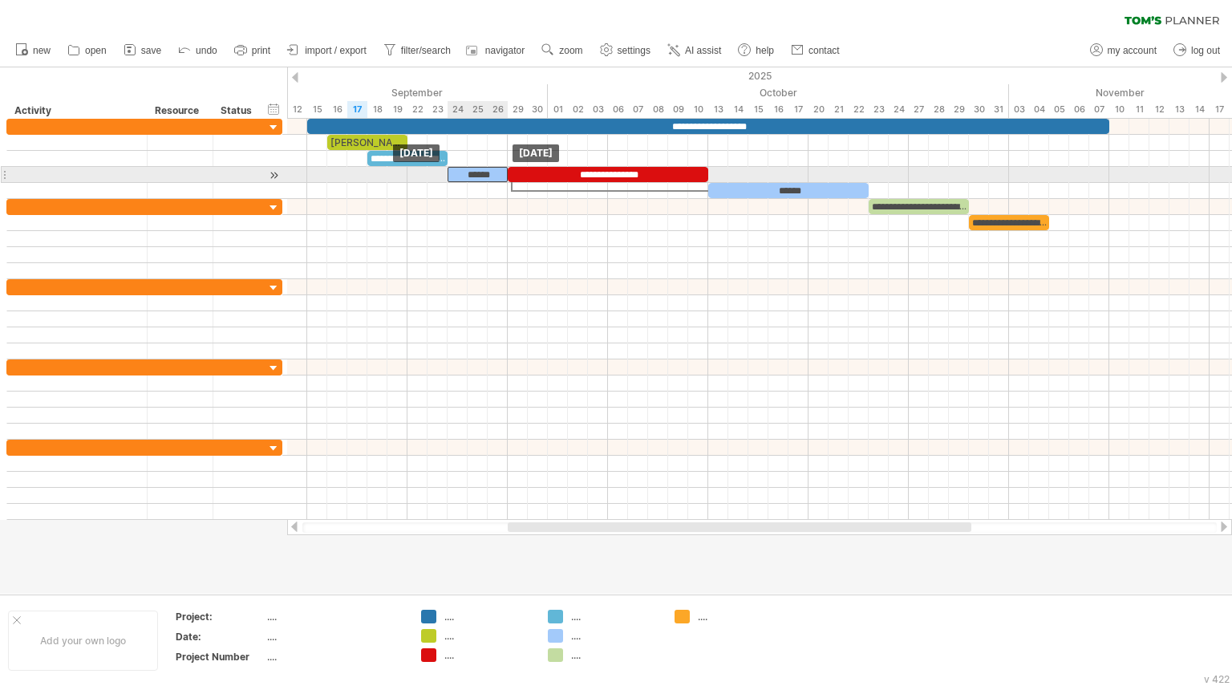
drag, startPoint x: 472, startPoint y: 188, endPoint x: 473, endPoint y: 176, distance: 12.1
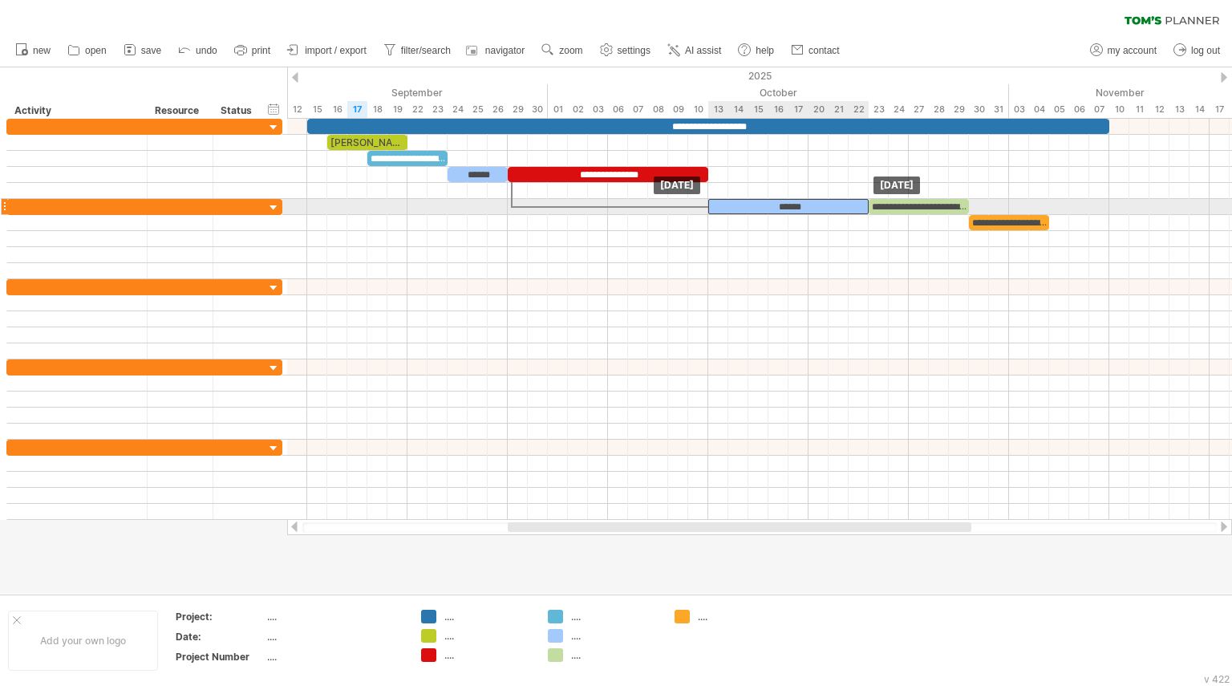
drag, startPoint x: 765, startPoint y: 189, endPoint x: 764, endPoint y: 207, distance: 18.5
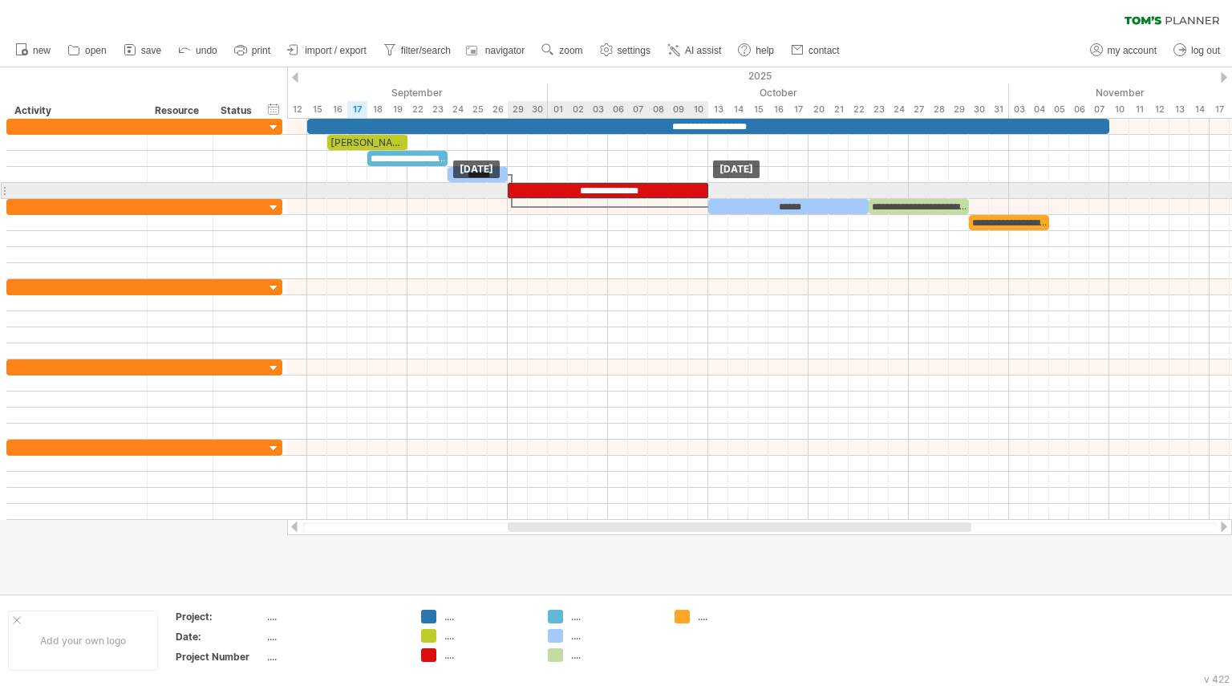
drag, startPoint x: 606, startPoint y: 171, endPoint x: 607, endPoint y: 188, distance: 16.9
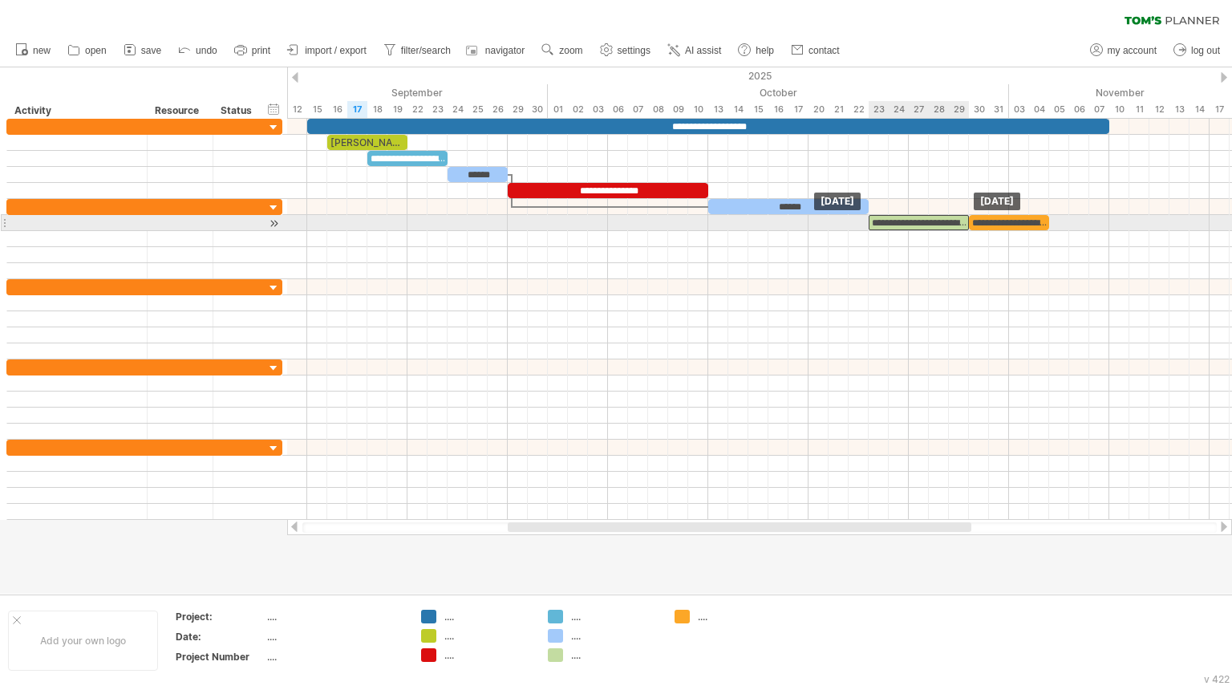
drag, startPoint x: 910, startPoint y: 209, endPoint x: 910, endPoint y: 219, distance: 10.4
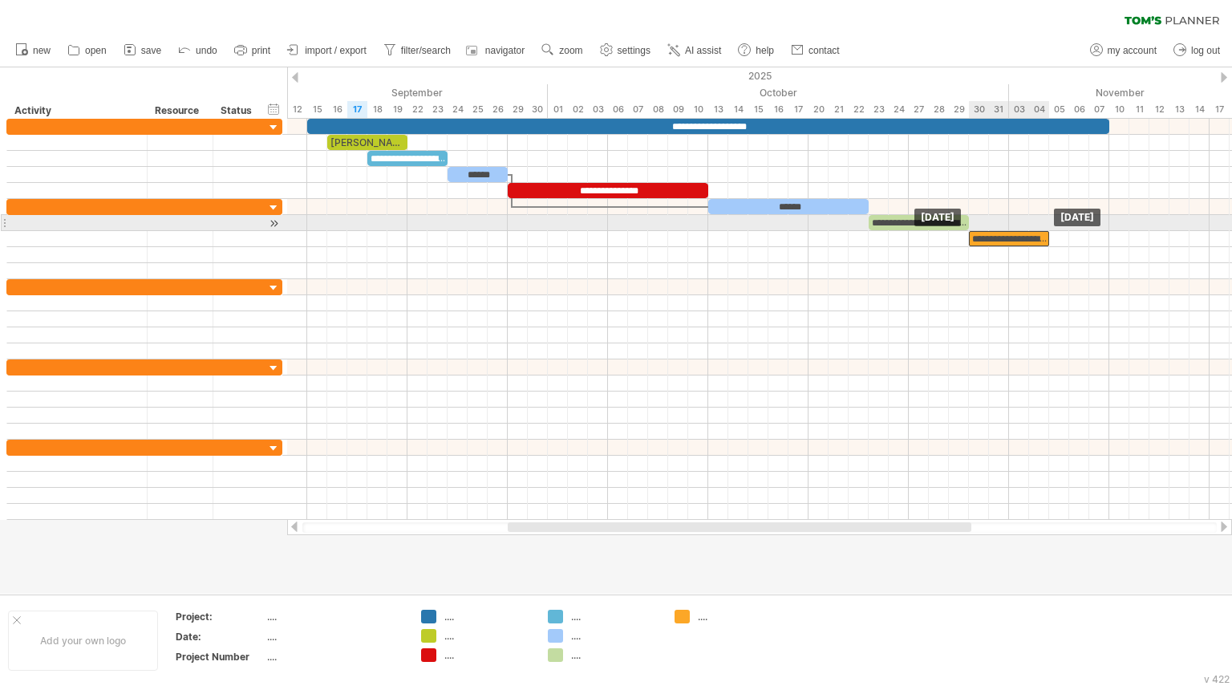
drag, startPoint x: 1004, startPoint y: 220, endPoint x: 1004, endPoint y: 230, distance: 10.4
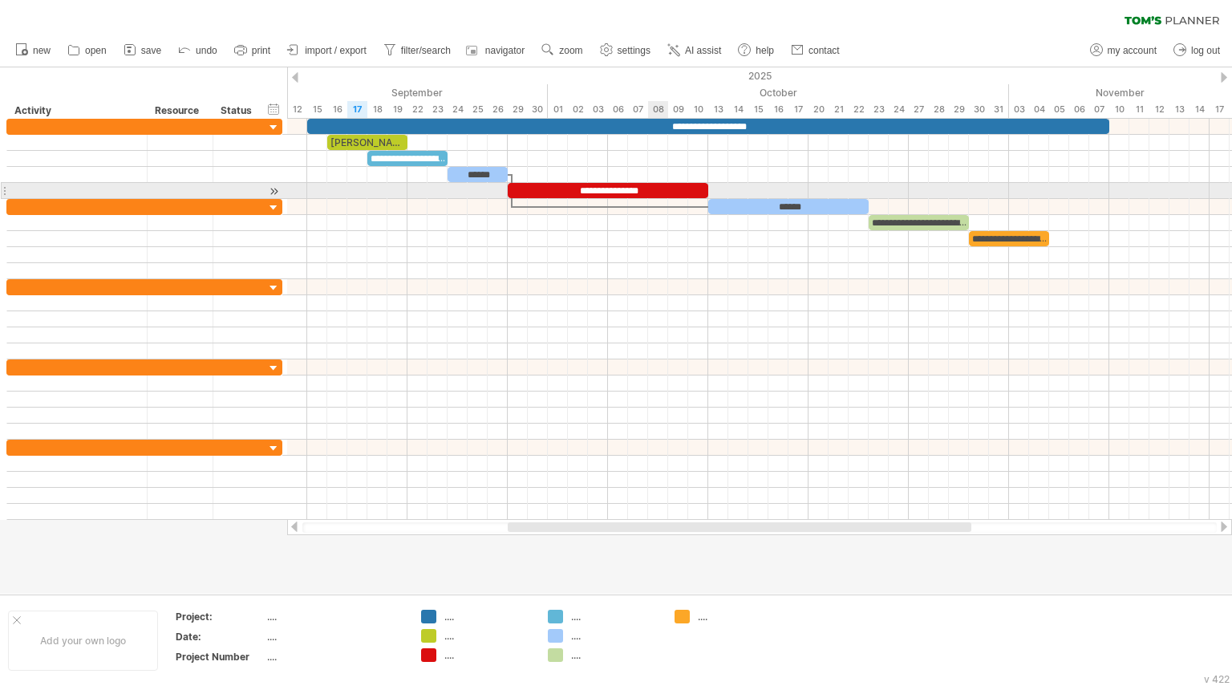
click at [662, 189] on div "**********" at bounding box center [608, 190] width 201 height 15
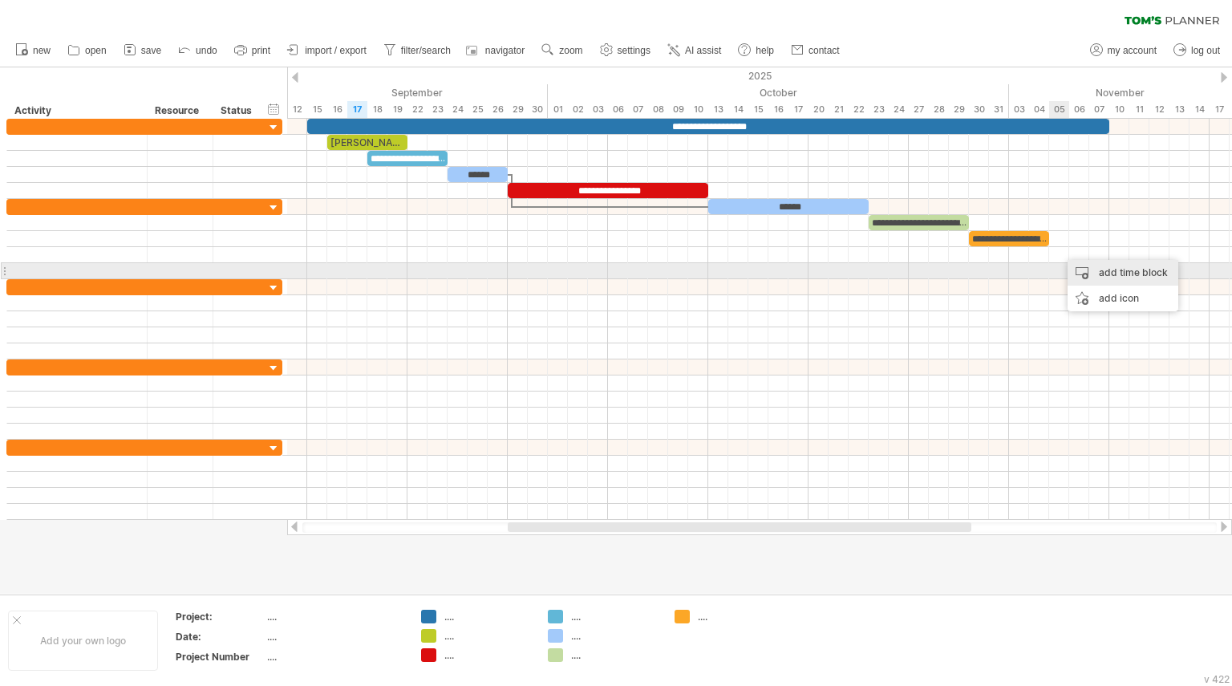
click at [1110, 275] on div "add time block" at bounding box center [1123, 273] width 111 height 26
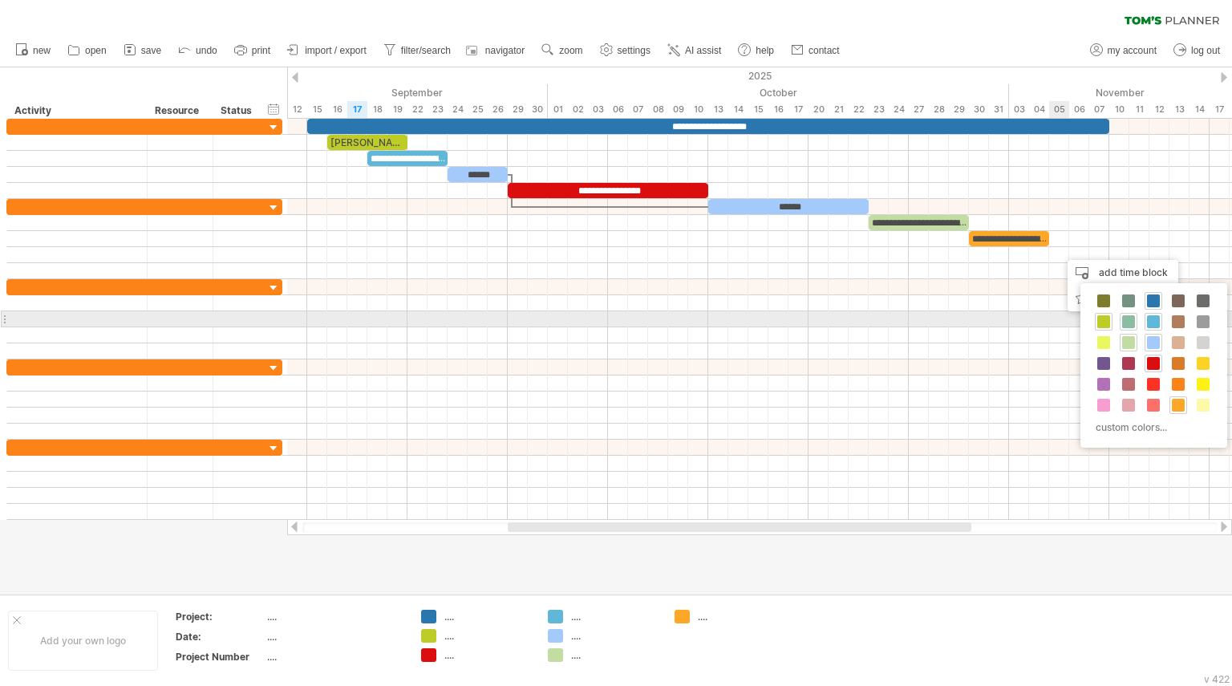
click at [1129, 321] on span at bounding box center [1128, 321] width 13 height 13
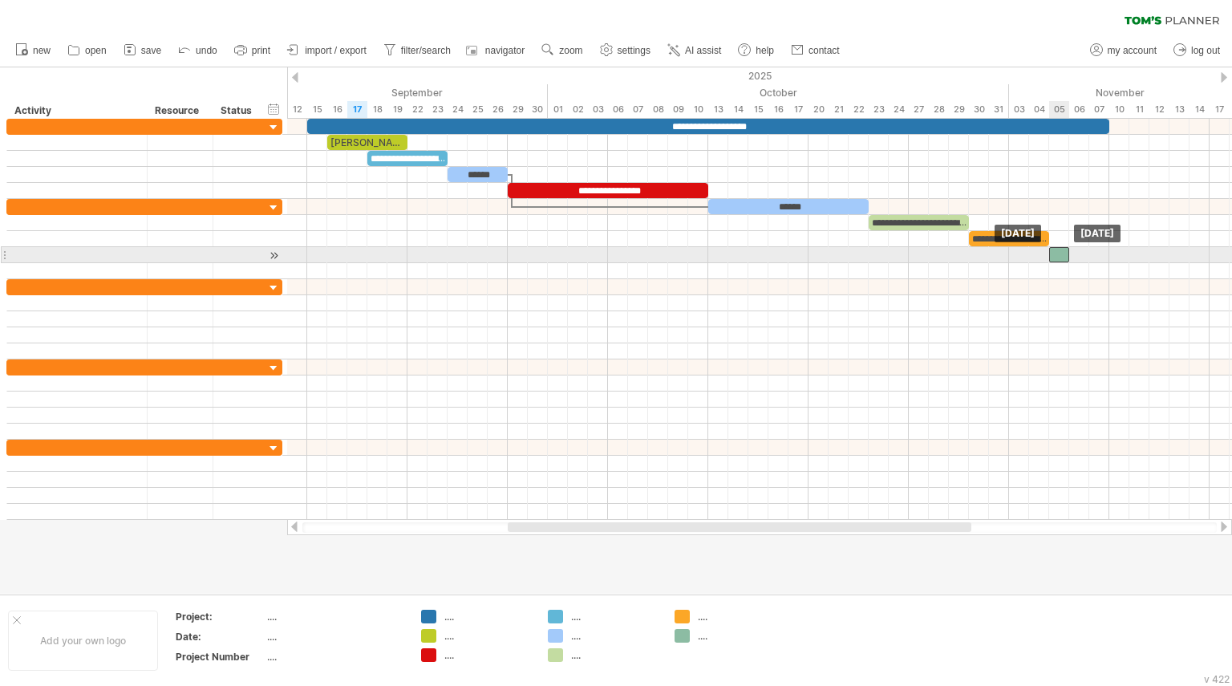
drag, startPoint x: 1069, startPoint y: 250, endPoint x: 1059, endPoint y: 250, distance: 9.6
click at [1059, 250] on div at bounding box center [1059, 254] width 20 height 15
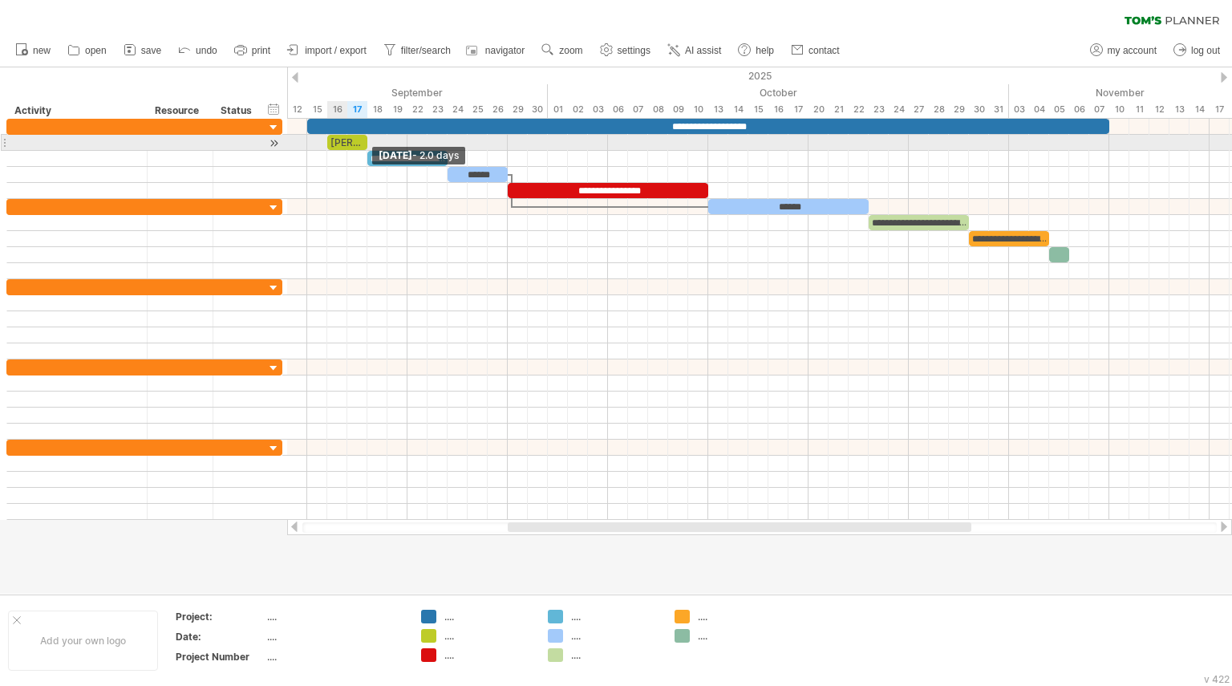
drag, startPoint x: 406, startPoint y: 138, endPoint x: 369, endPoint y: 138, distance: 36.9
click at [369, 138] on span at bounding box center [367, 142] width 6 height 15
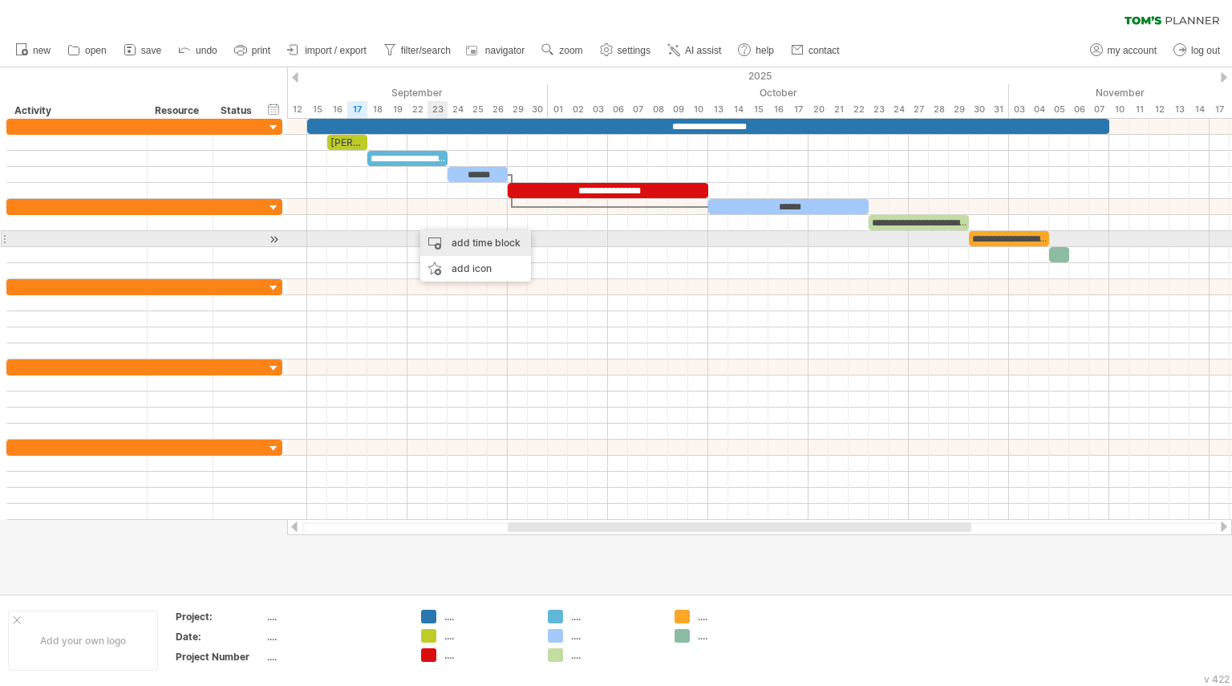
click at [446, 238] on div "add time block" at bounding box center [475, 243] width 111 height 26
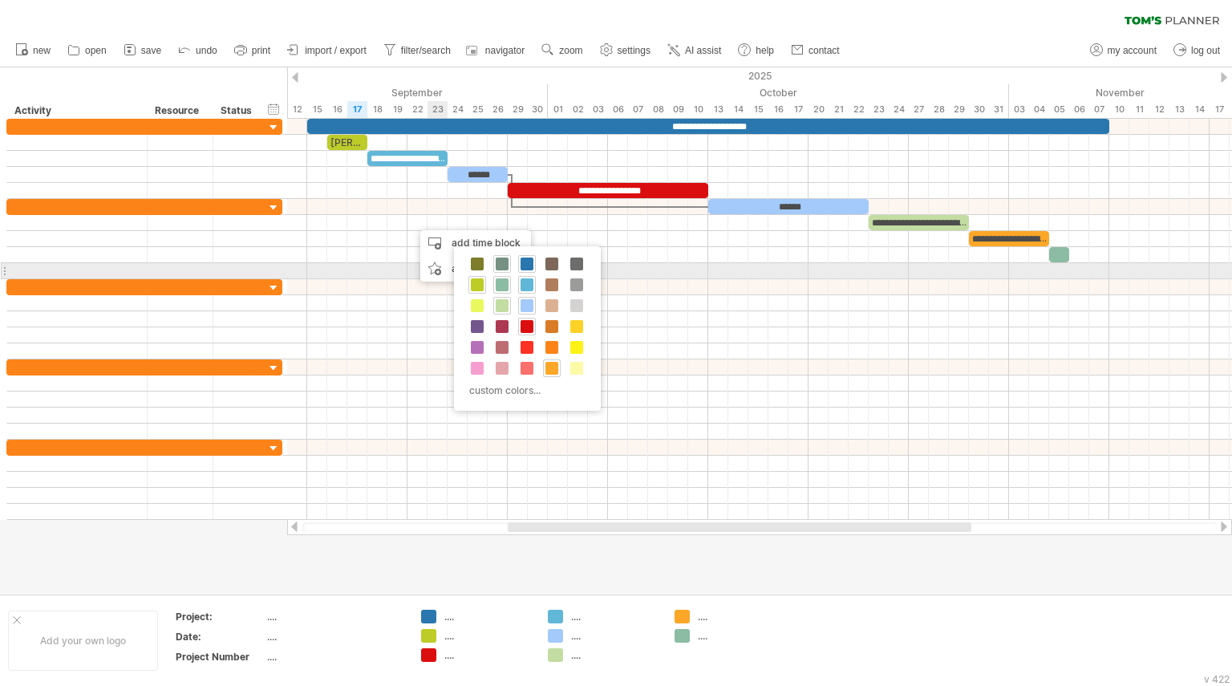
click at [497, 264] on span at bounding box center [502, 264] width 13 height 13
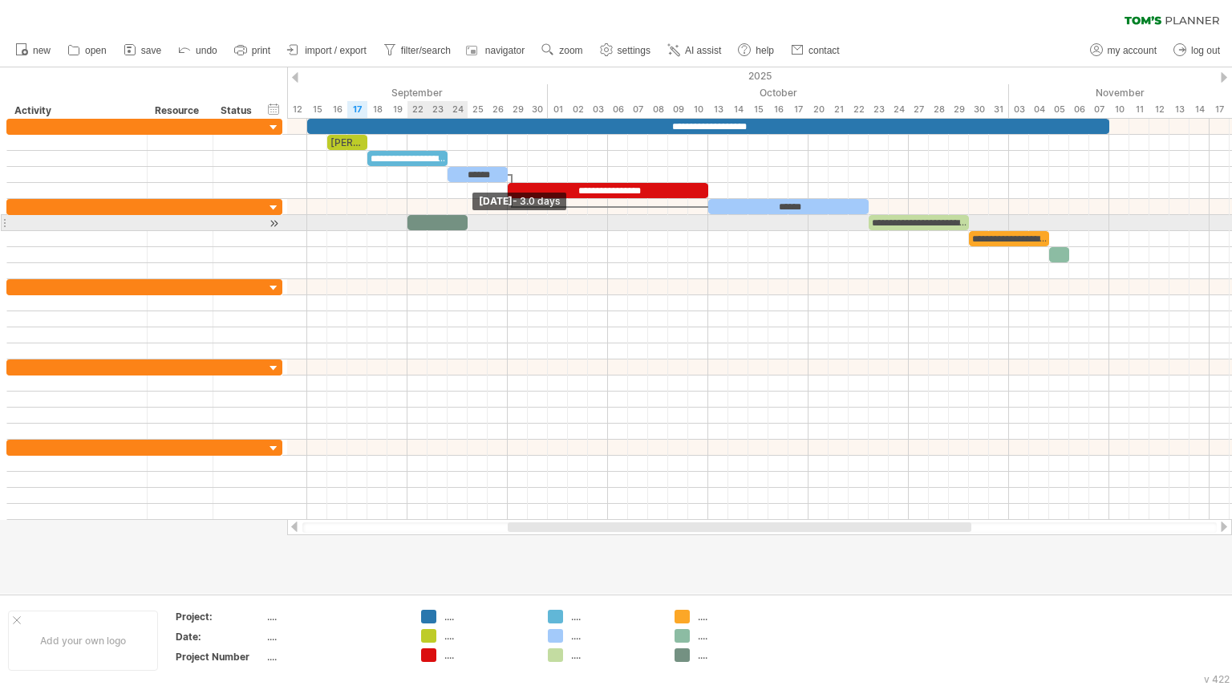
drag, startPoint x: 426, startPoint y: 221, endPoint x: 471, endPoint y: 221, distance: 44.9
click at [471, 221] on div "**********" at bounding box center [759, 319] width 945 height 401
click at [432, 219] on div at bounding box center [438, 222] width 60 height 15
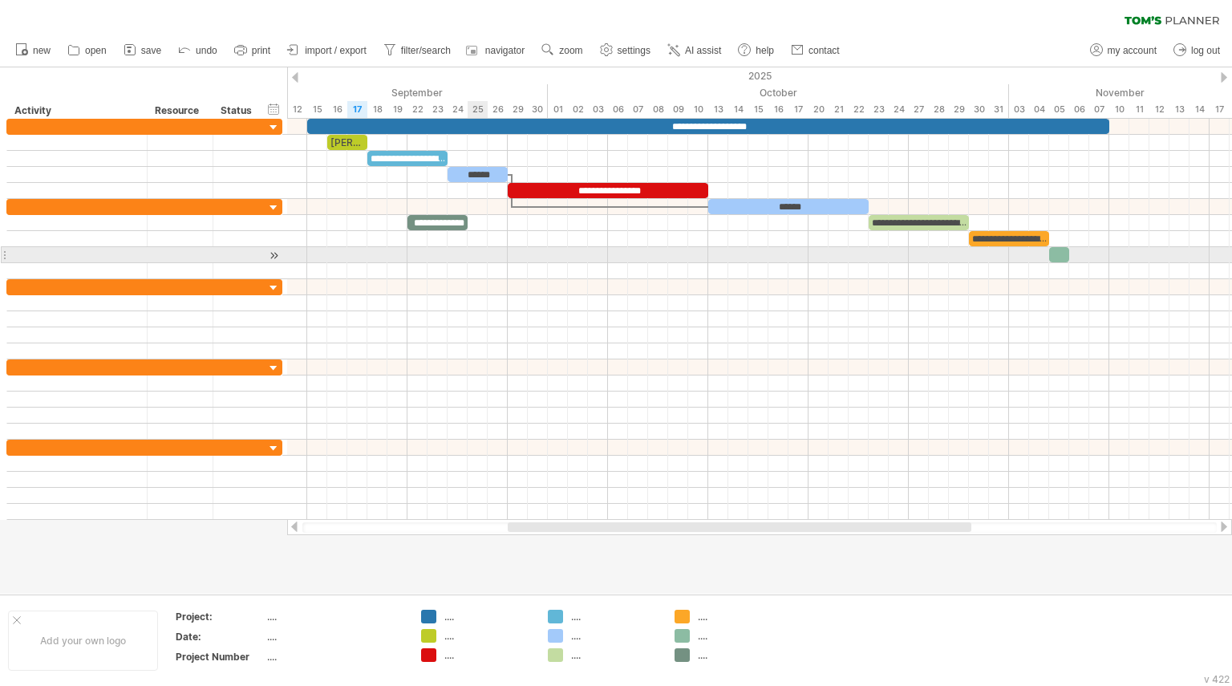
click at [485, 263] on div at bounding box center [759, 271] width 945 height 16
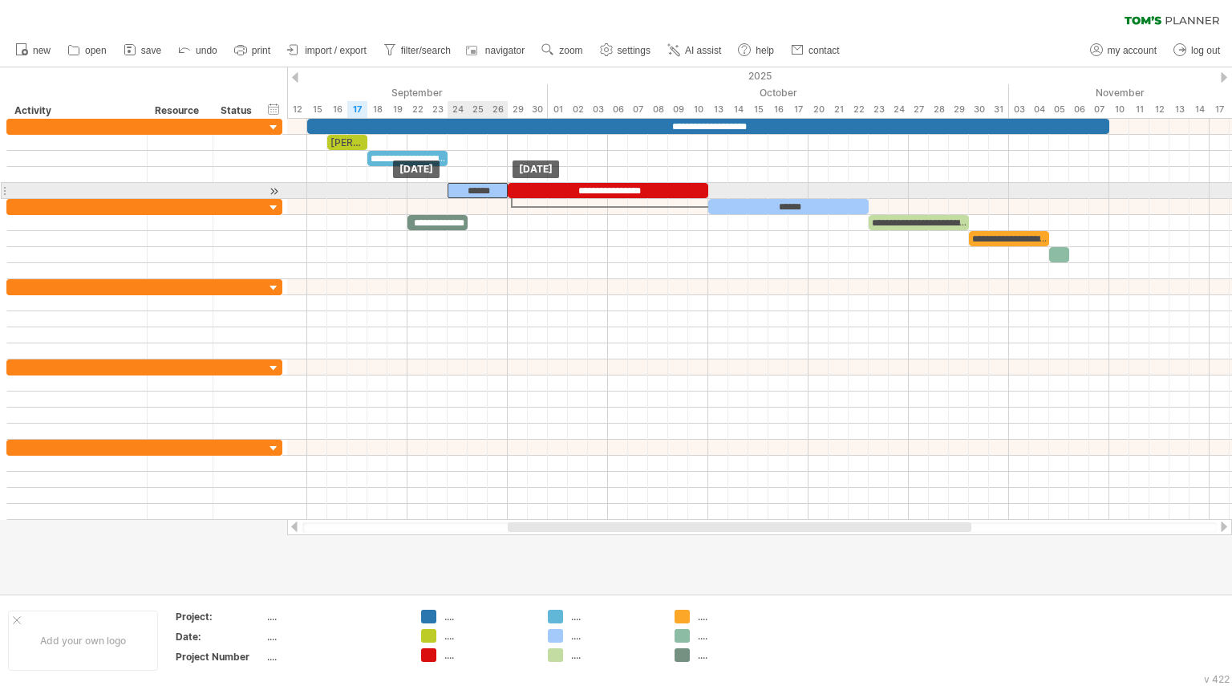
drag, startPoint x: 473, startPoint y: 174, endPoint x: 473, endPoint y: 187, distance: 12.8
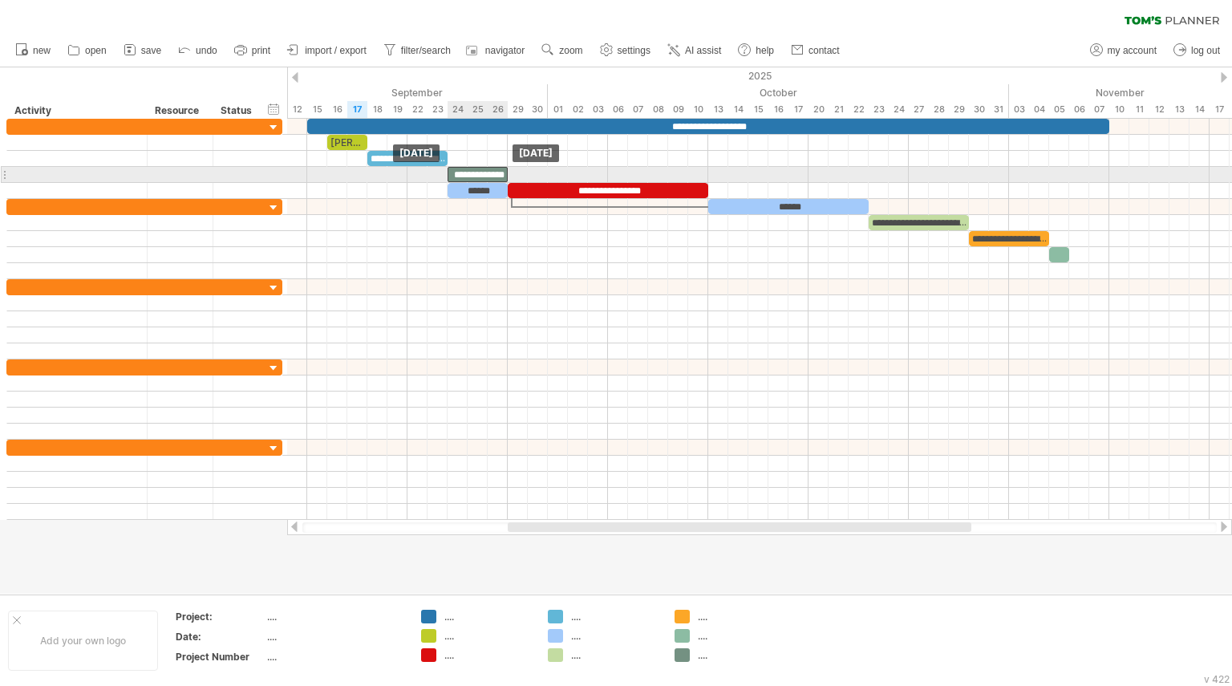
drag, startPoint x: 425, startPoint y: 222, endPoint x: 464, endPoint y: 172, distance: 63.4
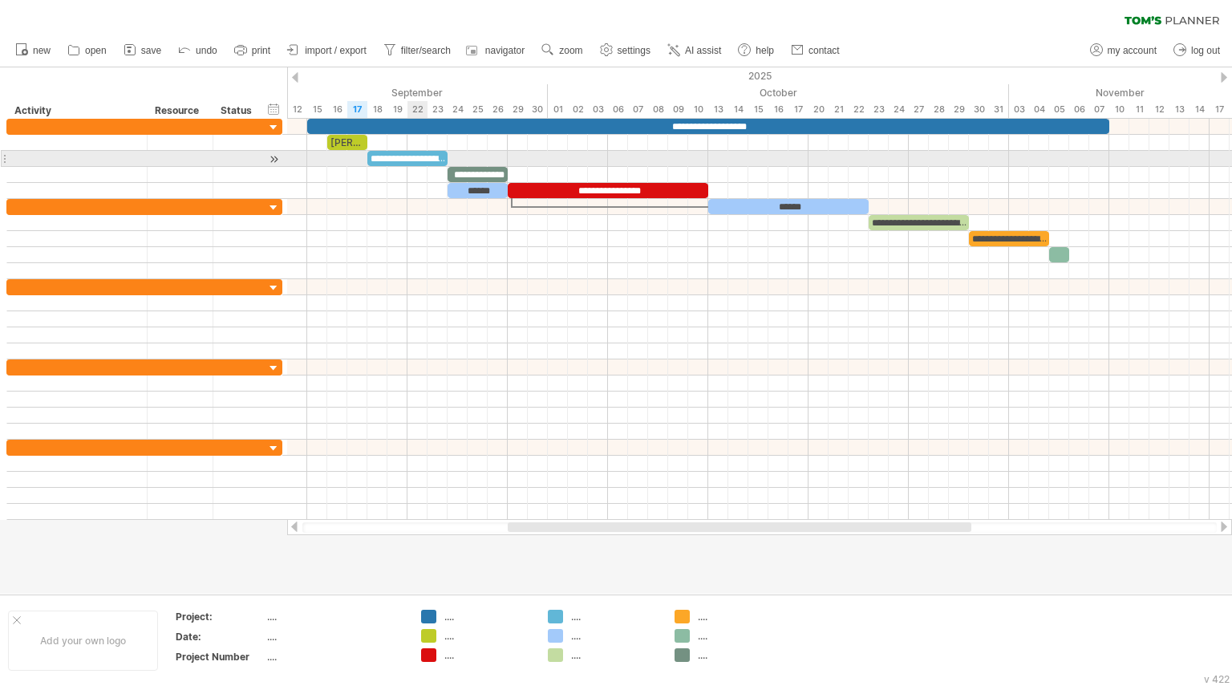
click at [416, 150] on div at bounding box center [759, 143] width 945 height 16
click at [408, 156] on div "**********" at bounding box center [407, 158] width 80 height 15
drag, startPoint x: 448, startPoint y: 156, endPoint x: 410, endPoint y: 158, distance: 37.8
click at [410, 158] on span at bounding box center [407, 158] width 6 height 15
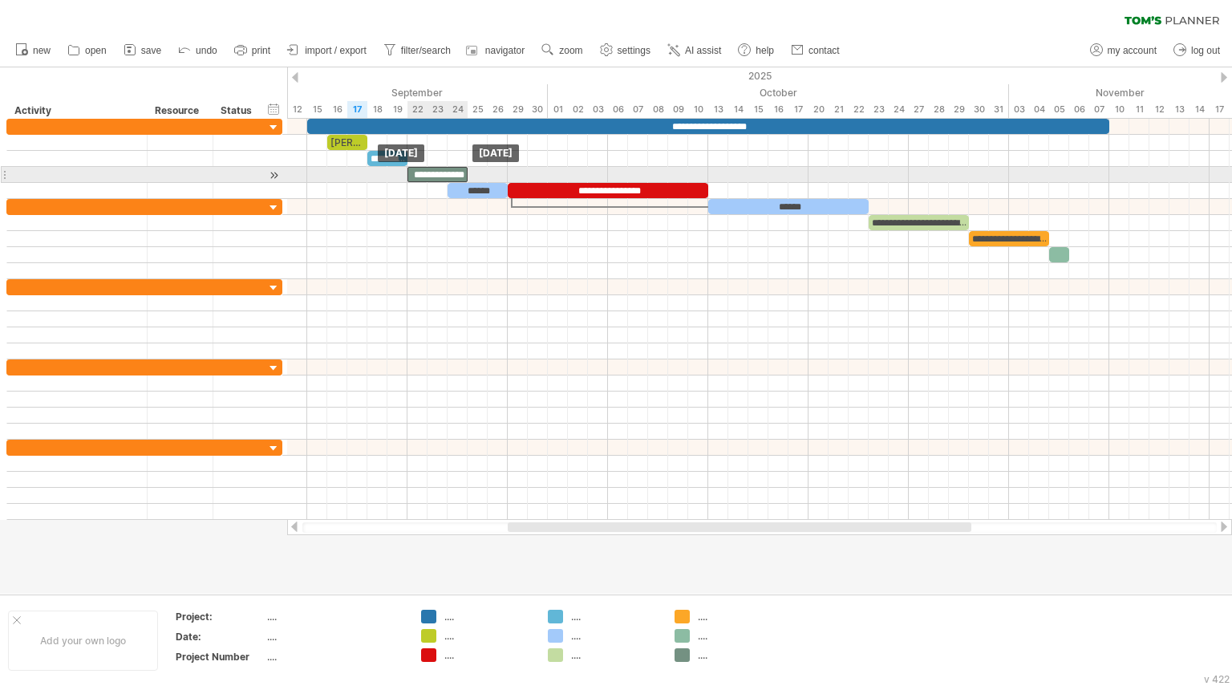
drag, startPoint x: 463, startPoint y: 172, endPoint x: 420, endPoint y: 173, distance: 42.5
click at [420, 173] on div "**********" at bounding box center [438, 174] width 60 height 15
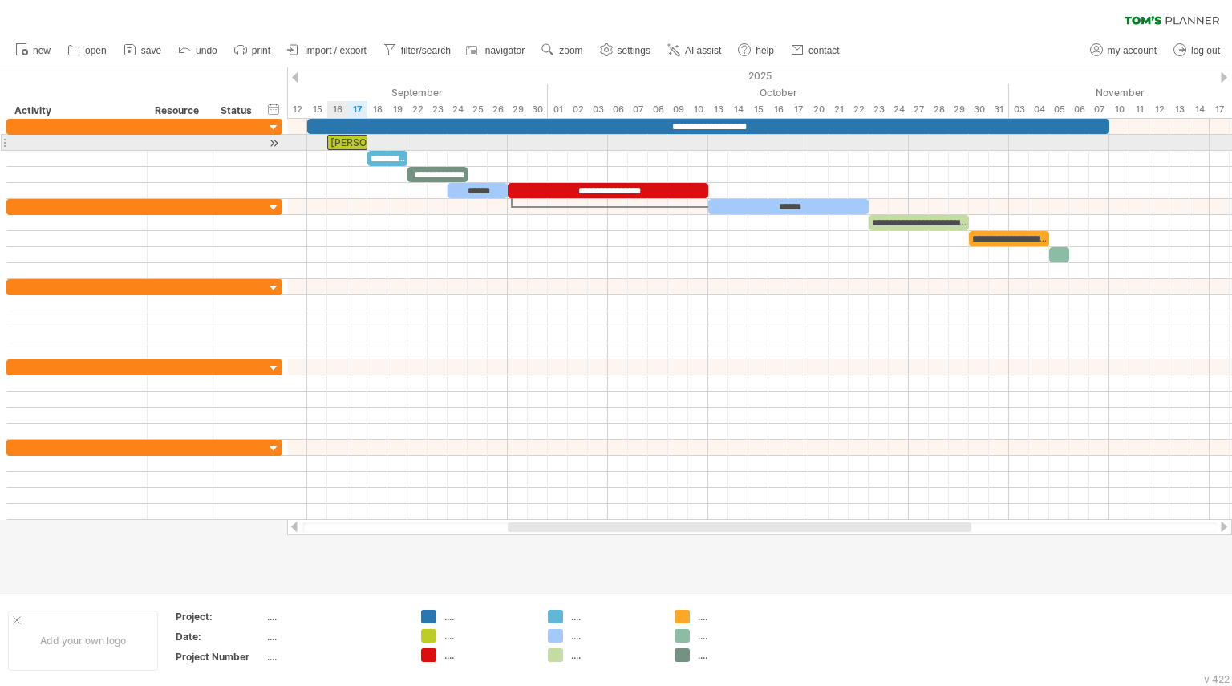
click at [347, 140] on div "[PERSON_NAME] Chart" at bounding box center [347, 142] width 40 height 15
drag, startPoint x: 337, startPoint y: 137, endPoint x: 322, endPoint y: 137, distance: 15.2
click at [322, 137] on div "**********" at bounding box center [759, 319] width 945 height 401
drag, startPoint x: 346, startPoint y: 138, endPoint x: 327, endPoint y: 138, distance: 18.5
click at [327, 138] on div "**********" at bounding box center [327, 142] width 40 height 15
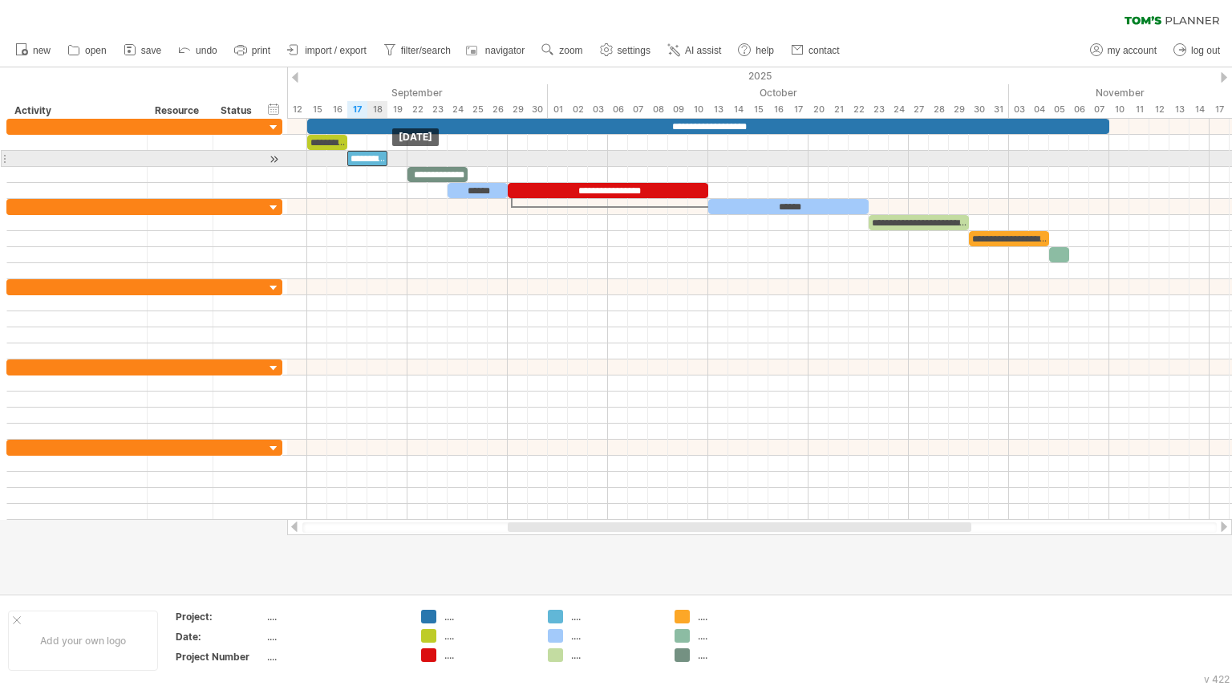
drag, startPoint x: 388, startPoint y: 154, endPoint x: 371, endPoint y: 154, distance: 17.6
click at [371, 154] on div "**********" at bounding box center [367, 158] width 40 height 15
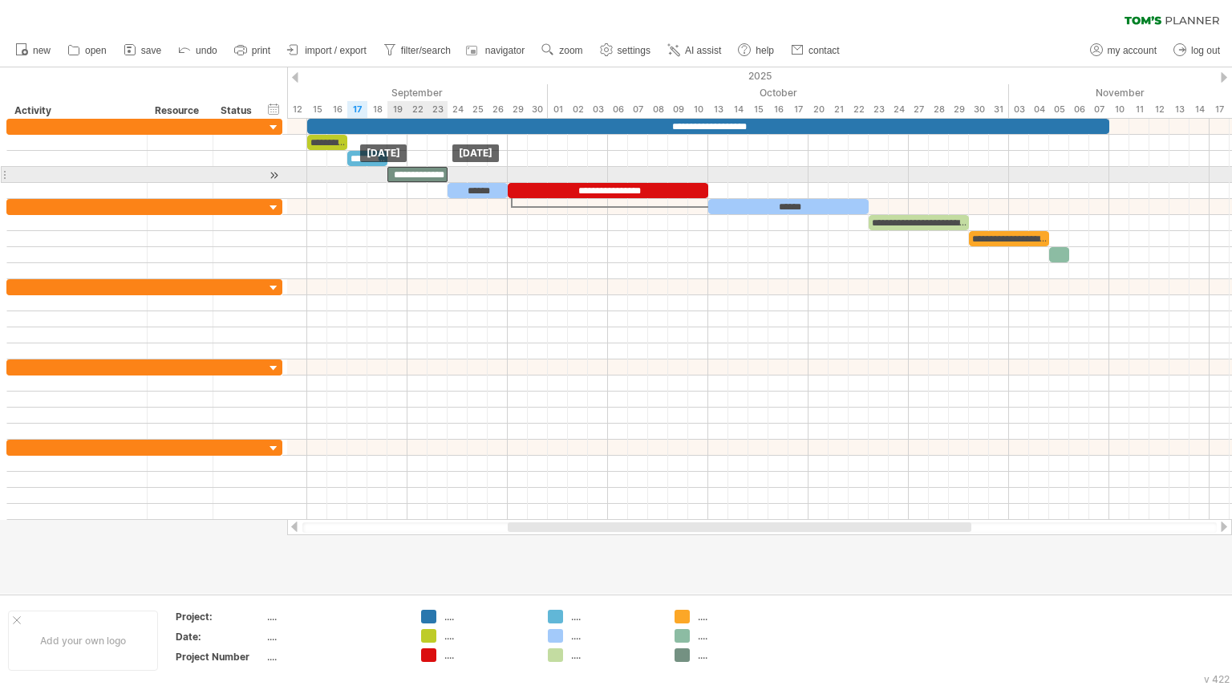
drag, startPoint x: 421, startPoint y: 168, endPoint x: 401, endPoint y: 168, distance: 20.1
click at [401, 168] on div "**********" at bounding box center [417, 174] width 60 height 15
click at [448, 171] on span at bounding box center [447, 174] width 6 height 15
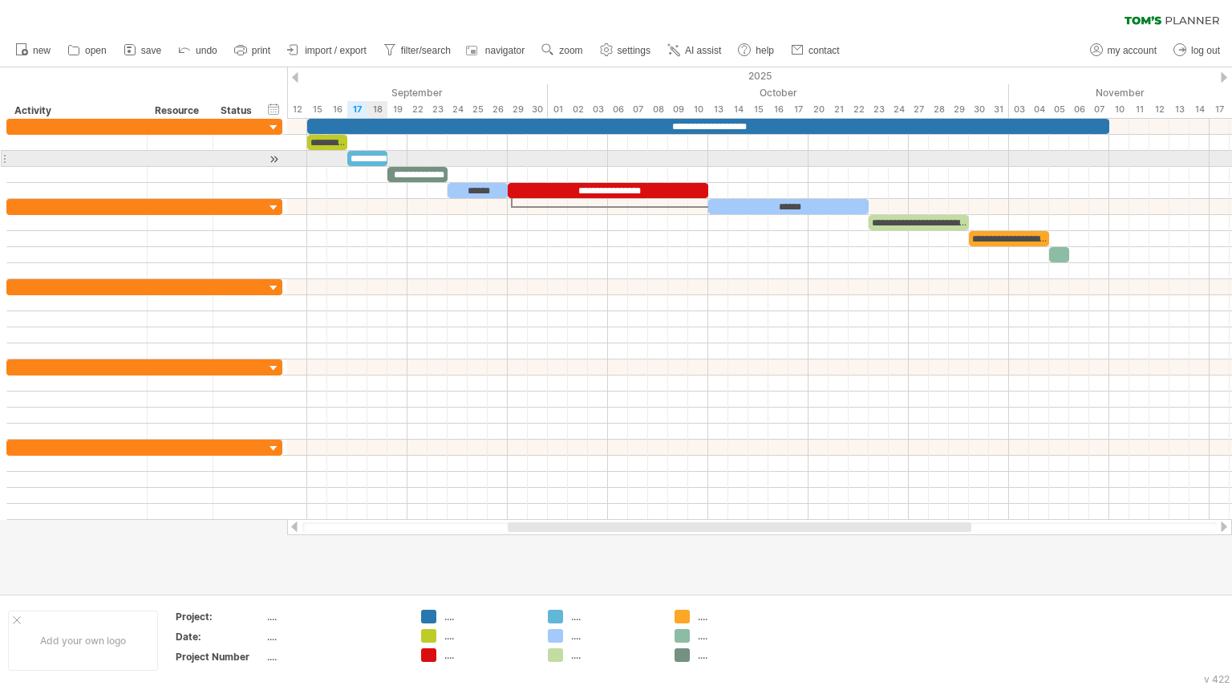
click at [372, 156] on div "**********" at bounding box center [367, 158] width 40 height 15
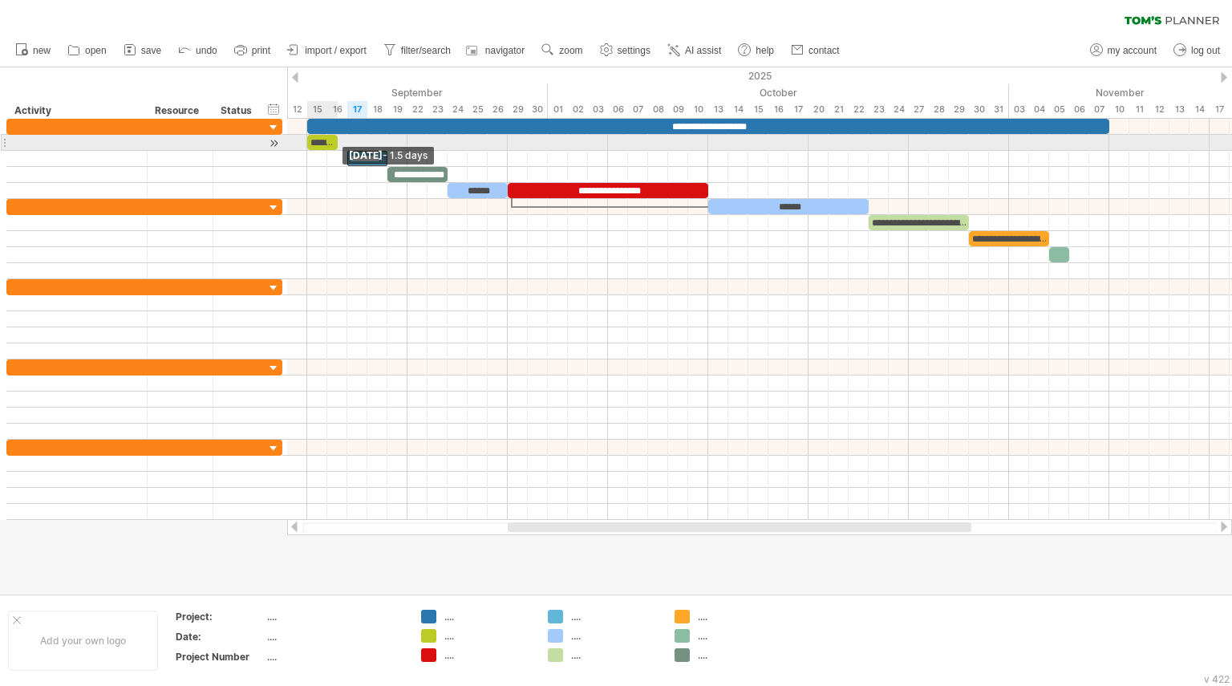
drag, startPoint x: 346, startPoint y: 136, endPoint x: 333, endPoint y: 136, distance: 12.9
click at [333, 136] on div "**********" at bounding box center [322, 142] width 30 height 15
click at [328, 140] on span at bounding box center [327, 142] width 6 height 15
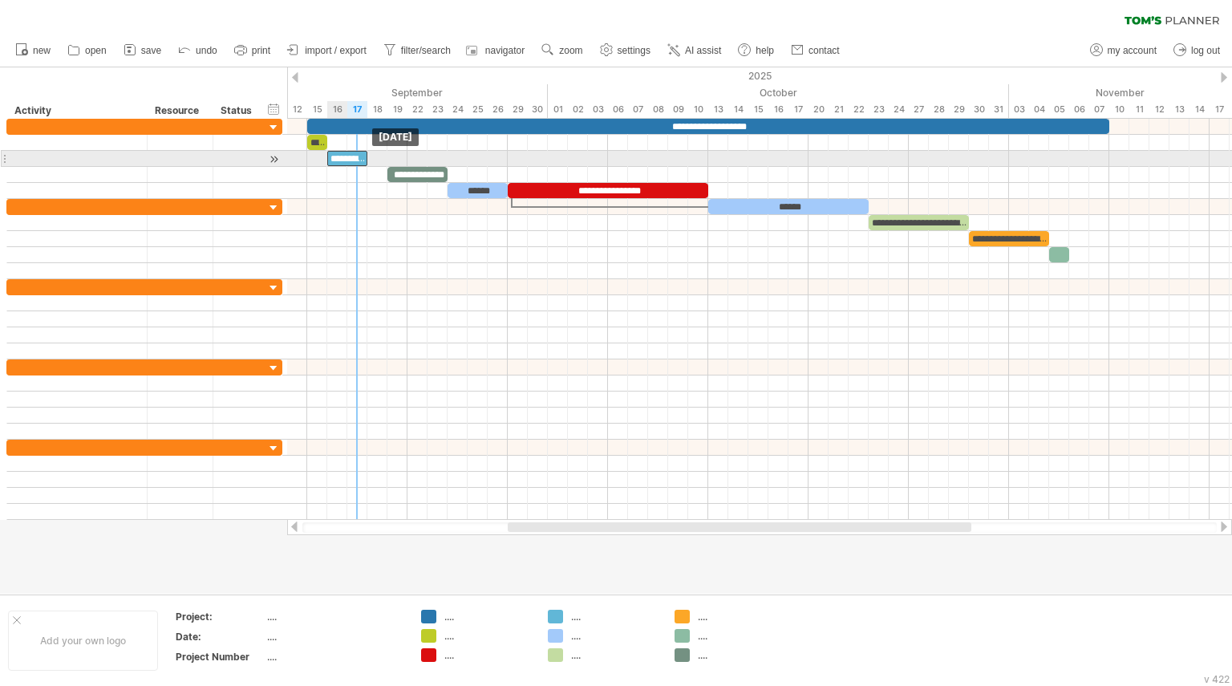
drag, startPoint x: 363, startPoint y: 152, endPoint x: 344, endPoint y: 152, distance: 19.3
click at [344, 152] on div "**********" at bounding box center [347, 158] width 40 height 15
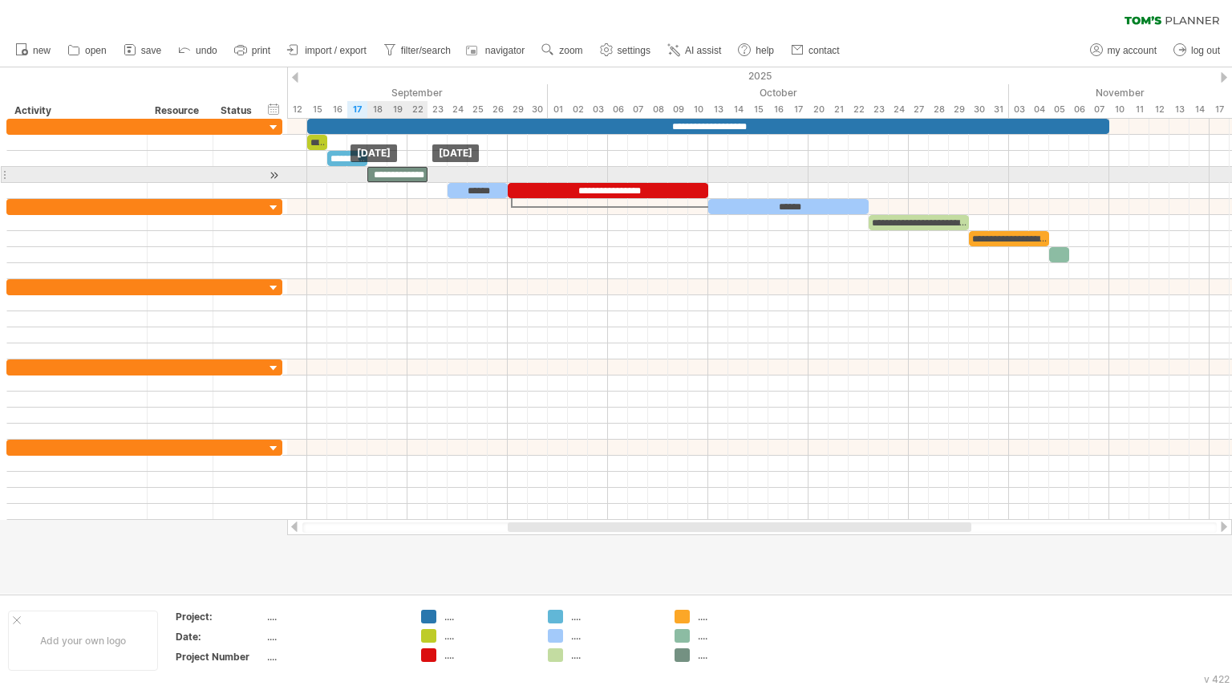
drag, startPoint x: 410, startPoint y: 170, endPoint x: 387, endPoint y: 170, distance: 22.5
click at [387, 170] on div "**********" at bounding box center [397, 174] width 60 height 15
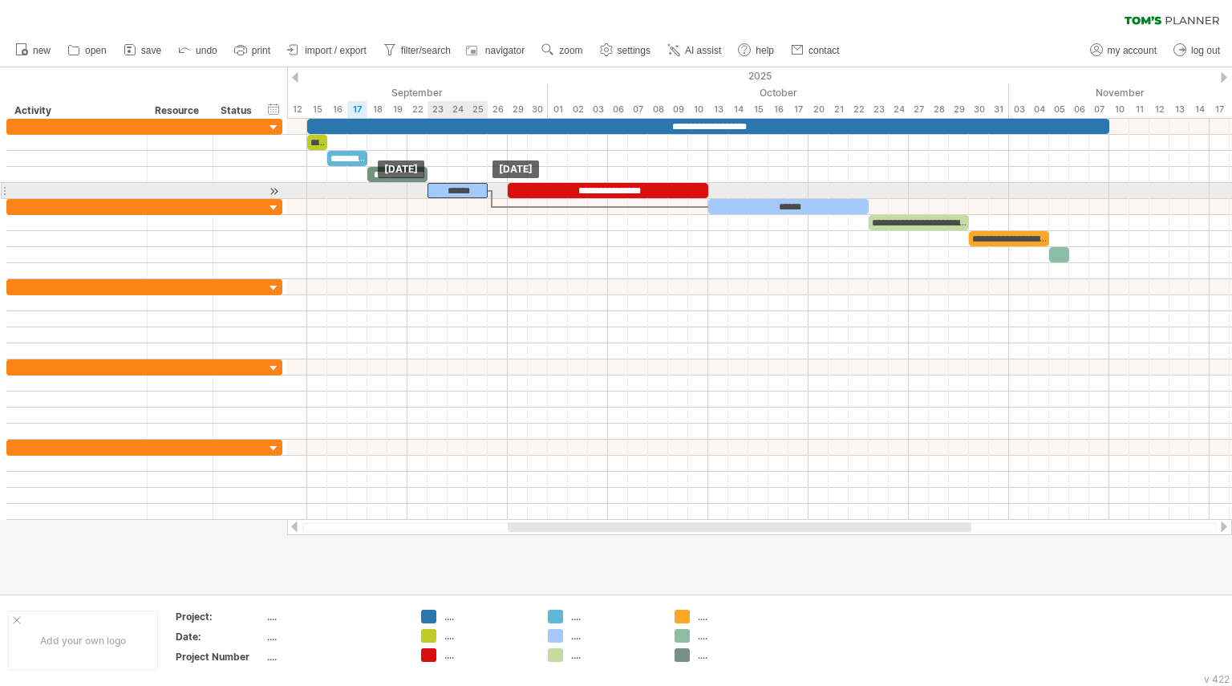
drag, startPoint x: 461, startPoint y: 189, endPoint x: 444, endPoint y: 189, distance: 17.6
click at [444, 189] on div "******" at bounding box center [458, 190] width 60 height 15
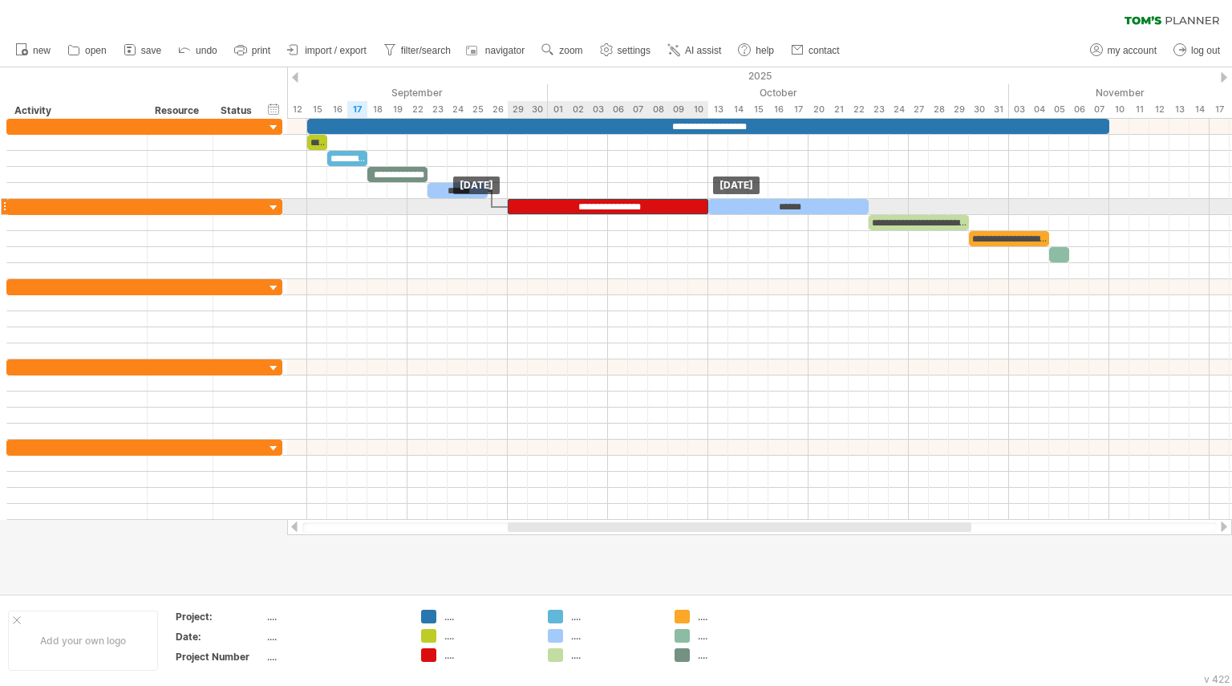
drag, startPoint x: 557, startPoint y: 185, endPoint x: 558, endPoint y: 201, distance: 16.1
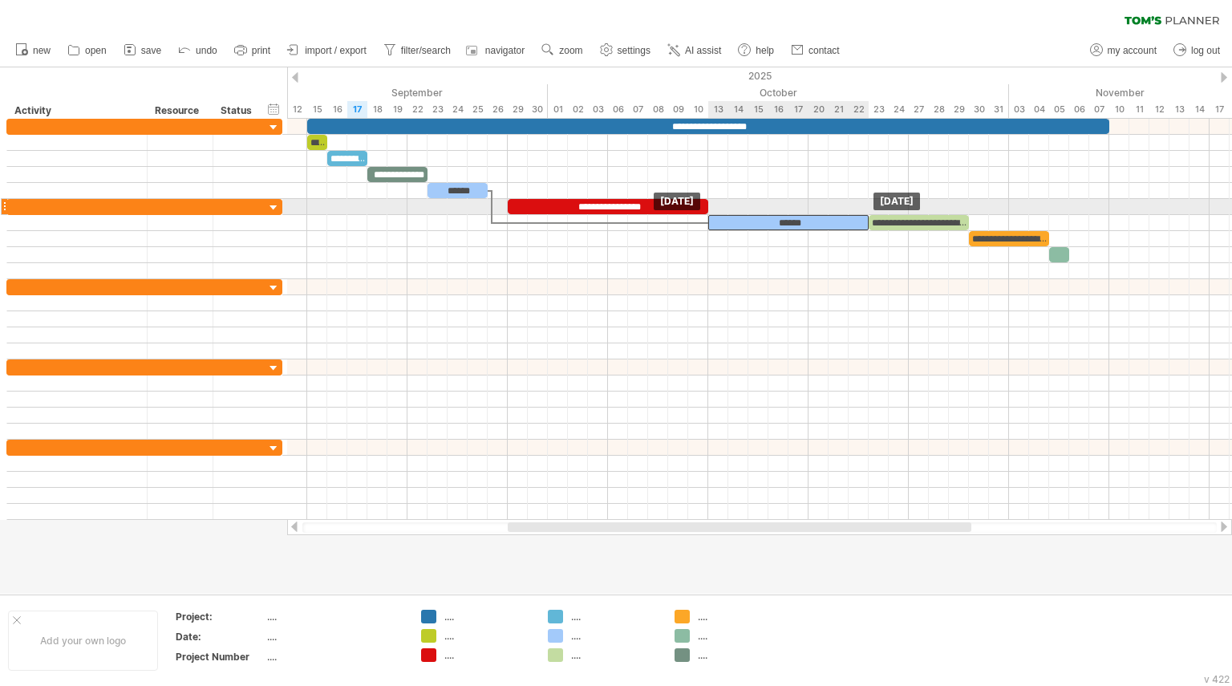
drag, startPoint x: 737, startPoint y: 202, endPoint x: 736, endPoint y: 215, distance: 12.9
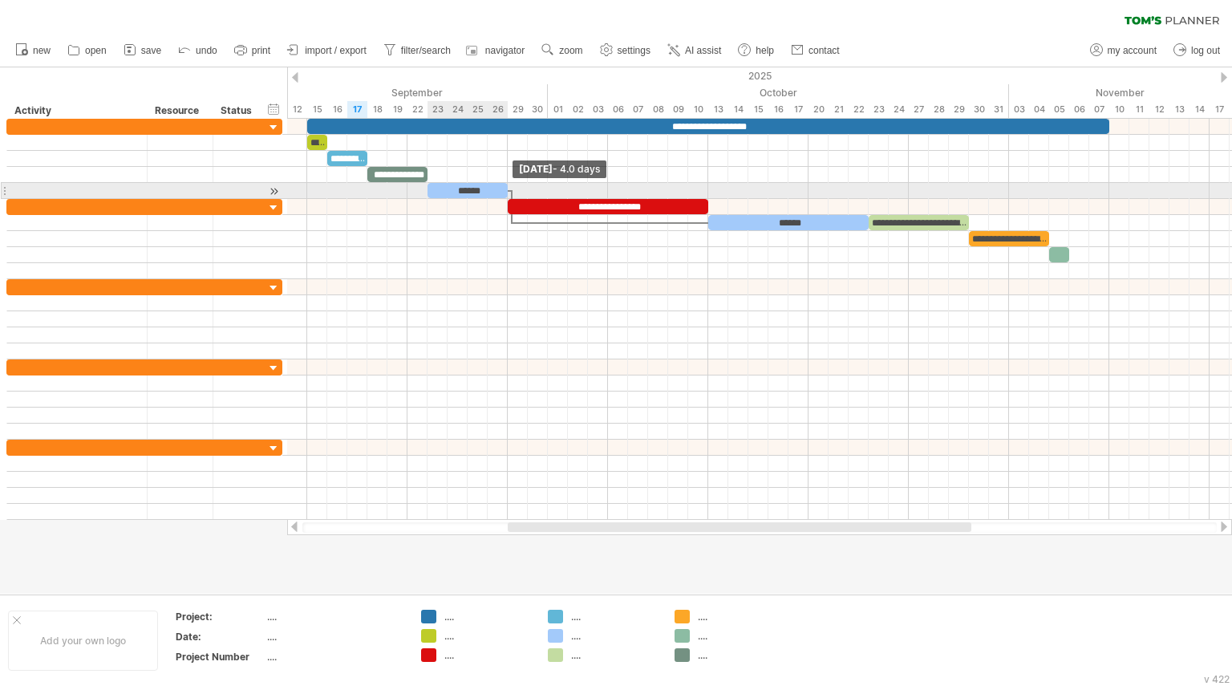
drag, startPoint x: 485, startPoint y: 189, endPoint x: 505, endPoint y: 189, distance: 19.3
click at [505, 189] on span at bounding box center [508, 190] width 6 height 15
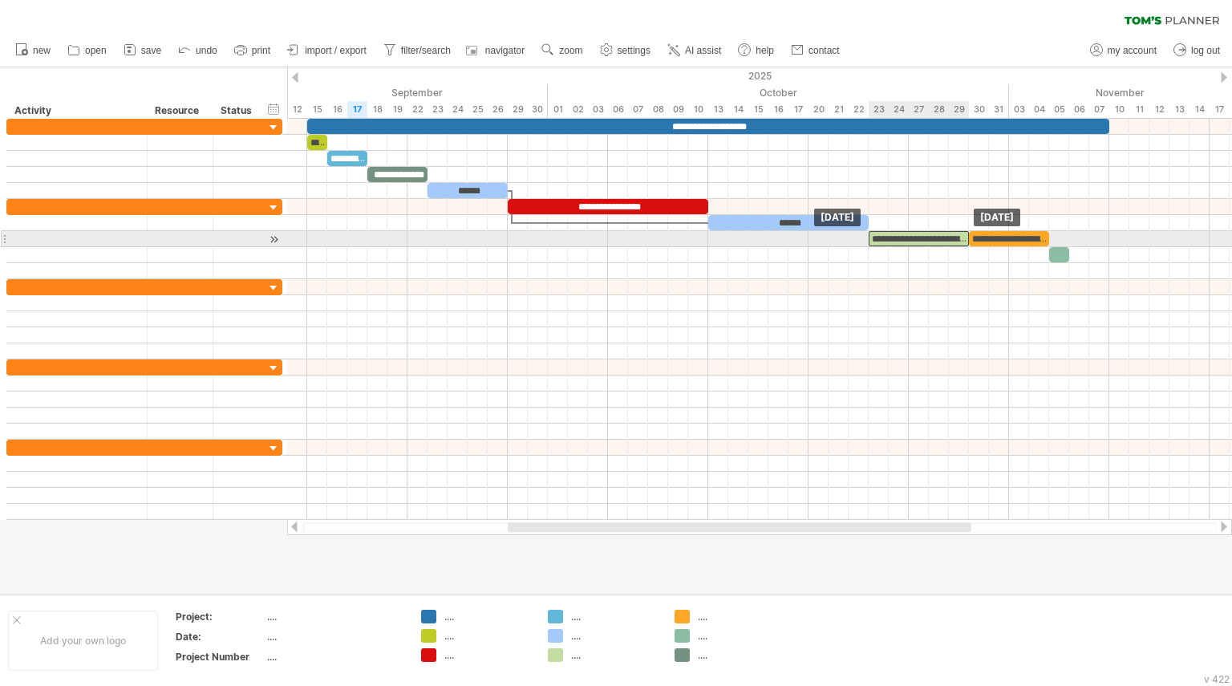
drag, startPoint x: 907, startPoint y: 220, endPoint x: 907, endPoint y: 241, distance: 20.9
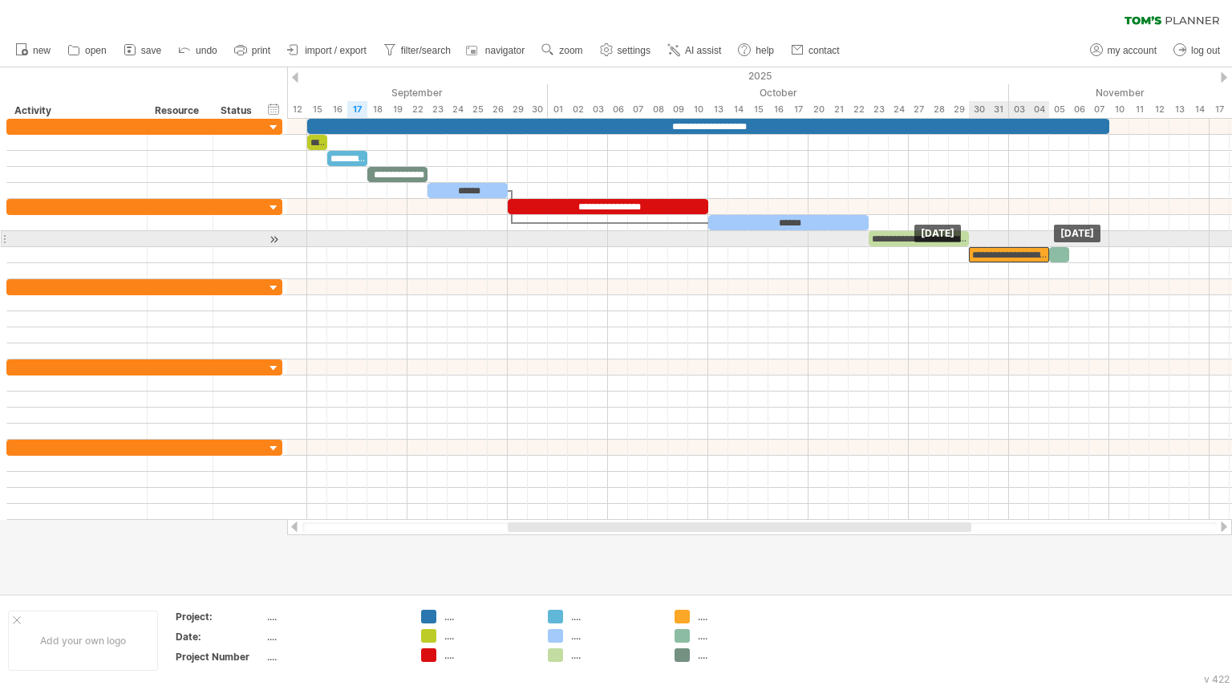
drag, startPoint x: 996, startPoint y: 233, endPoint x: 997, endPoint y: 246, distance: 13.7
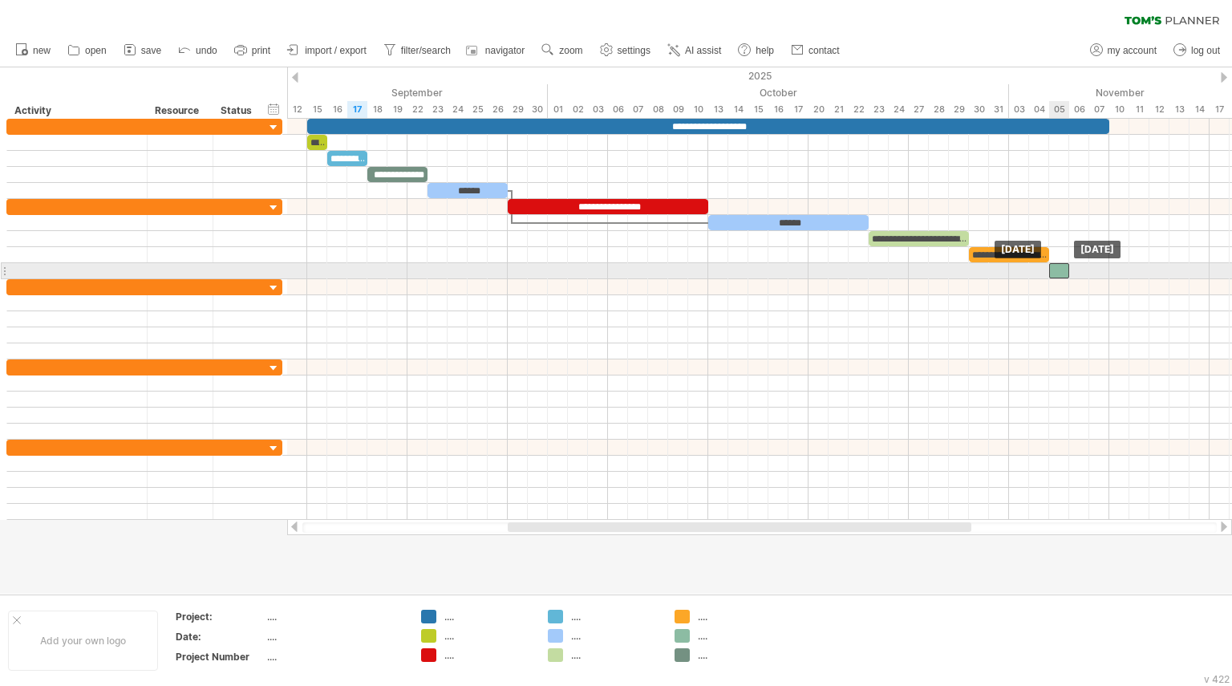
drag, startPoint x: 1061, startPoint y: 255, endPoint x: 1061, endPoint y: 266, distance: 10.4
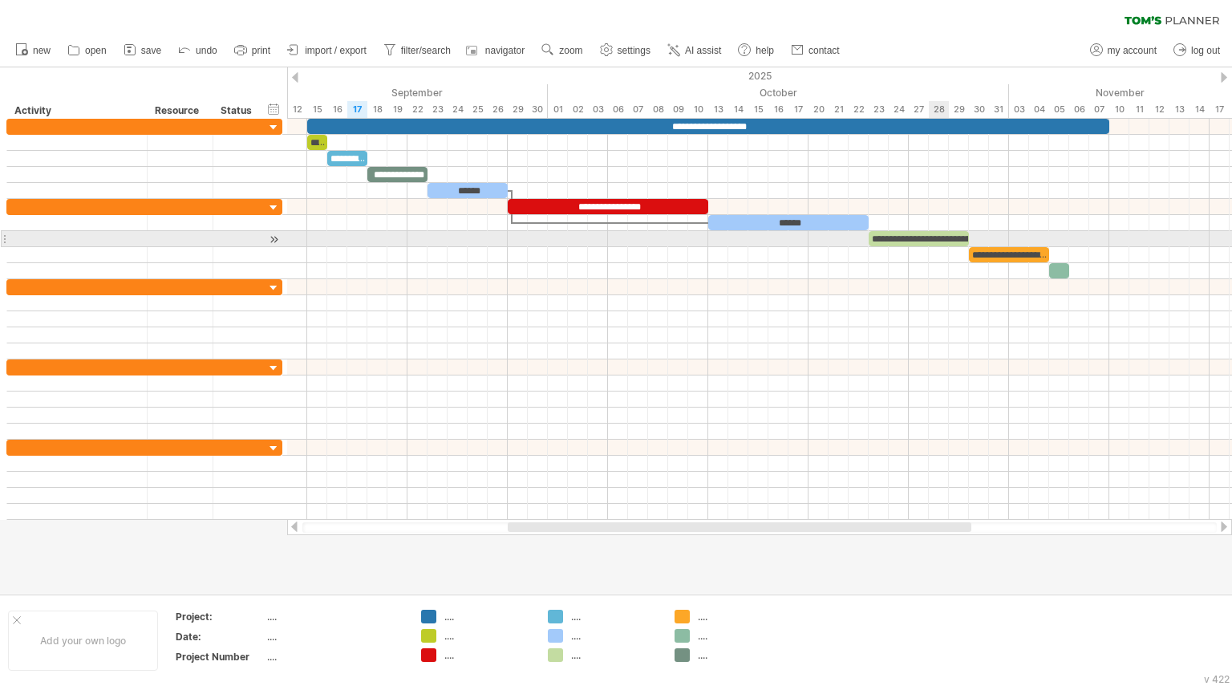
click at [947, 236] on div "**********" at bounding box center [919, 238] width 100 height 15
drag, startPoint x: 969, startPoint y: 236, endPoint x: 986, endPoint y: 236, distance: 16.8
click at [986, 236] on span at bounding box center [989, 238] width 6 height 15
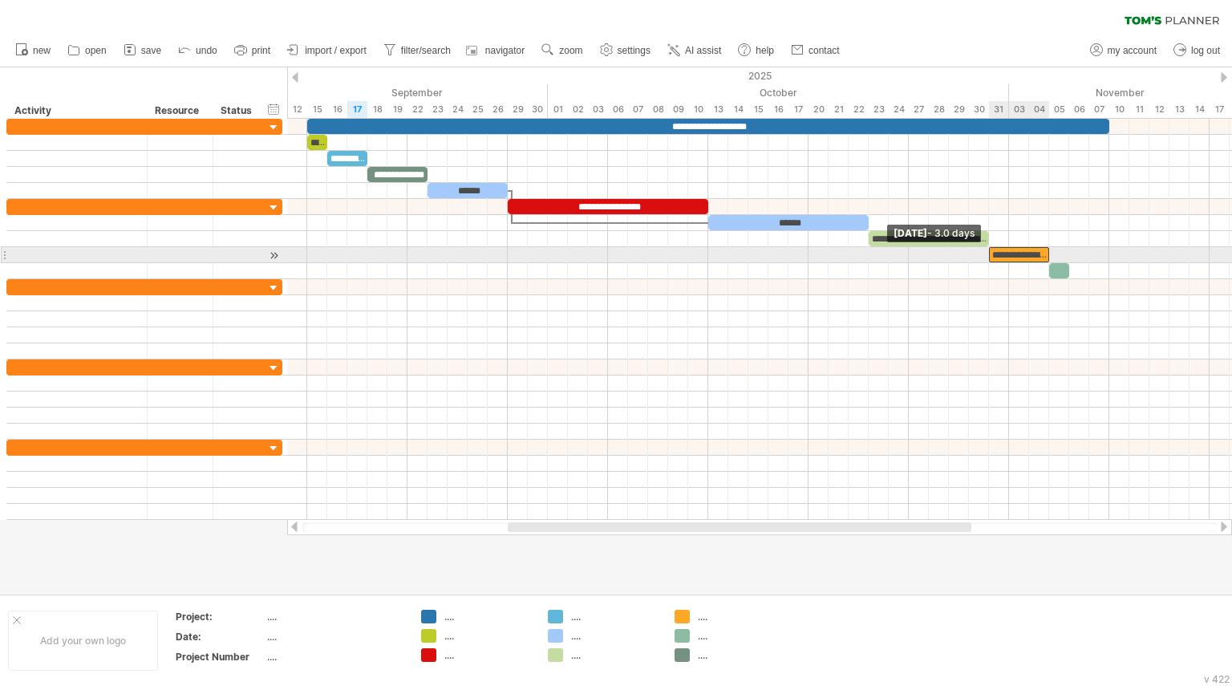
drag, startPoint x: 972, startPoint y: 254, endPoint x: 991, endPoint y: 254, distance: 19.3
click at [991, 254] on span at bounding box center [989, 254] width 6 height 15
drag, startPoint x: 1049, startPoint y: 256, endPoint x: 1069, endPoint y: 256, distance: 20.1
click at [1069, 256] on span at bounding box center [1069, 254] width 6 height 15
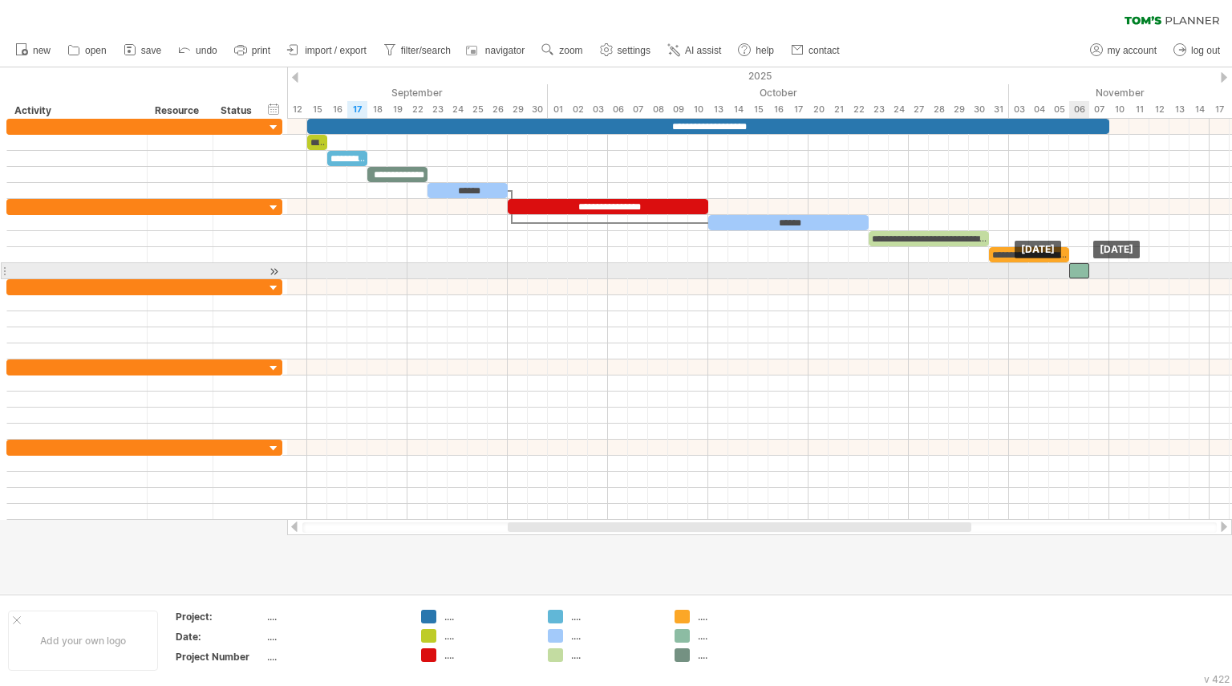
drag, startPoint x: 1061, startPoint y: 269, endPoint x: 1081, endPoint y: 269, distance: 20.1
click at [1081, 269] on div at bounding box center [1079, 270] width 20 height 15
click at [1090, 269] on span at bounding box center [1089, 270] width 6 height 15
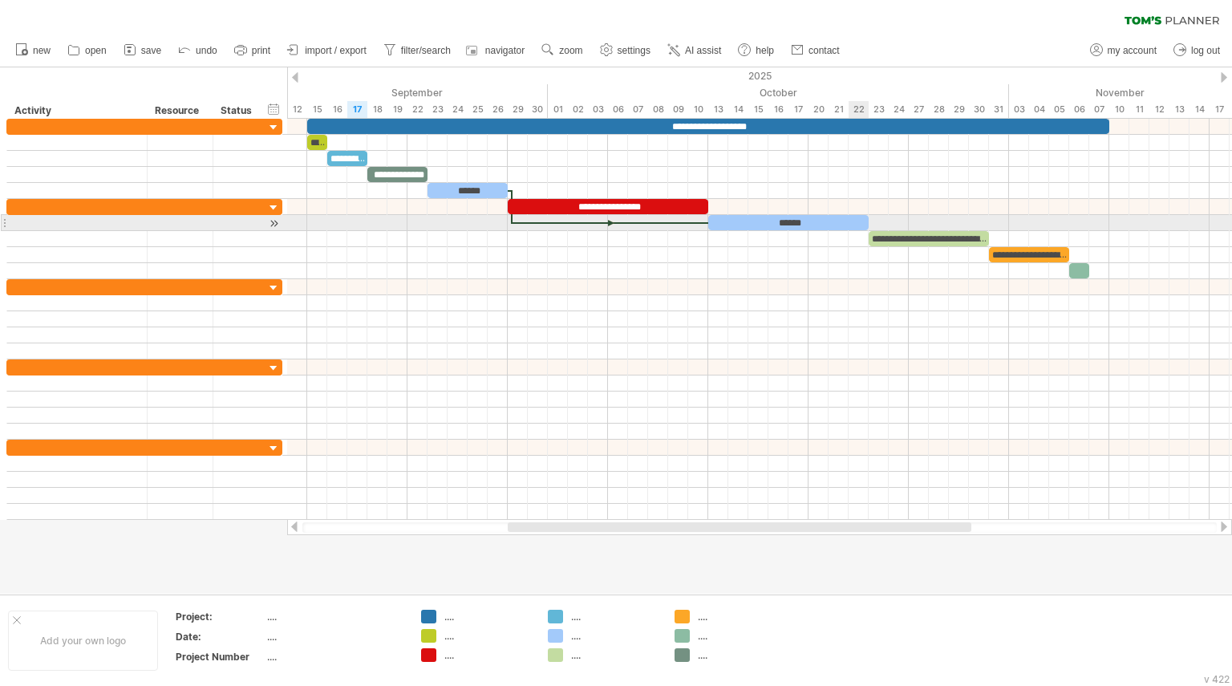
click at [861, 223] on div "******" at bounding box center [788, 222] width 160 height 15
drag, startPoint x: 869, startPoint y: 221, endPoint x: 890, endPoint y: 221, distance: 20.9
click at [890, 221] on span at bounding box center [889, 222] width 6 height 15
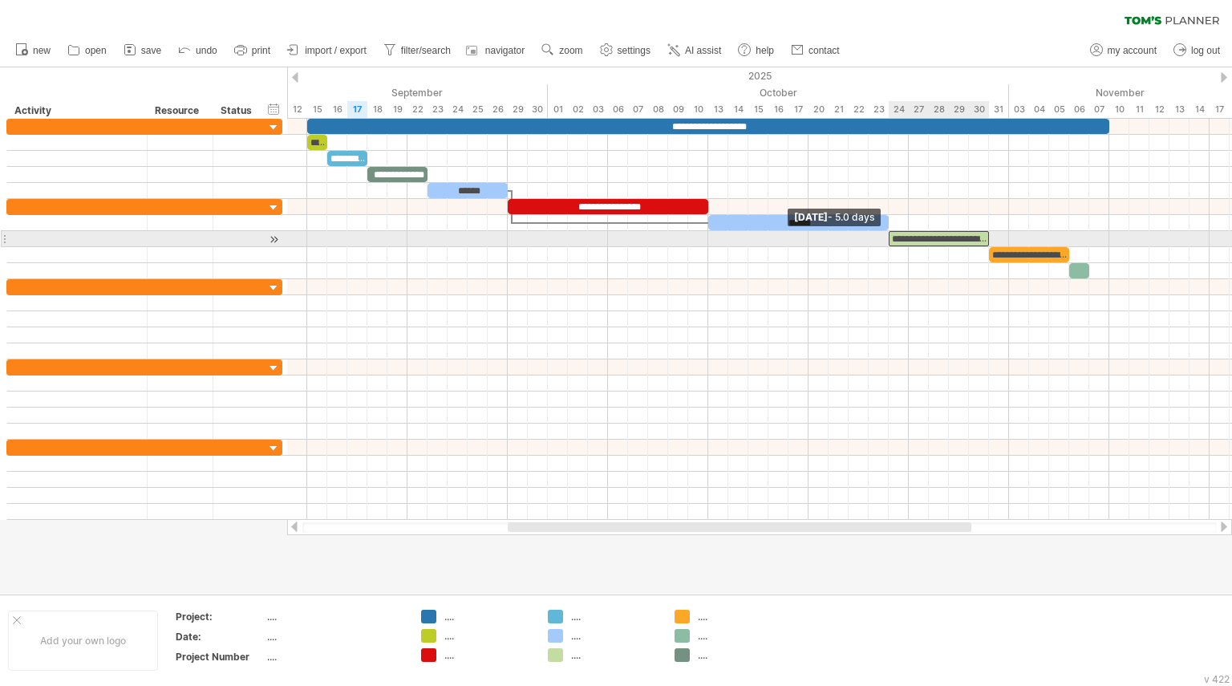
drag, startPoint x: 871, startPoint y: 237, endPoint x: 894, endPoint y: 237, distance: 22.5
click at [894, 237] on div "**********" at bounding box center [939, 238] width 100 height 15
drag, startPoint x: 989, startPoint y: 236, endPoint x: 1010, endPoint y: 237, distance: 20.9
click at [1010, 237] on span at bounding box center [1009, 238] width 6 height 15
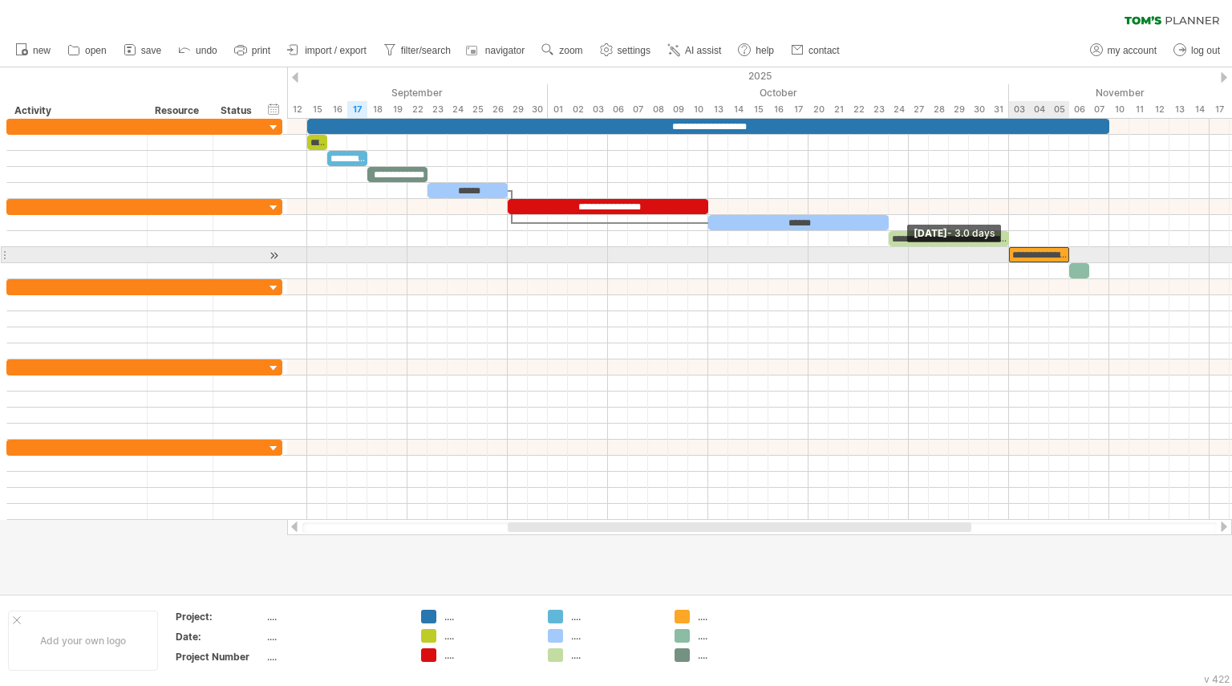
drag, startPoint x: 990, startPoint y: 254, endPoint x: 1010, endPoint y: 255, distance: 20.1
click at [1010, 255] on span at bounding box center [1009, 254] width 6 height 15
drag, startPoint x: 1069, startPoint y: 252, endPoint x: 1089, endPoint y: 254, distance: 19.3
click at [1089, 254] on span at bounding box center [1089, 254] width 6 height 15
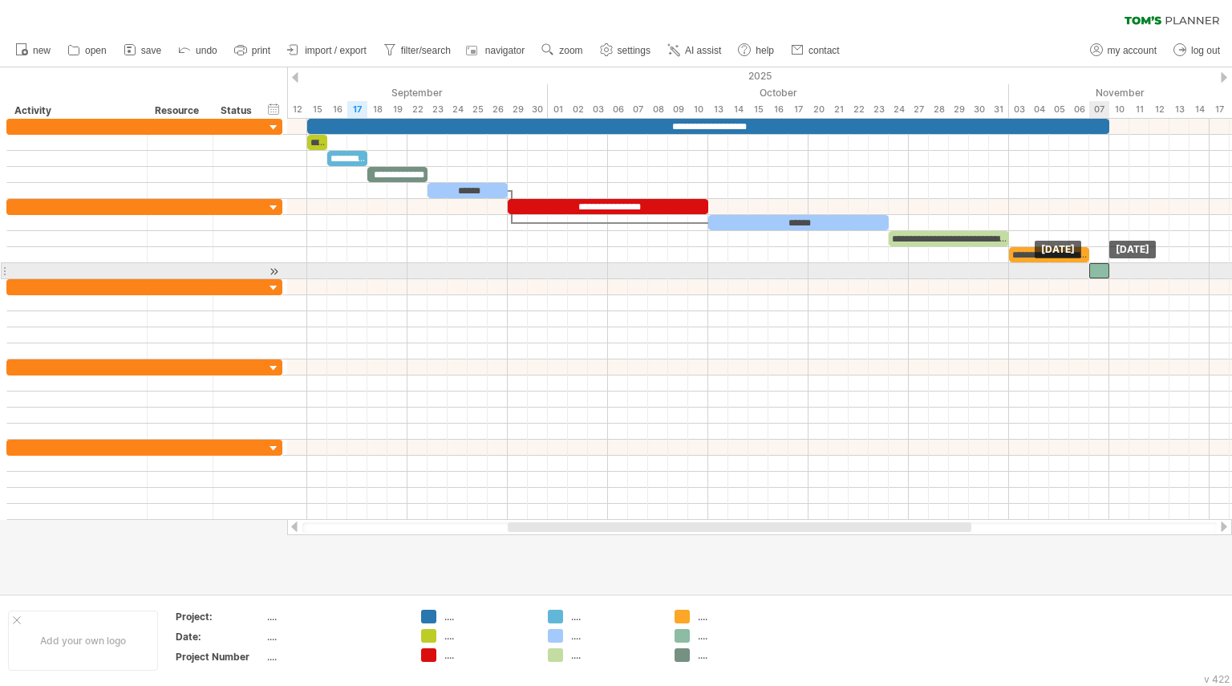
drag, startPoint x: 1080, startPoint y: 263, endPoint x: 1101, endPoint y: 266, distance: 21.9
click at [1101, 266] on div at bounding box center [1099, 270] width 20 height 15
click at [1097, 266] on div at bounding box center [1099, 270] width 20 height 15
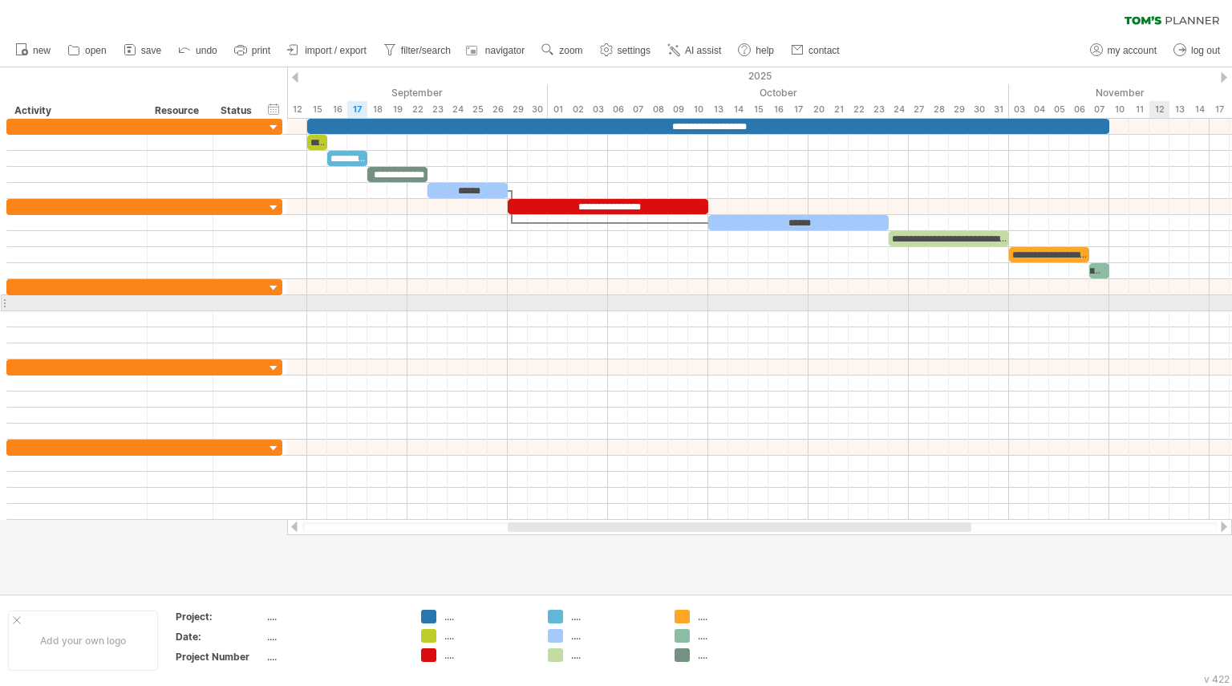
click at [1153, 298] on div at bounding box center [759, 303] width 945 height 16
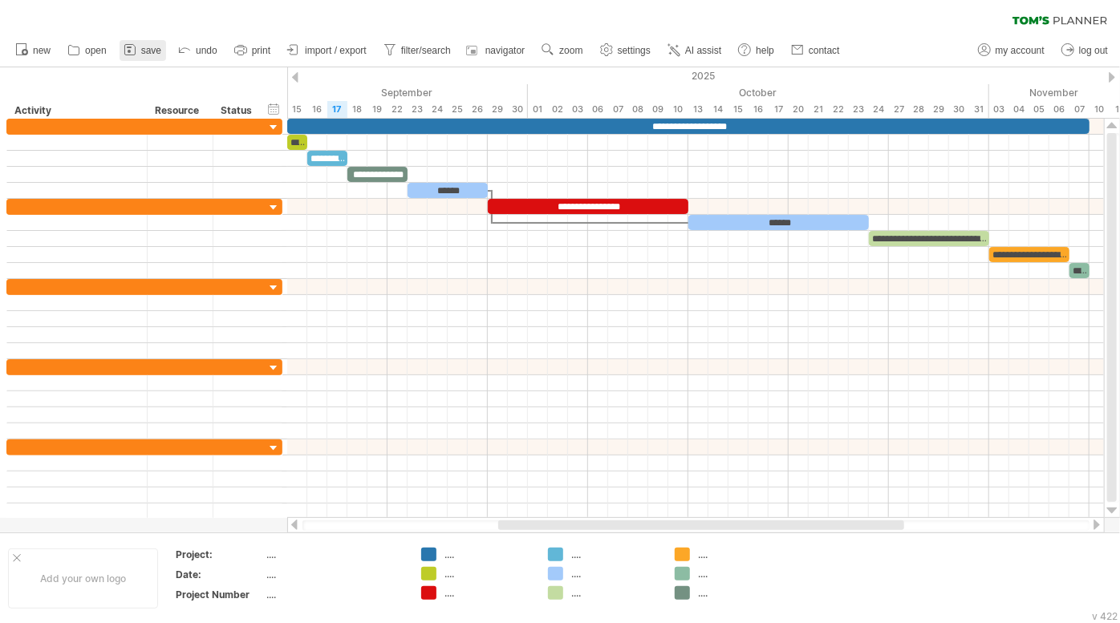
click at [148, 46] on span "save" at bounding box center [151, 50] width 20 height 11
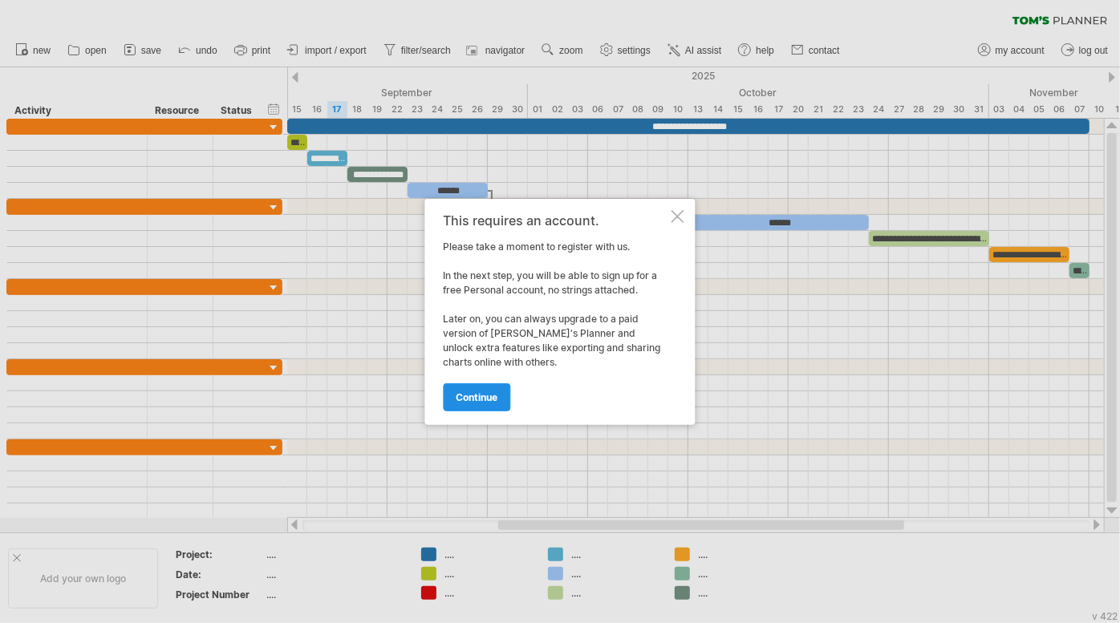
click at [477, 402] on span "continue" at bounding box center [477, 397] width 42 height 12
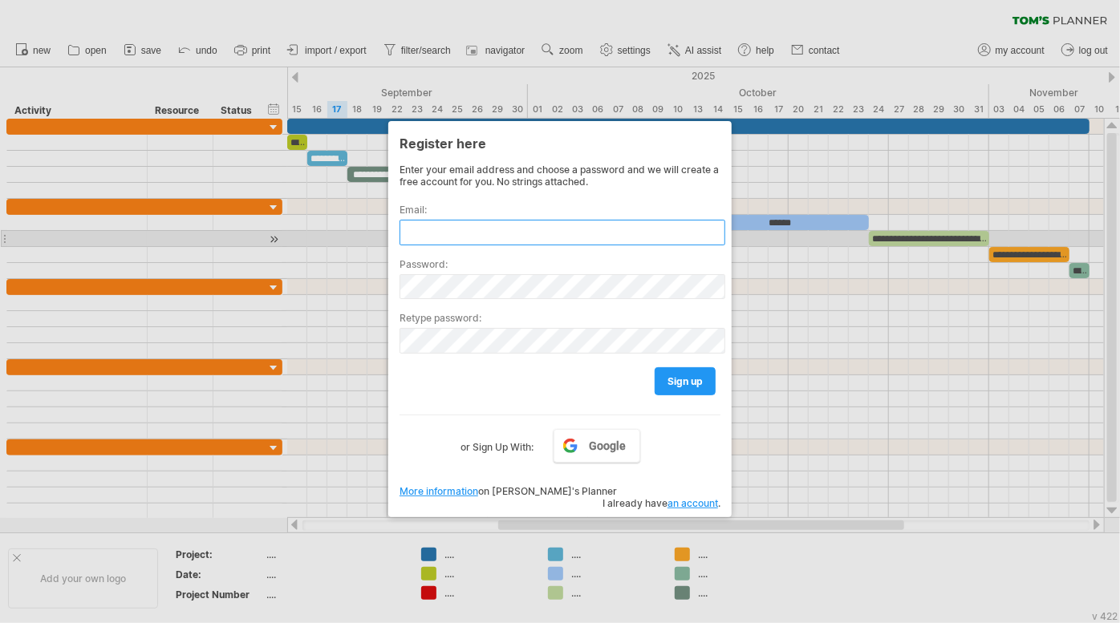
click at [453, 233] on input "text" at bounding box center [563, 233] width 326 height 26
type input "**********"
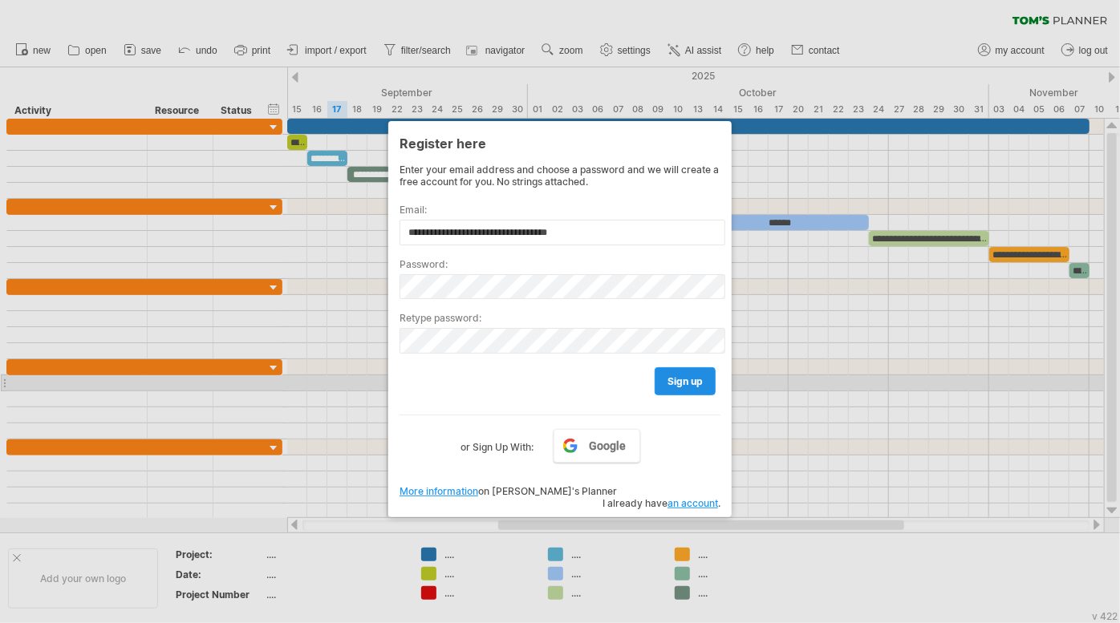
click at [680, 376] on span "sign up" at bounding box center [684, 381] width 35 height 12
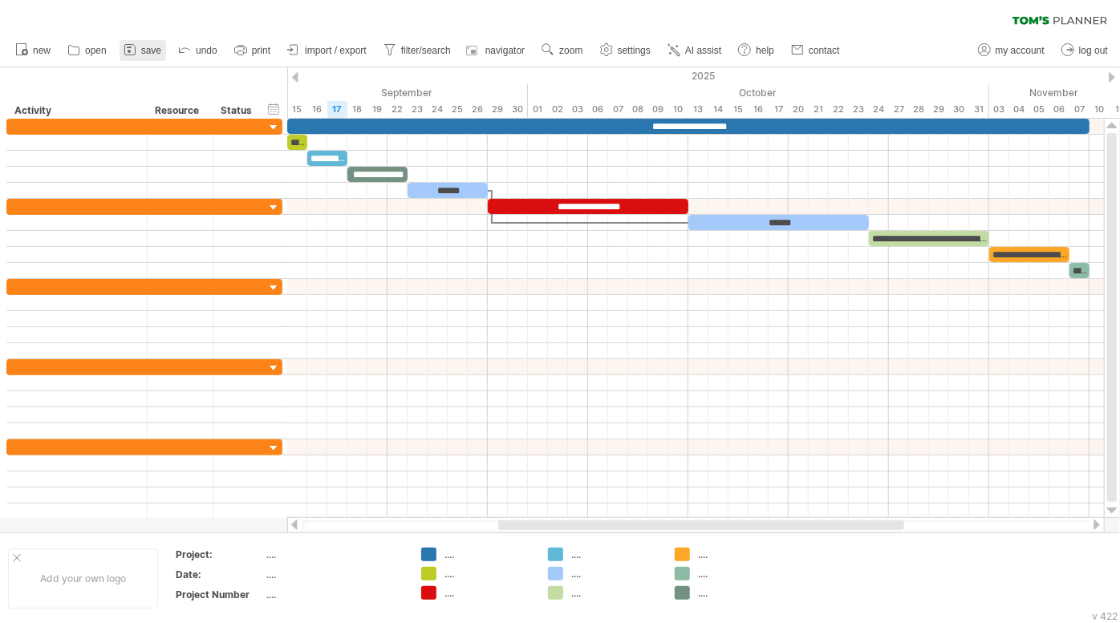
click at [143, 47] on span "save" at bounding box center [151, 50] width 20 height 11
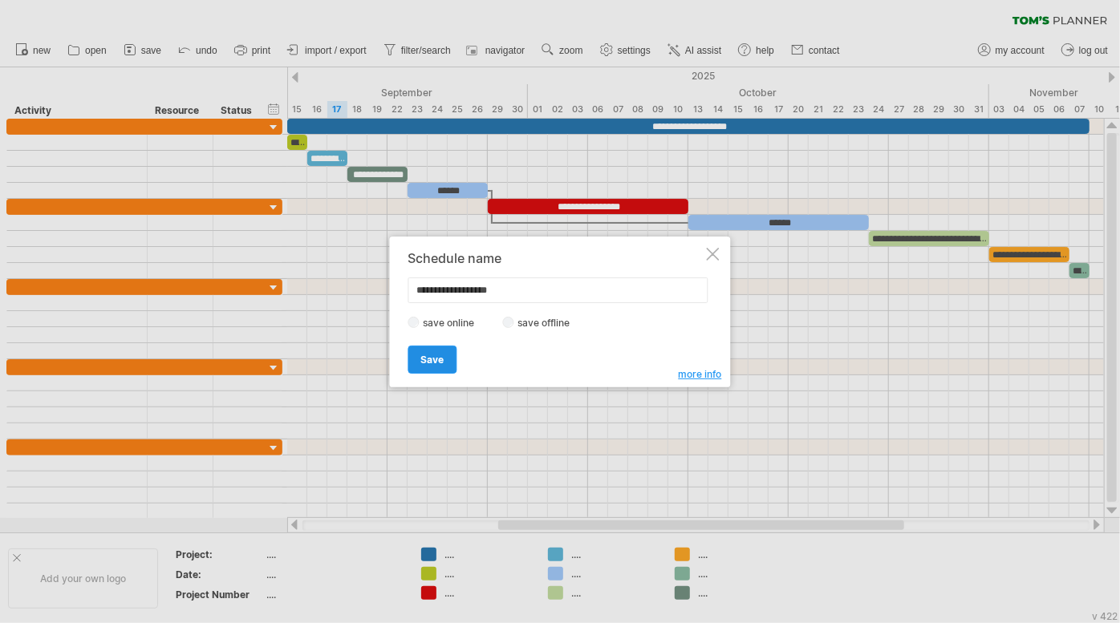
type input "**********"
click at [432, 356] on span "Save" at bounding box center [432, 360] width 23 height 12
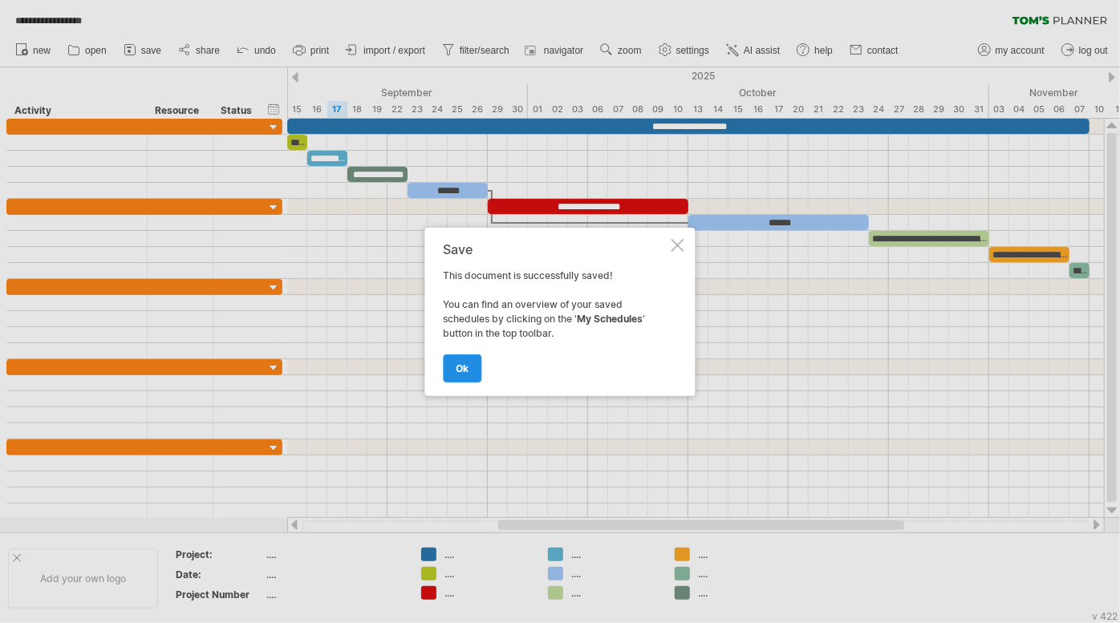
click at [466, 360] on link "ok" at bounding box center [463, 369] width 39 height 28
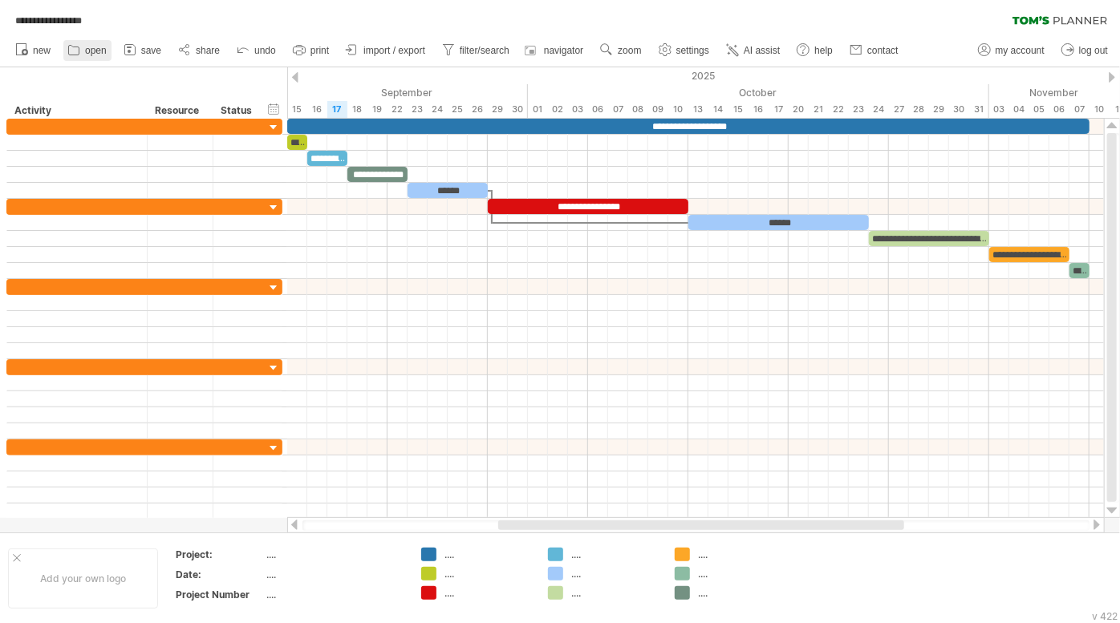
click at [81, 43] on icon at bounding box center [74, 50] width 16 height 16
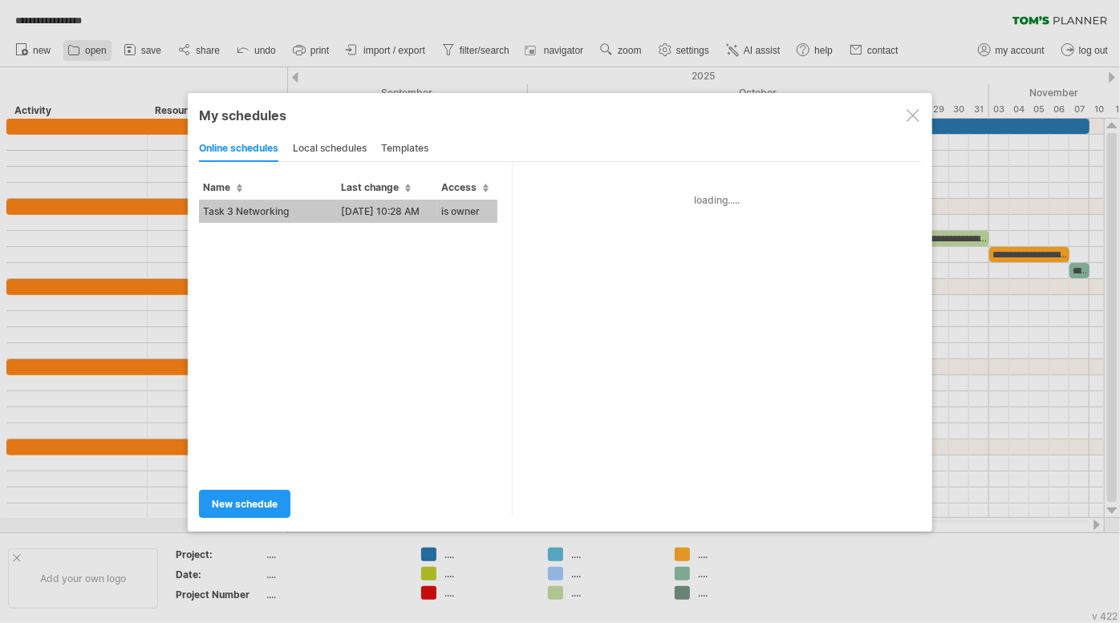
type input "**********"
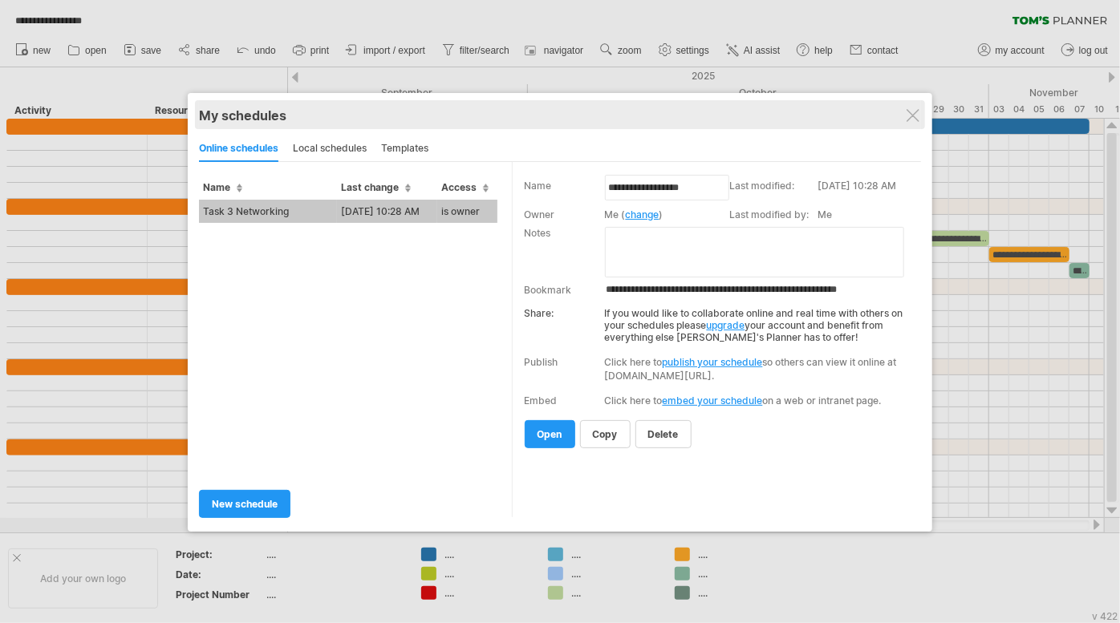
click at [905, 119] on div "My schedules" at bounding box center [560, 115] width 722 height 16
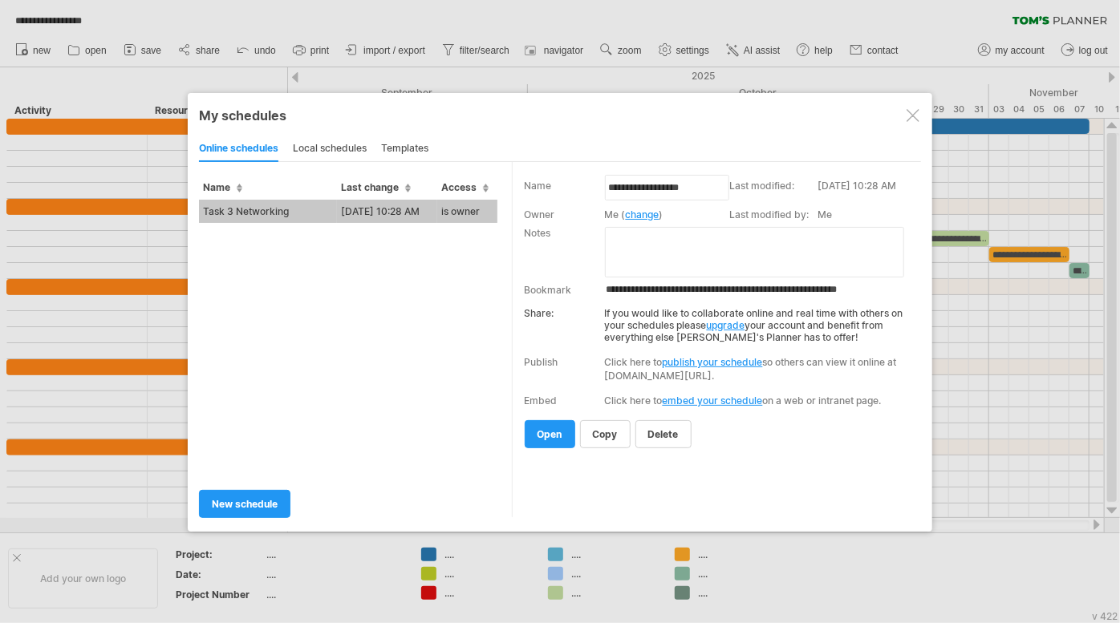
click at [915, 110] on div at bounding box center [913, 115] width 13 height 13
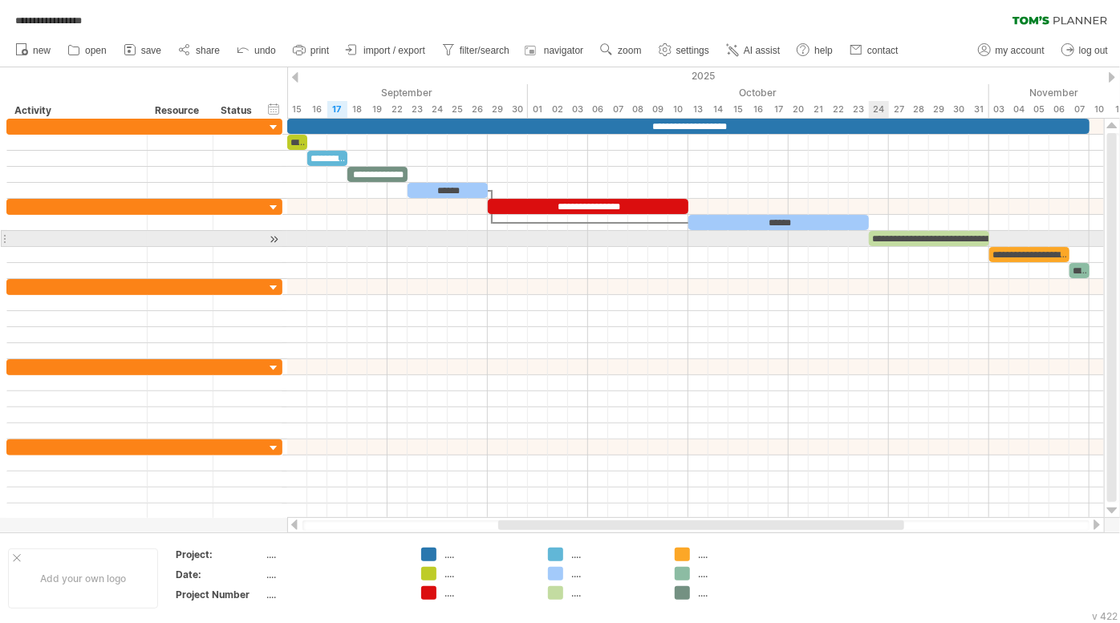
click at [878, 241] on div "**********" at bounding box center [929, 238] width 120 height 15
drag, startPoint x: 868, startPoint y: 237, endPoint x: 890, endPoint y: 235, distance: 21.8
click at [890, 235] on span at bounding box center [889, 238] width 6 height 15
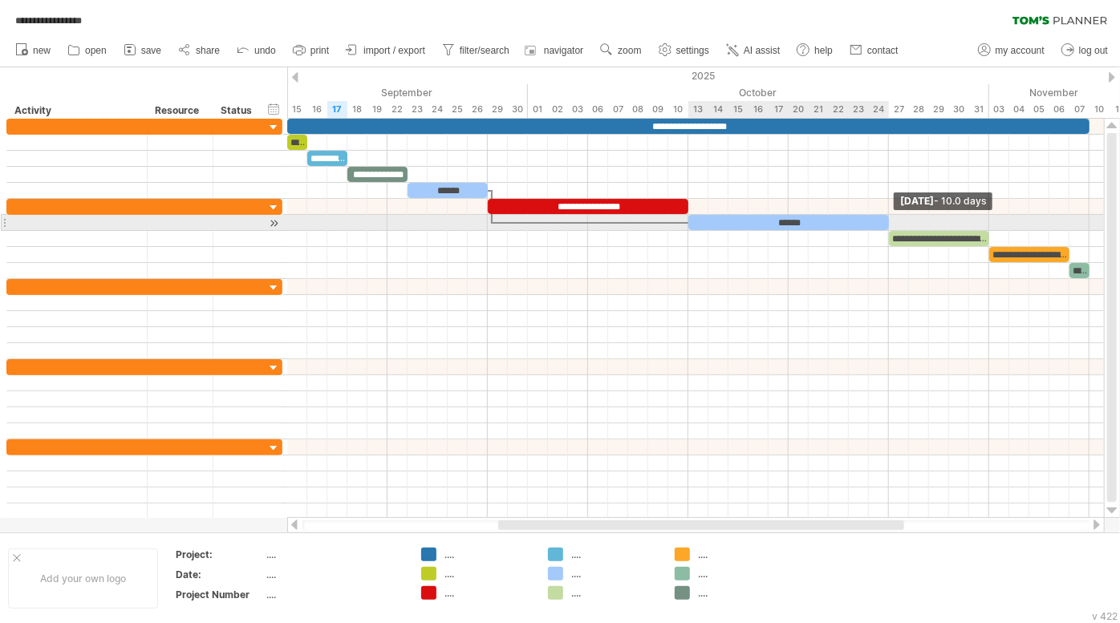
drag, startPoint x: 867, startPoint y: 220, endPoint x: 890, endPoint y: 222, distance: 23.4
click at [890, 222] on span at bounding box center [889, 222] width 6 height 15
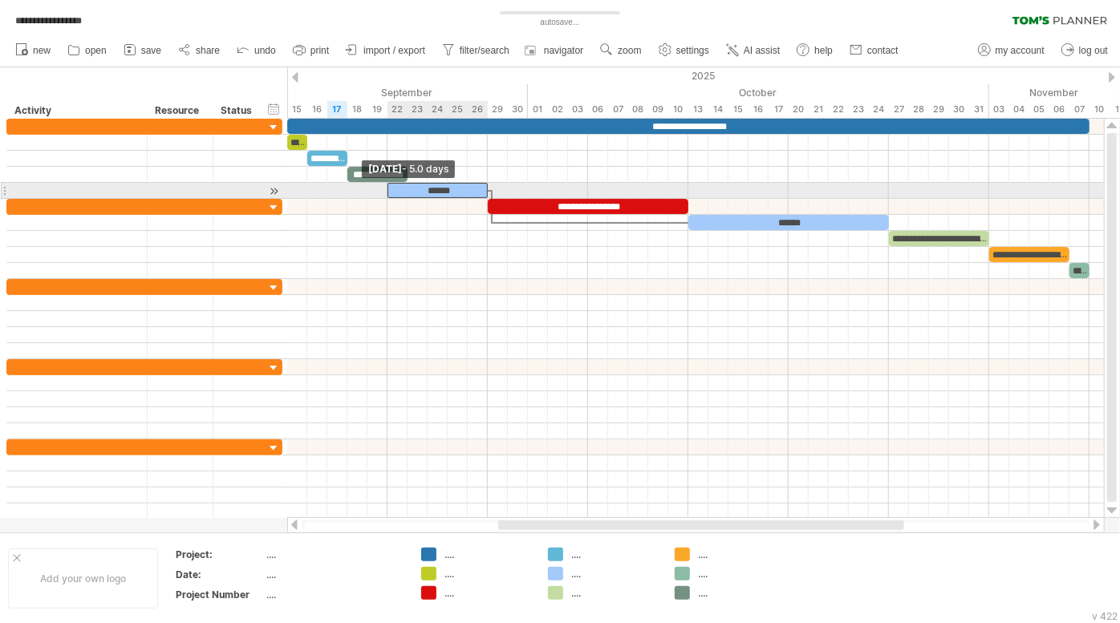
drag, startPoint x: 408, startPoint y: 185, endPoint x: 391, endPoint y: 185, distance: 16.8
click at [391, 185] on div "******" at bounding box center [437, 190] width 100 height 15
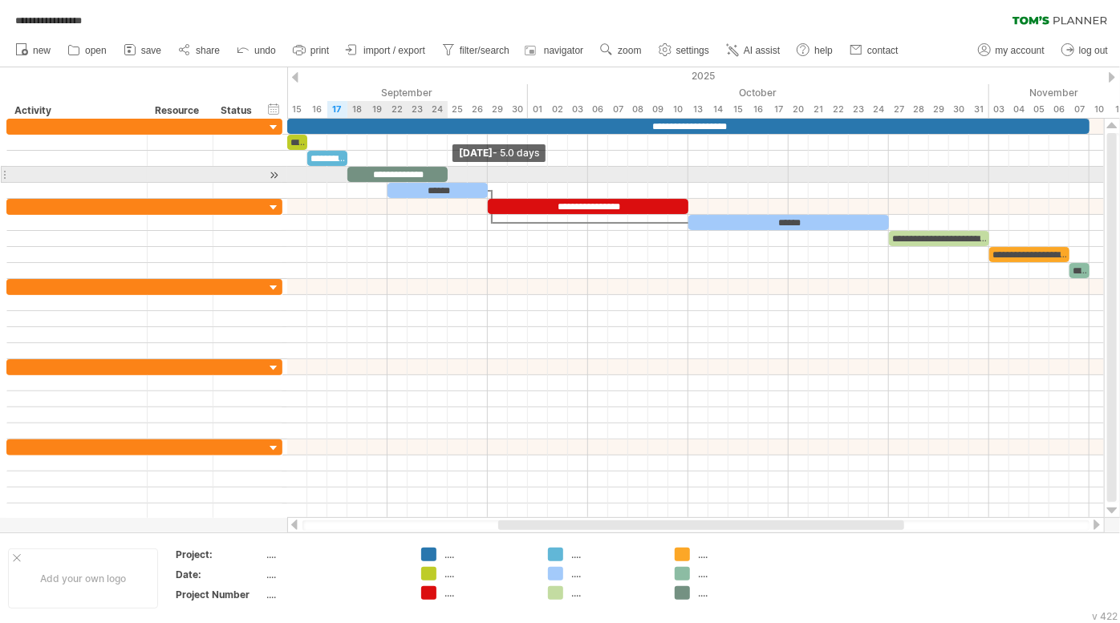
drag, startPoint x: 408, startPoint y: 168, endPoint x: 449, endPoint y: 168, distance: 41.7
click at [449, 168] on span at bounding box center [447, 174] width 6 height 15
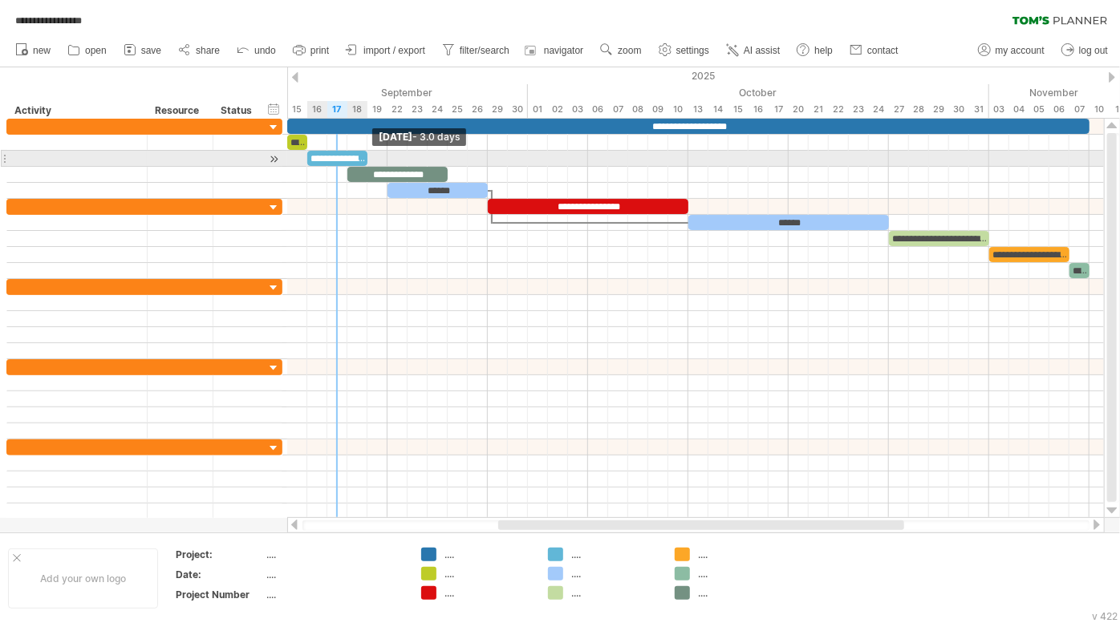
drag, startPoint x: 346, startPoint y: 157, endPoint x: 368, endPoint y: 157, distance: 22.5
click at [368, 157] on span at bounding box center [367, 158] width 6 height 15
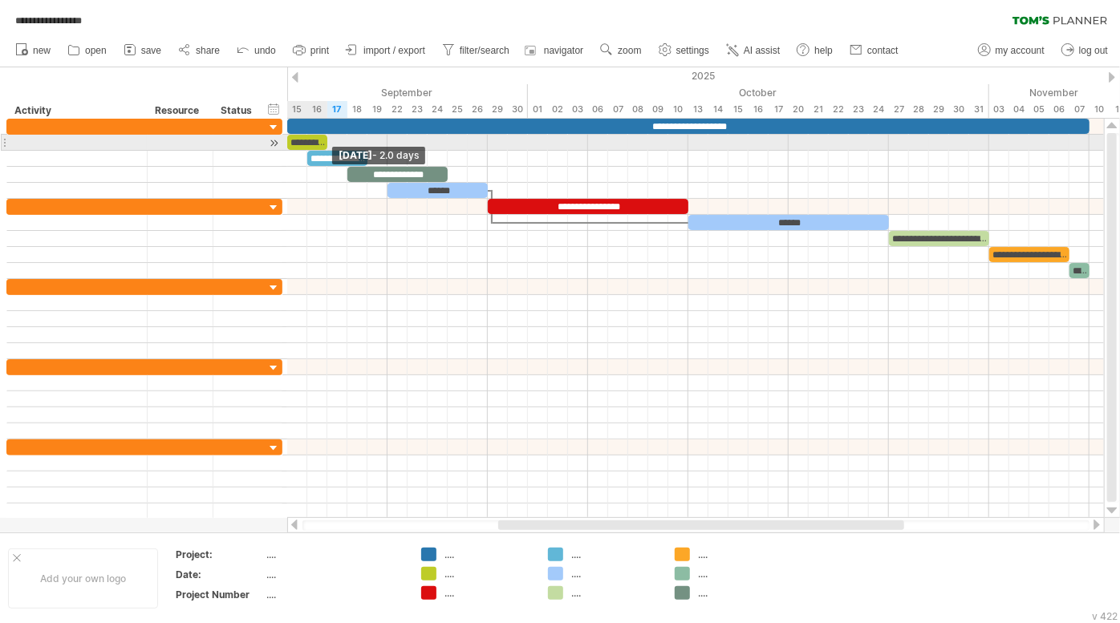
drag, startPoint x: 307, startPoint y: 138, endPoint x: 328, endPoint y: 142, distance: 21.2
click at [328, 142] on span at bounding box center [327, 142] width 6 height 15
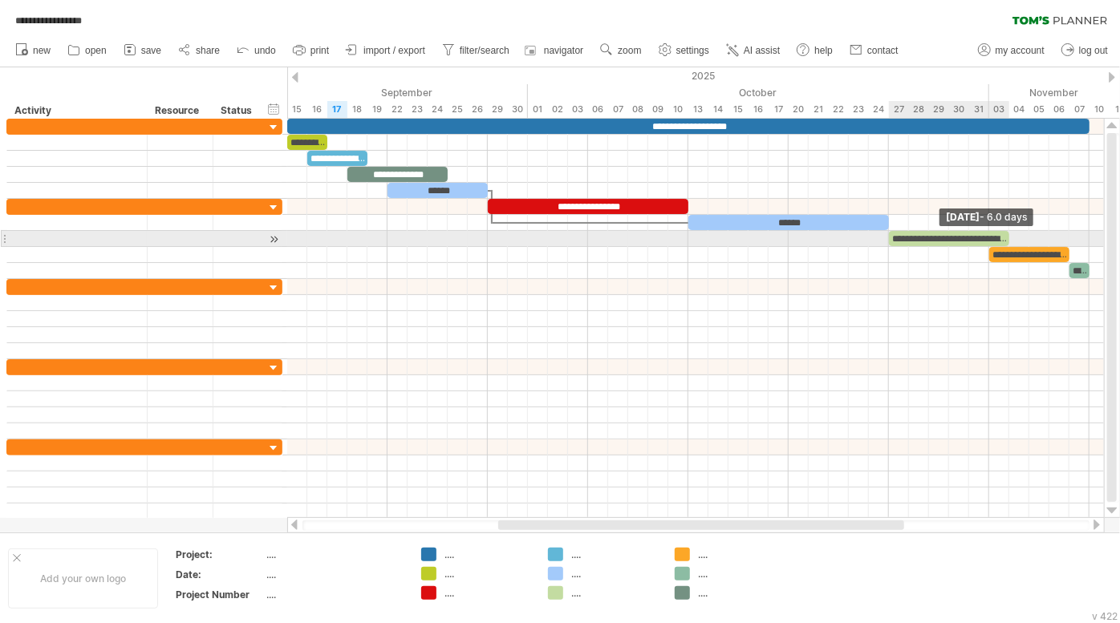
drag, startPoint x: 986, startPoint y: 236, endPoint x: 1003, endPoint y: 237, distance: 16.9
click at [1003, 237] on div "**********" at bounding box center [949, 238] width 120 height 15
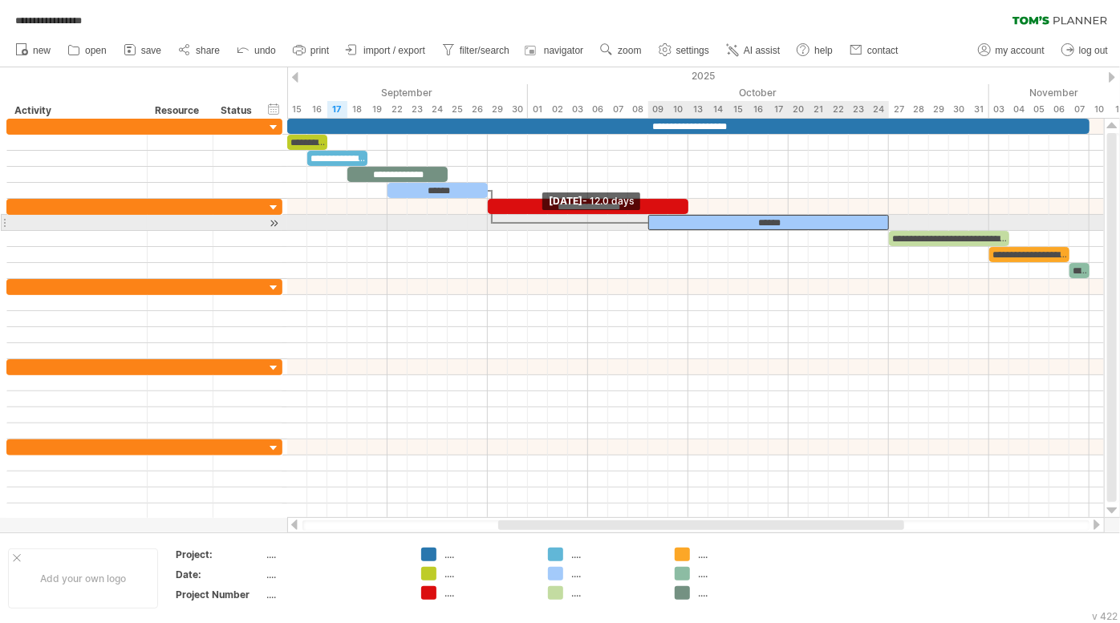
drag, startPoint x: 689, startPoint y: 221, endPoint x: 652, endPoint y: 221, distance: 36.9
click at [652, 221] on div "******" at bounding box center [768, 222] width 241 height 15
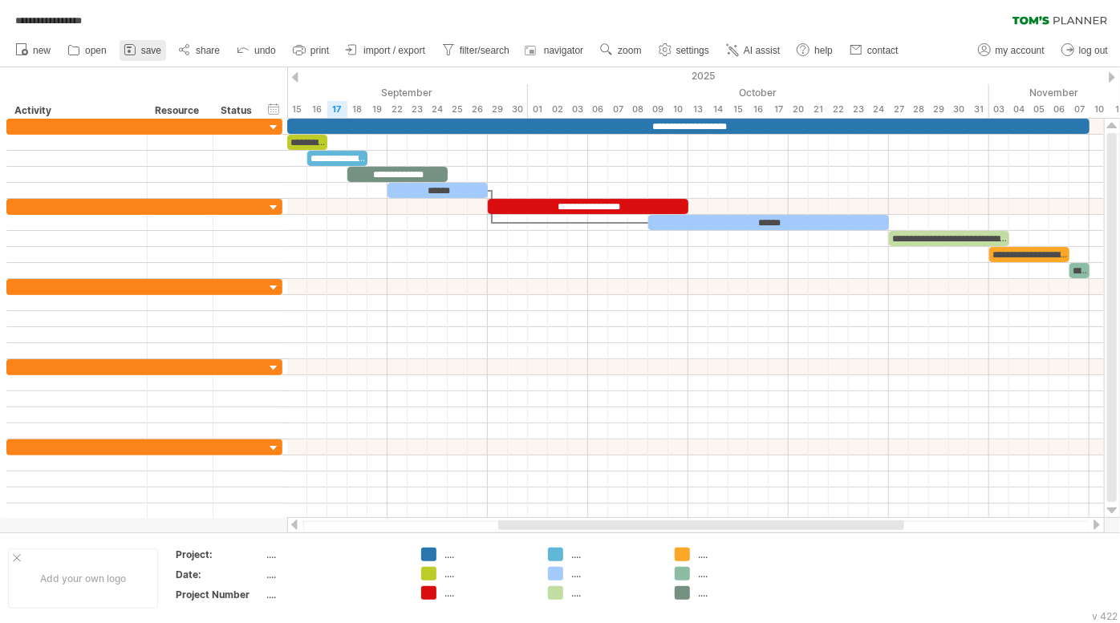
click at [151, 47] on span "save" at bounding box center [151, 50] width 20 height 11
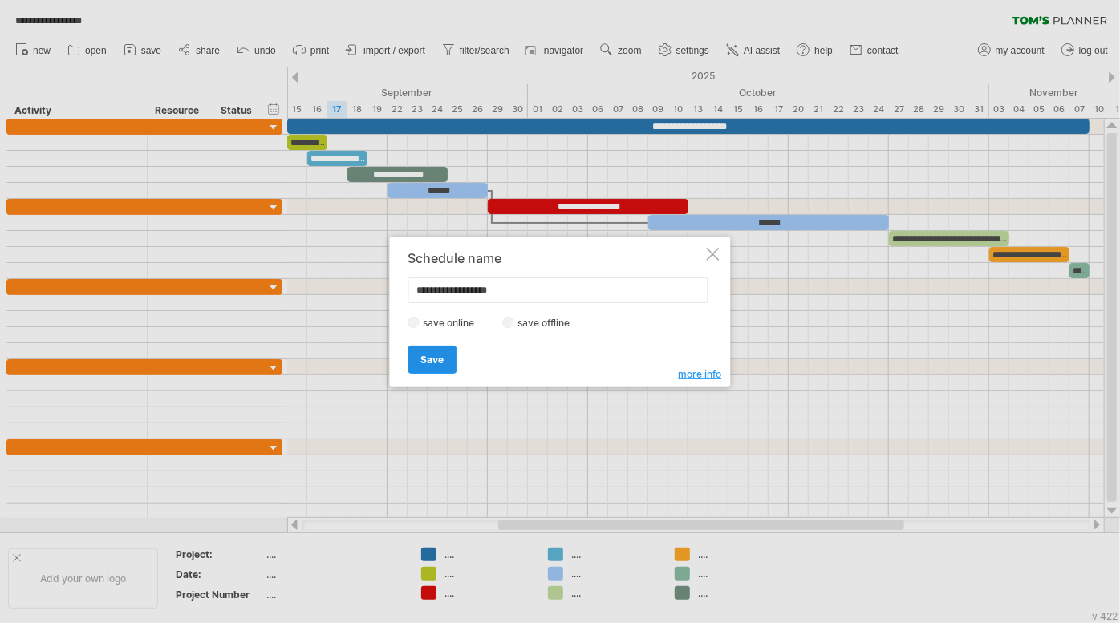
click at [436, 357] on span "Save" at bounding box center [432, 360] width 23 height 12
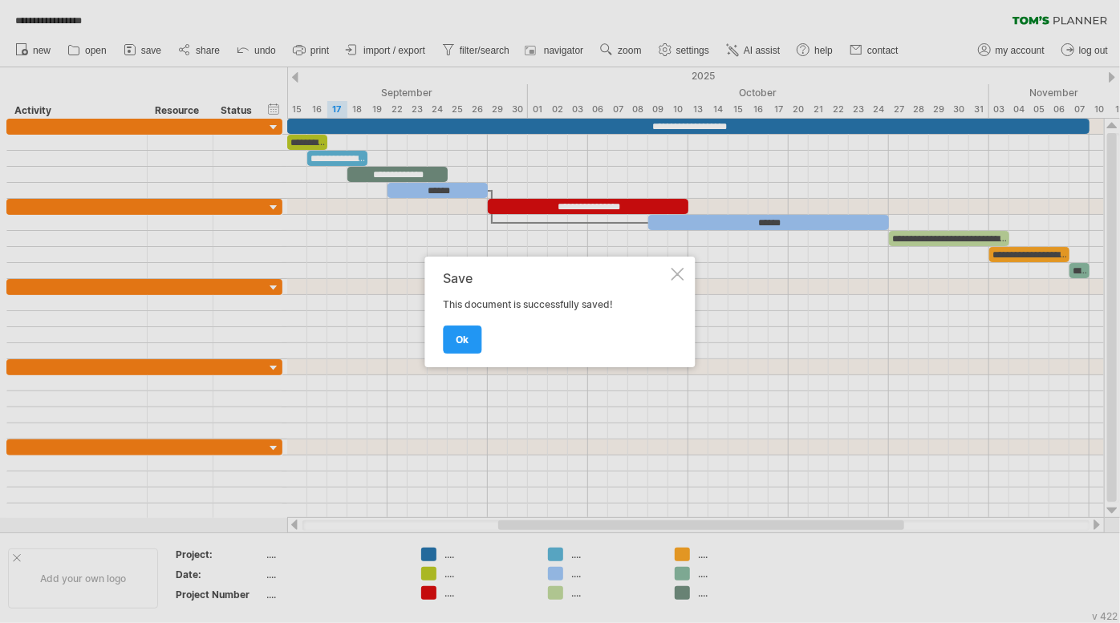
click at [475, 310] on div "Save This document is successfully saved! ok" at bounding box center [556, 312] width 225 height 82
click at [464, 326] on link "ok" at bounding box center [463, 340] width 39 height 28
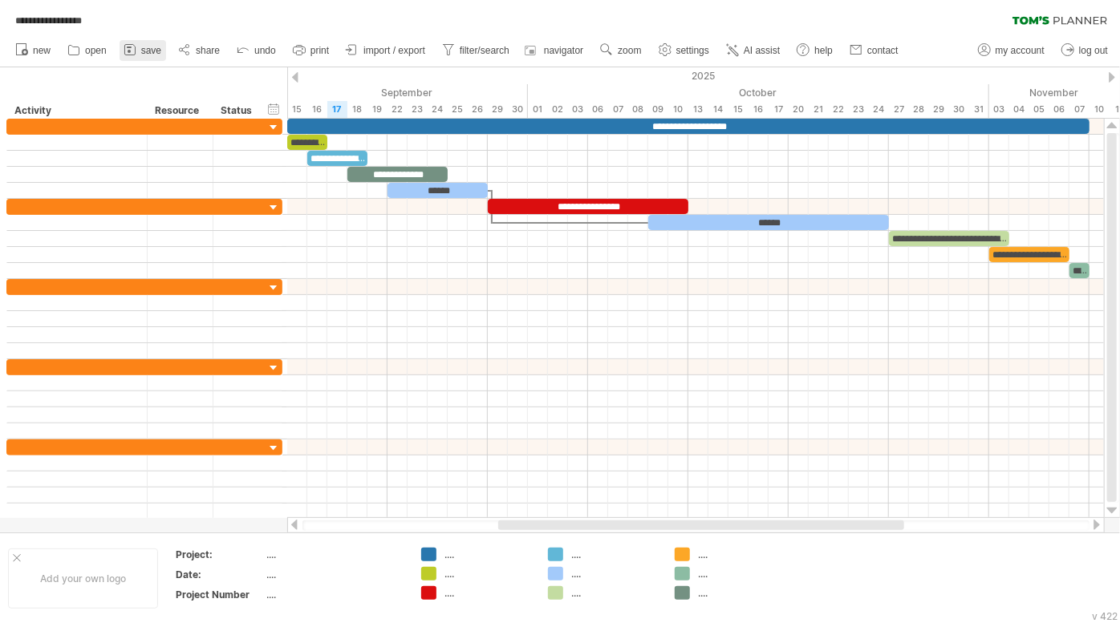
click at [144, 47] on span "save" at bounding box center [151, 50] width 20 height 11
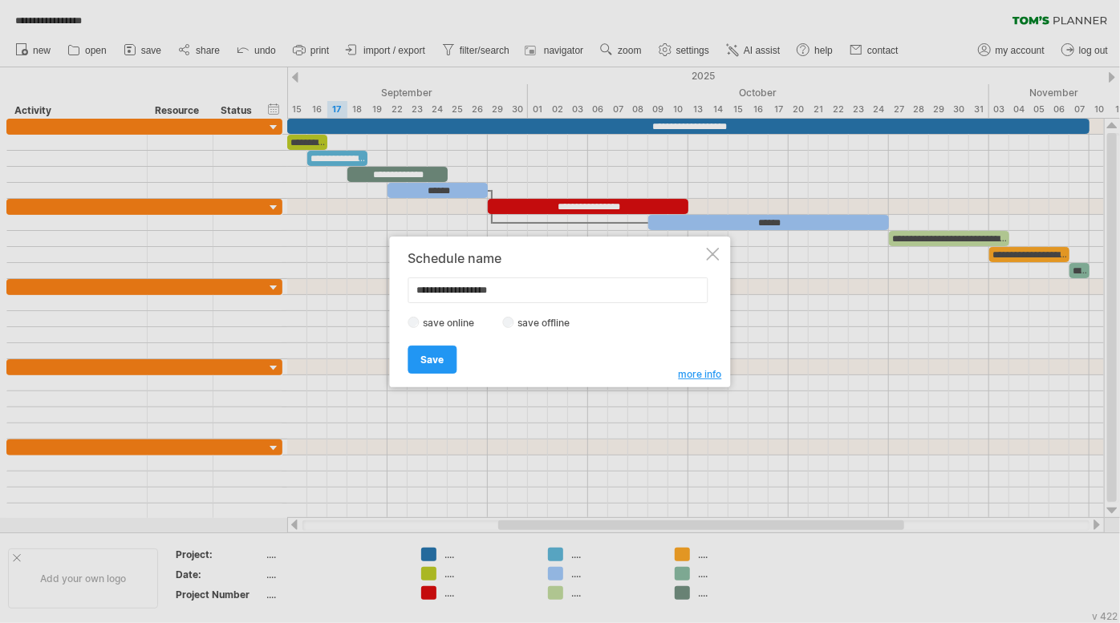
click at [716, 254] on div at bounding box center [713, 254] width 13 height 13
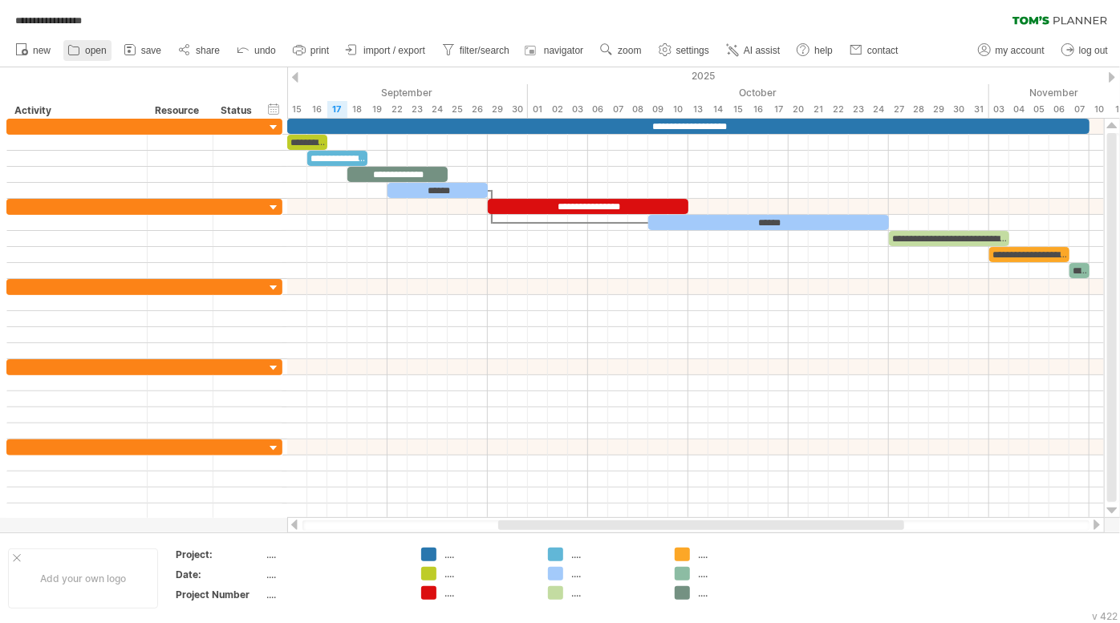
click at [91, 45] on span "open" at bounding box center [96, 50] width 22 height 11
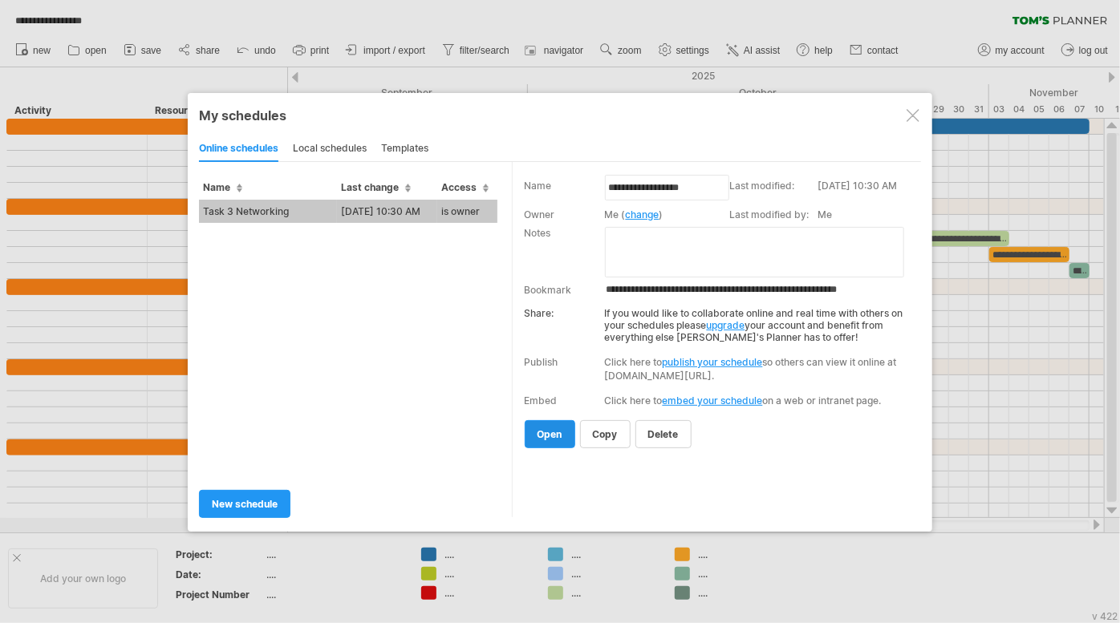
click at [546, 432] on span "open" at bounding box center [549, 434] width 25 height 12
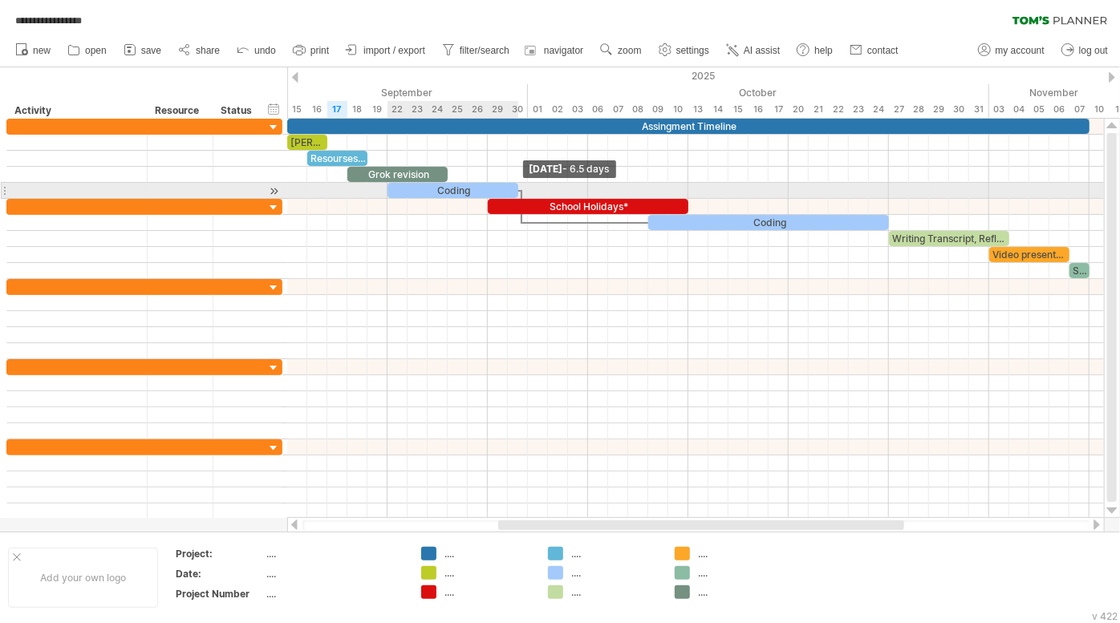
drag, startPoint x: 489, startPoint y: 185, endPoint x: 522, endPoint y: 184, distance: 32.9
click at [522, 184] on div "Assingment Timeline [PERSON_NAME] Chart Resourses & Refrences Grok revision Cod…" at bounding box center [695, 319] width 817 height 400
click at [525, 189] on span at bounding box center [528, 190] width 6 height 15
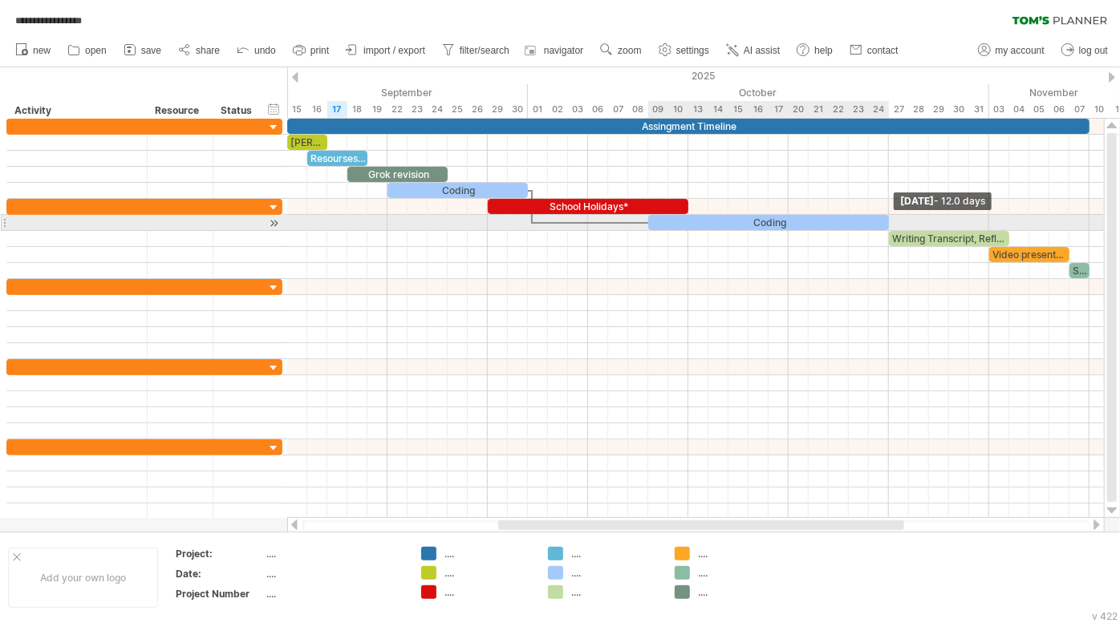
click at [890, 225] on span at bounding box center [889, 222] width 6 height 15
